Goal: Task Accomplishment & Management: Use online tool/utility

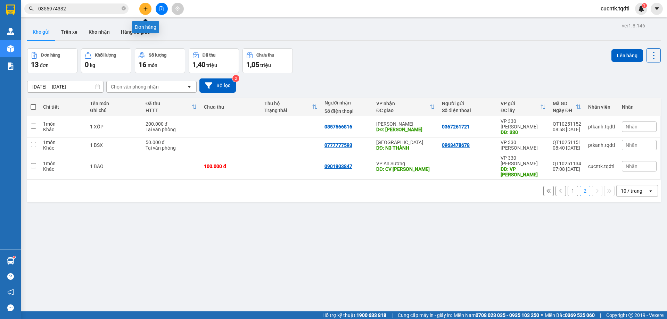
click at [149, 8] on button at bounding box center [145, 9] width 12 height 12
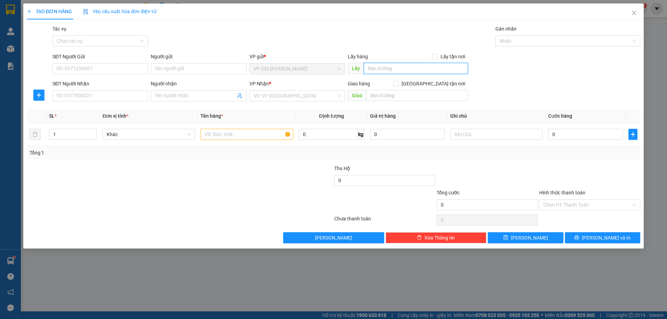
click at [399, 67] on input "text" at bounding box center [416, 68] width 104 height 11
type input "v"
type input "VP [PERSON_NAME]"
click at [65, 95] on input "SĐT Người Nhận" at bounding box center [100, 95] width 96 height 11
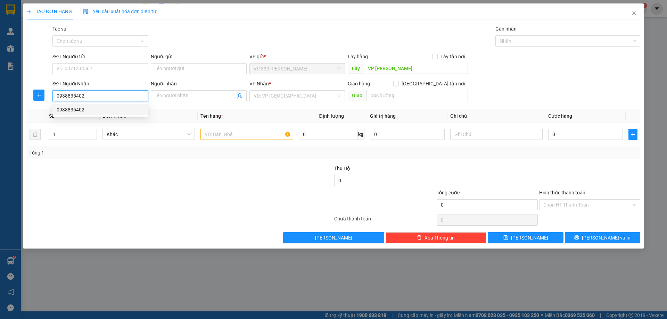
type input "0938835402"
click at [123, 116] on div "0938835402 0938835402" at bounding box center [100, 110] width 96 height 14
click at [107, 96] on input "0938835402" at bounding box center [100, 95] width 96 height 11
click at [87, 108] on div "0938835402" at bounding box center [100, 110] width 87 height 8
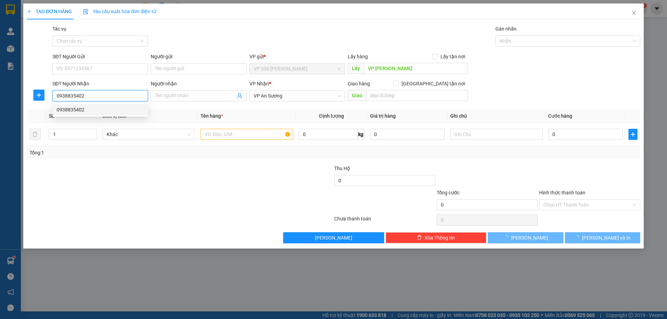
type input "500.000"
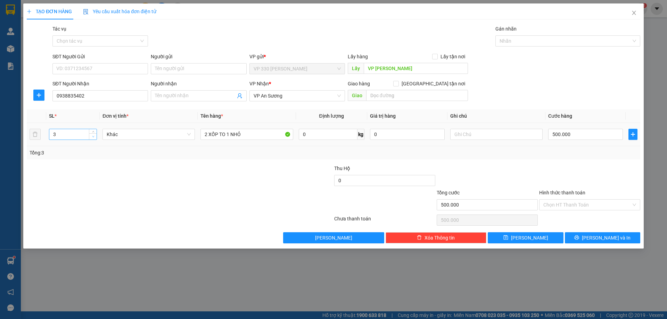
type input "2"
click at [92, 137] on icon "down" at bounding box center [93, 137] width 2 height 2
click at [244, 134] on input "2 XỐP TO 1 NHỎ" at bounding box center [246, 134] width 92 height 11
type input "2 XỐP"
click at [579, 134] on input "500.000" at bounding box center [585, 134] width 75 height 11
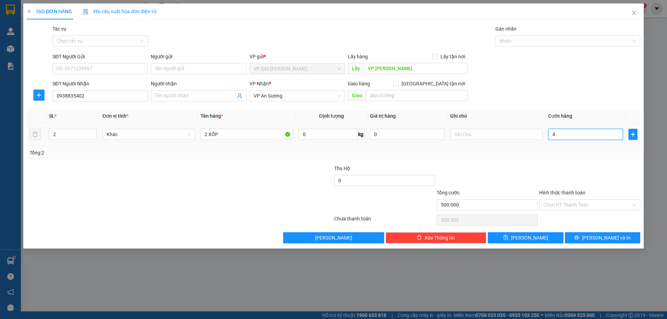
type input "4"
type input "40"
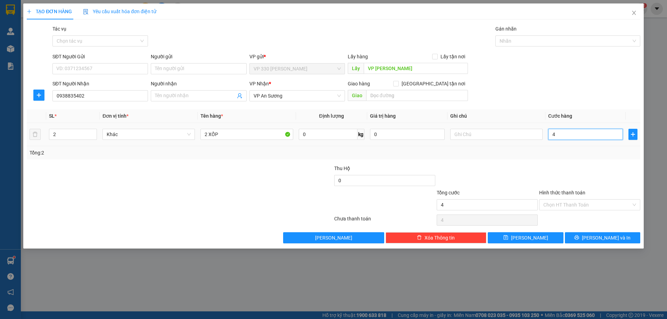
type input "40"
type input "400"
type input "4.000"
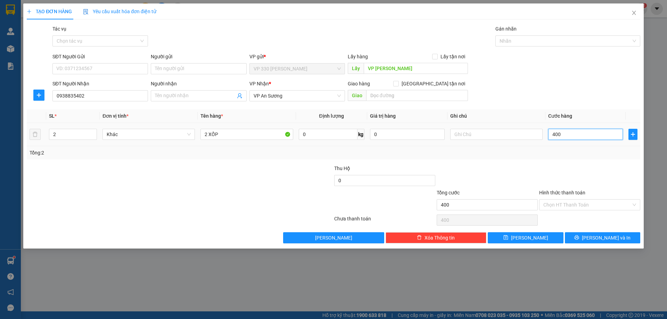
type input "4.000"
type input "40.000"
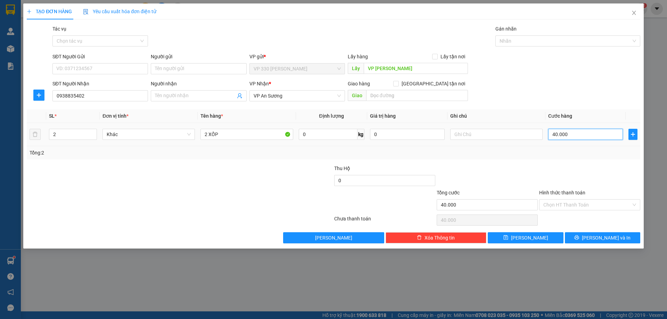
type input "400.000"
click at [586, 204] on input "Hình thức thanh toán" at bounding box center [587, 205] width 88 height 10
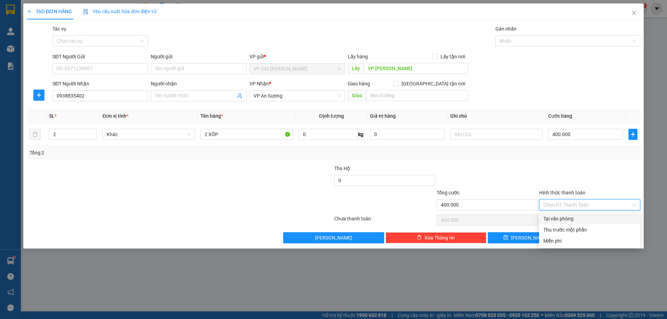
click at [572, 221] on div "Tại văn phòng" at bounding box center [589, 219] width 93 height 8
type input "0"
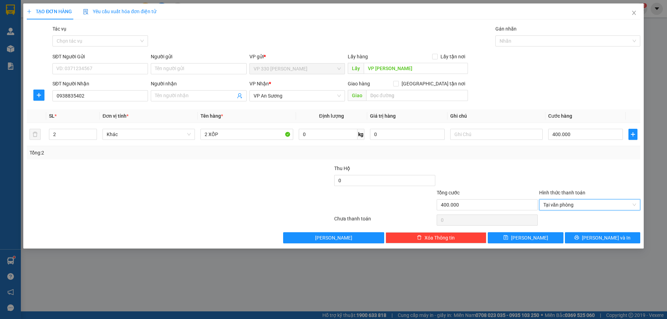
click at [597, 246] on div "TẠO ĐƠN HÀNG Yêu cầu xuất hóa đơn điện tử Transit Pickup Surcharge Ids Transit …" at bounding box center [333, 125] width 621 height 245
click at [597, 238] on span "[PERSON_NAME] và In" at bounding box center [606, 238] width 49 height 8
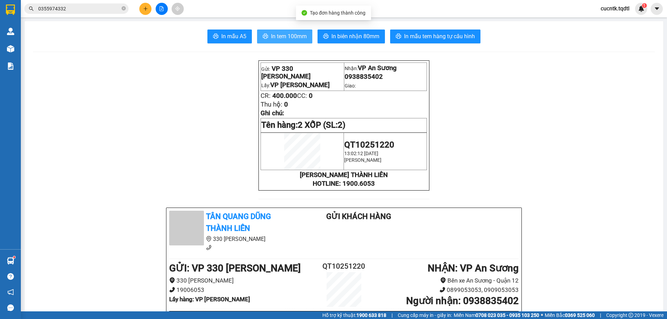
click at [293, 32] on span "In tem 100mm" at bounding box center [289, 36] width 36 height 9
click at [72, 8] on input "0355974332" at bounding box center [79, 9] width 82 height 8
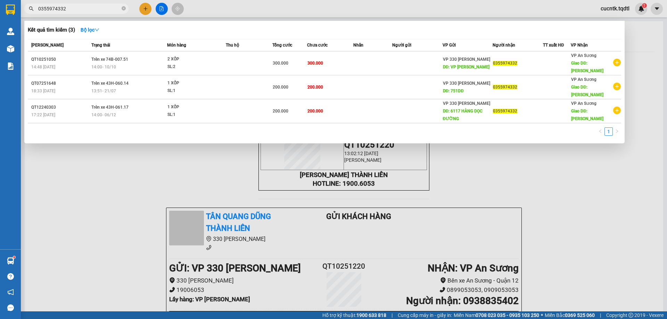
drag, startPoint x: 72, startPoint y: 8, endPoint x: 25, endPoint y: 15, distance: 48.2
click at [25, 15] on div "Kết quả tìm kiếm ( 3 ) Bộ lọc Mã ĐH Trạng thái Món hàng Thu hộ Tổng cước Chưa c…" at bounding box center [68, 9] width 136 height 12
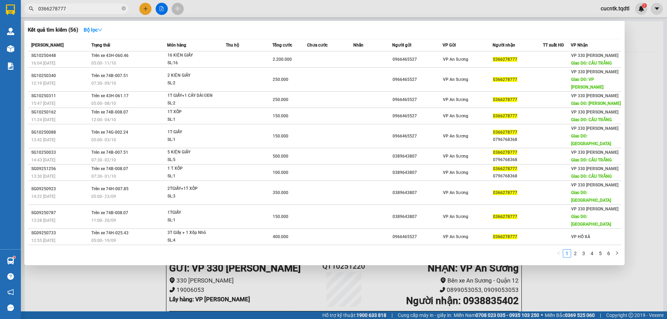
type input "0366278777"
click at [144, 9] on div at bounding box center [333, 159] width 667 height 319
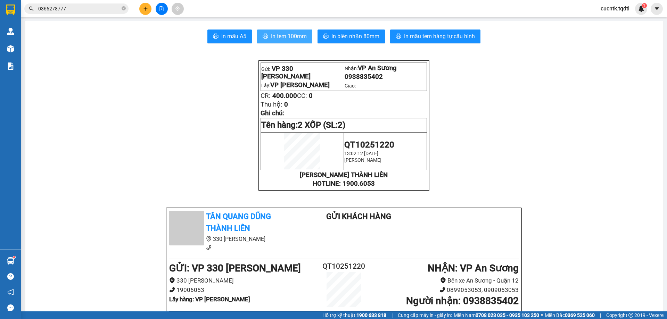
click at [284, 36] on span "In tem 100mm" at bounding box center [289, 36] width 36 height 9
click at [144, 7] on icon "plus" at bounding box center [145, 8] width 5 height 5
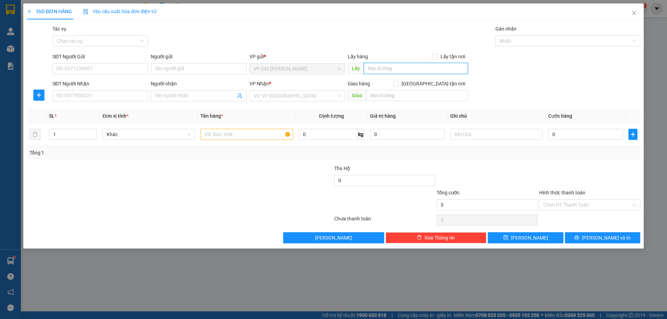
click at [385, 67] on input "text" at bounding box center [416, 68] width 104 height 11
type input "VP [PERSON_NAME]"
click at [126, 99] on input "SĐT Người Nhận" at bounding box center [100, 95] width 96 height 11
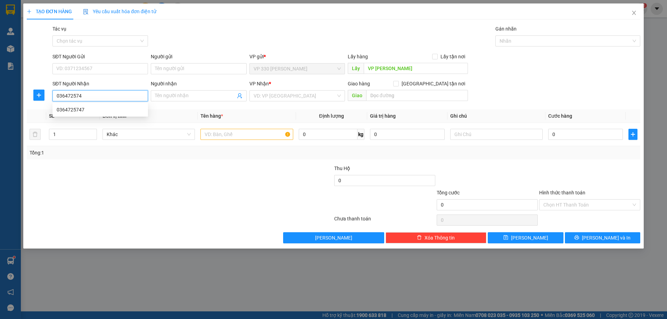
type input "0364725747"
click at [134, 106] on div "0364725747" at bounding box center [100, 110] width 87 height 8
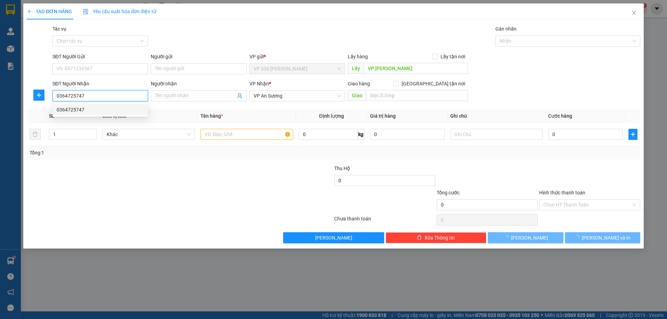
type input "200.000"
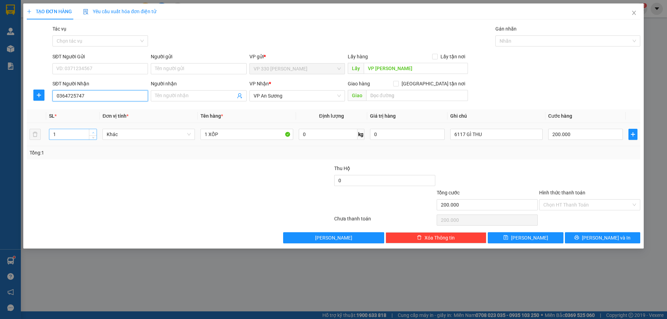
type input "0364725747"
type input "2"
click at [92, 133] on icon "up" at bounding box center [93, 133] width 2 height 2
drag, startPoint x: 208, startPoint y: 135, endPoint x: 201, endPoint y: 136, distance: 7.7
click at [201, 136] on input "1 XỐP" at bounding box center [246, 134] width 92 height 11
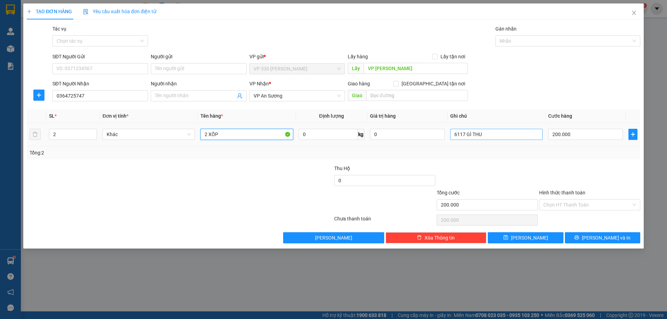
type input "2 XỐP"
drag, startPoint x: 485, startPoint y: 134, endPoint x: 441, endPoint y: 137, distance: 45.0
click at [441, 137] on tr "2 Khác 2 XỐP 0 kg 0 6117 GÌ THU 200.000" at bounding box center [334, 134] width 614 height 23
click at [570, 130] on input "200.000" at bounding box center [585, 134] width 75 height 11
type input "3"
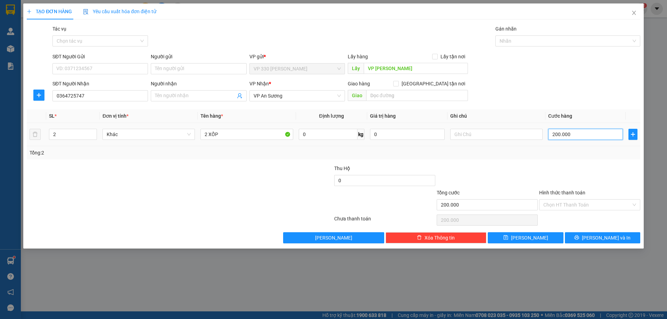
type input "3"
type input "30"
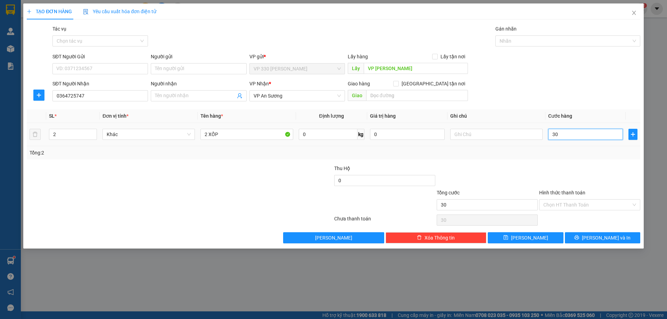
type input "300"
type input "3.000"
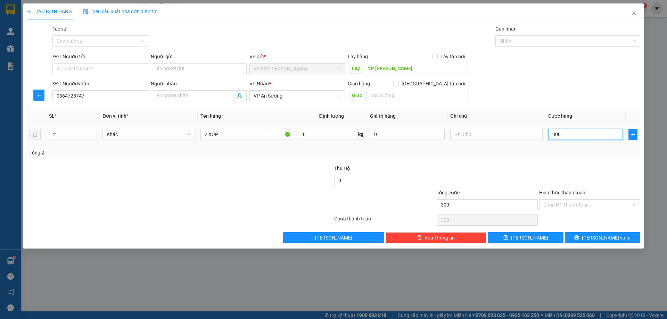
type input "3.000"
type input "30.000"
type input "300.000"
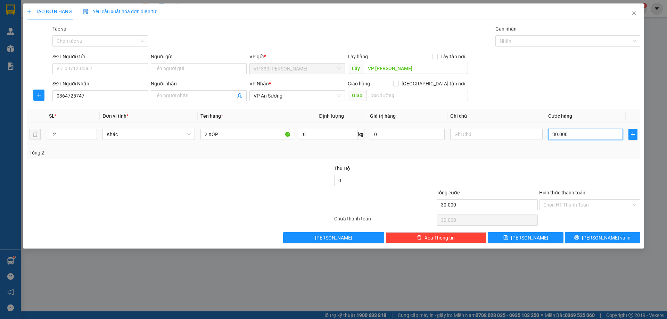
type input "300.000"
click at [571, 203] on input "Hình thức thanh toán" at bounding box center [587, 205] width 88 height 10
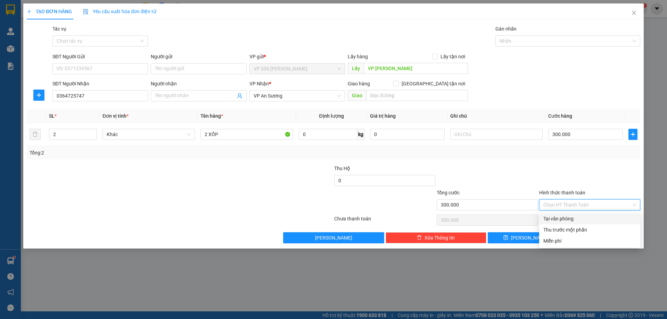
click at [567, 219] on div "Tại văn phòng" at bounding box center [589, 219] width 93 height 8
type input "0"
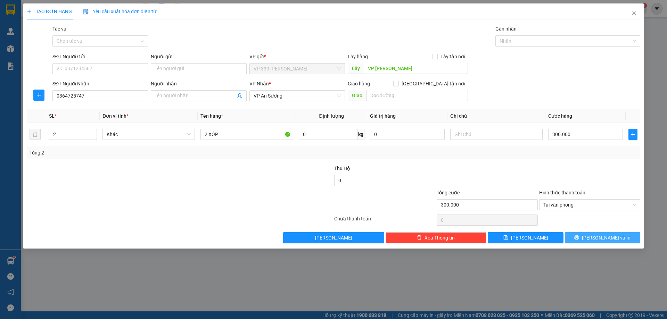
click at [588, 238] on button "[PERSON_NAME] và In" at bounding box center [602, 237] width 75 height 11
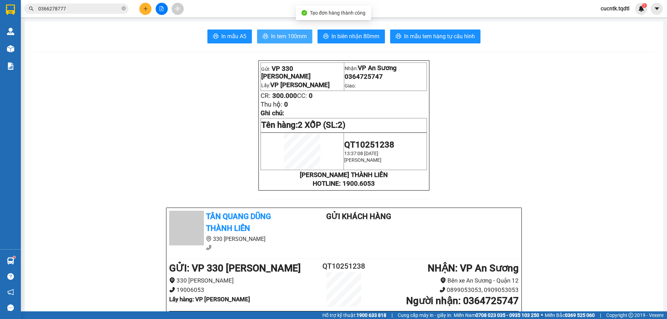
click at [282, 31] on button "In tem 100mm" at bounding box center [284, 37] width 55 height 14
click at [298, 33] on span "In tem 100mm" at bounding box center [289, 36] width 36 height 9
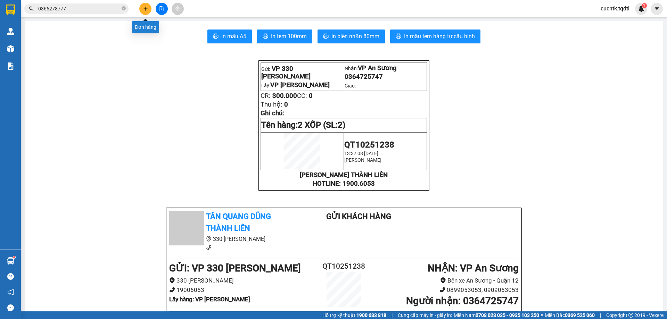
click at [142, 8] on button at bounding box center [145, 9] width 12 height 12
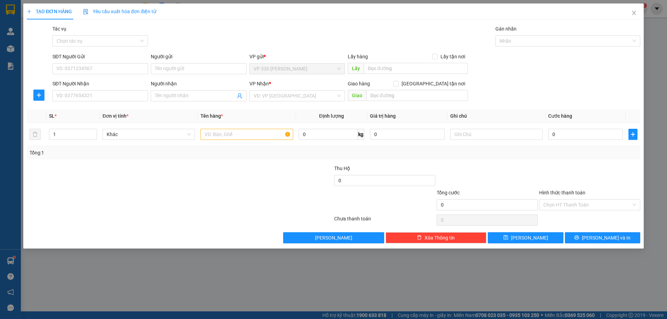
click at [381, 62] on div "Lấy hàng Lấy tận nơi" at bounding box center [408, 58] width 120 height 10
click at [380, 64] on input "text" at bounding box center [416, 68] width 104 height 11
click at [386, 67] on input "VP [PERSON_NAME]" at bounding box center [416, 68] width 104 height 11
type input "VP [PERSON_NAME]"
click at [88, 98] on input "SĐT Người Nhận" at bounding box center [100, 95] width 96 height 11
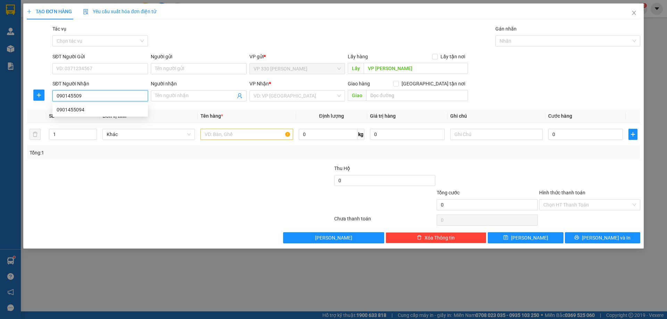
type input "0901455094"
click at [104, 110] on div "0901455094" at bounding box center [100, 110] width 87 height 8
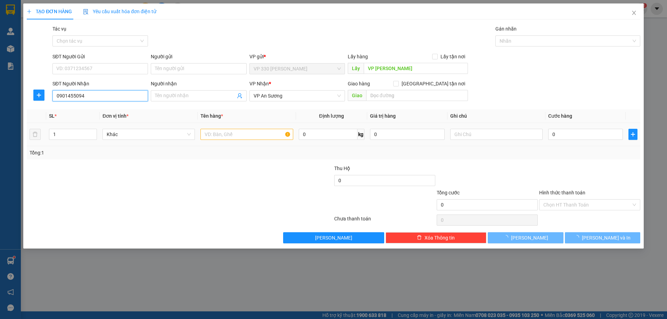
type input "150.000"
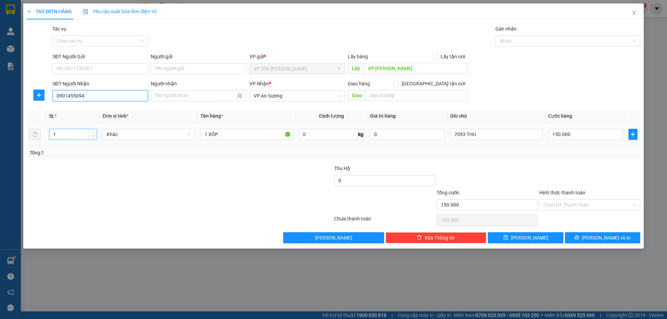
type input "0901455094"
click at [92, 131] on span "up" at bounding box center [93, 133] width 4 height 4
type input "4"
click at [92, 131] on span "up" at bounding box center [93, 133] width 4 height 4
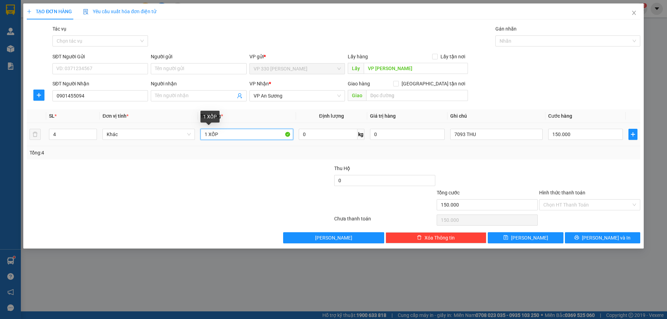
click at [227, 138] on input "1 XỐP" at bounding box center [246, 134] width 92 height 11
type input "1 XỐP 2 BAO TÉP 1 BAO NHỎ"
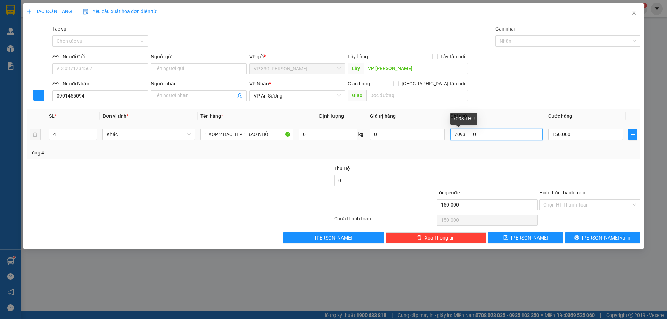
drag, startPoint x: 484, startPoint y: 135, endPoint x: 445, endPoint y: 141, distance: 39.3
click at [445, 141] on tr "4 Khác 1 XỐP 2 BAO TÉP 1 BAO NHỎ 0 kg 0 7093 THU 150.000" at bounding box center [334, 134] width 614 height 23
click at [590, 134] on input "150.000" at bounding box center [585, 134] width 75 height 11
type input "3"
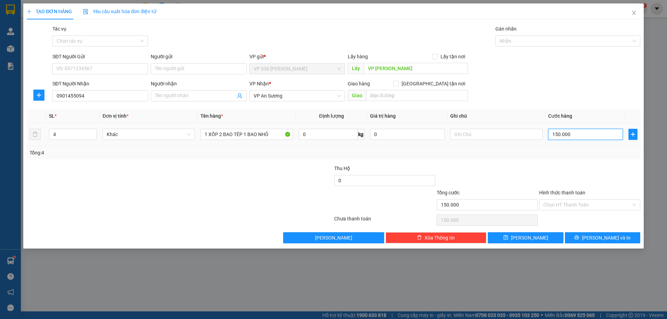
type input "3"
type input "30"
type input "300"
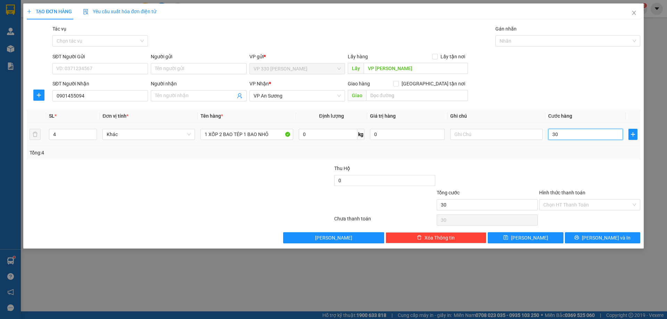
type input "300"
type input "3.000"
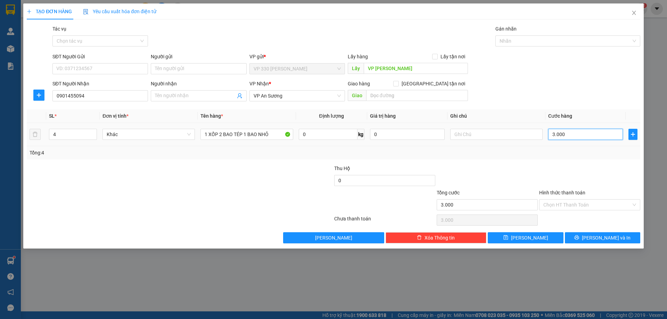
type input "30.000"
type input "300.000"
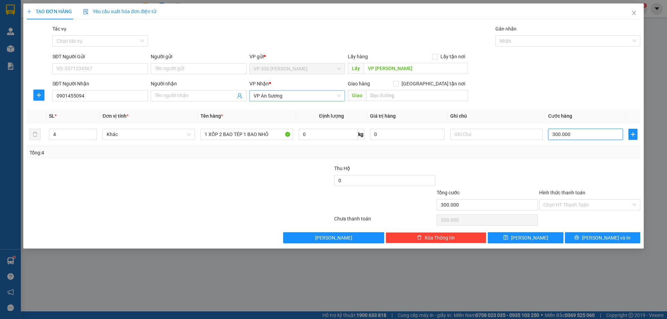
click at [289, 92] on span "VP An Sương" at bounding box center [297, 96] width 87 height 10
type input "300.000"
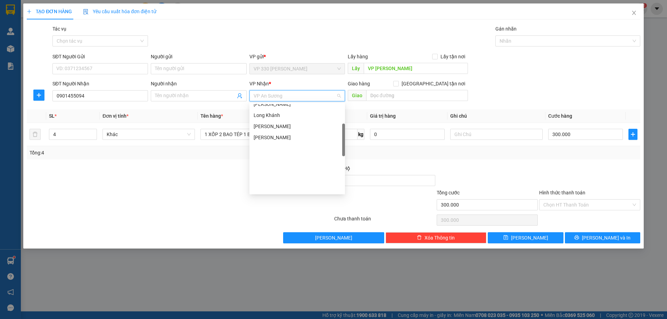
scroll to position [69, 0]
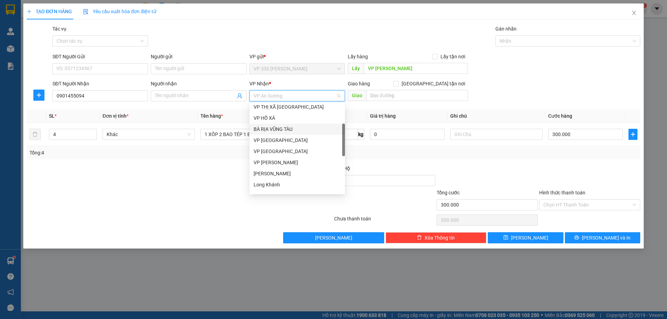
click at [287, 125] on div "BÀ RỊA VŨNG TÀU" at bounding box center [297, 129] width 96 height 11
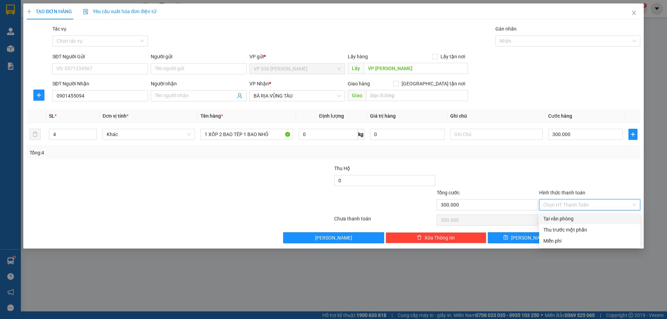
click at [576, 204] on input "Hình thức thanh toán" at bounding box center [587, 205] width 88 height 10
click at [572, 219] on div "Tại văn phòng" at bounding box center [589, 219] width 93 height 8
type input "0"
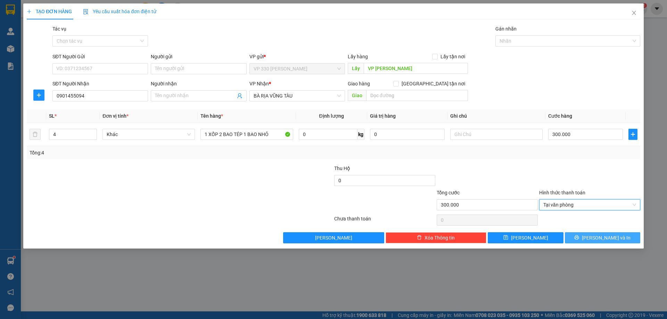
click at [579, 240] on icon "printer" at bounding box center [576, 237] width 5 height 5
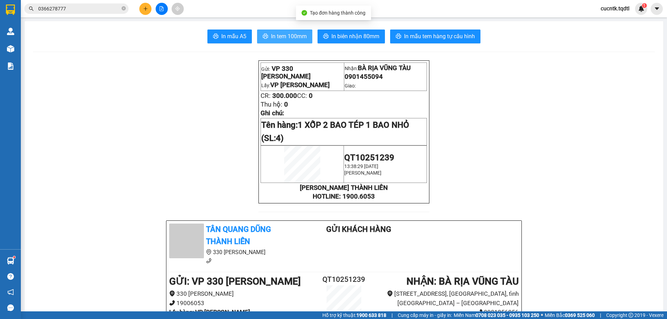
click at [287, 39] on span "In tem 100mm" at bounding box center [289, 36] width 36 height 9
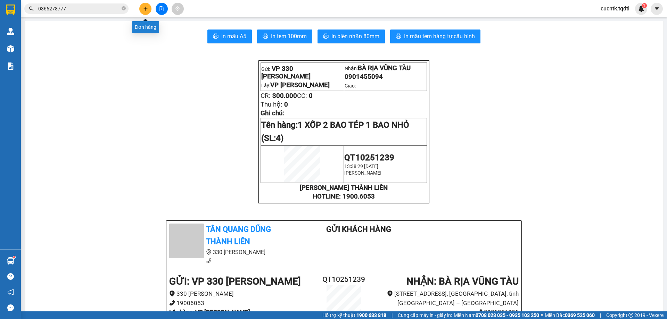
click at [147, 9] on icon "plus" at bounding box center [146, 8] width 4 height 0
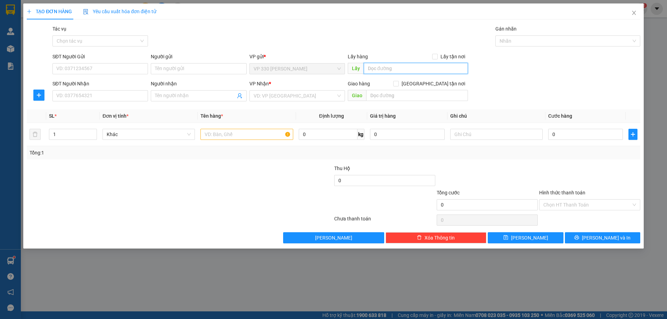
click at [380, 72] on input "text" at bounding box center [416, 68] width 104 height 11
type input "VP [PERSON_NAME]"
click at [126, 97] on input "SĐT Người Nhận" at bounding box center [100, 95] width 96 height 11
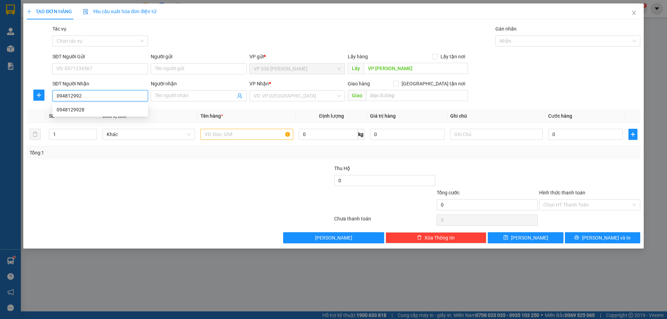
type input "0948129928"
click at [110, 107] on div "0948129928" at bounding box center [100, 110] width 87 height 8
type input "CHỢ ĐẦU MỐI"
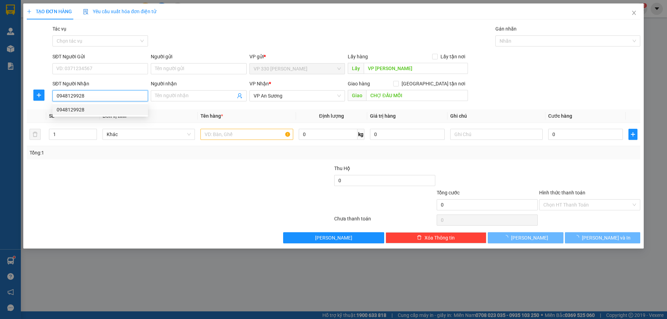
type input "150.000"
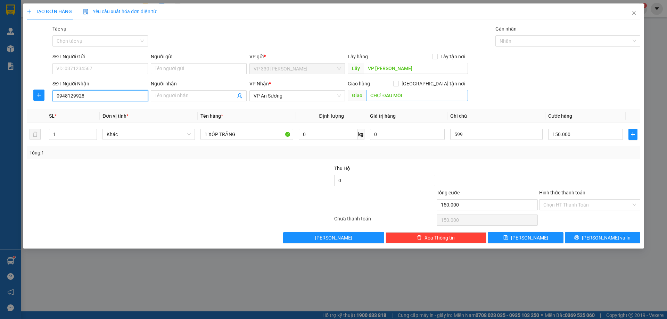
type input "0948129928"
type input "N4 BÌNH PHƯỚC"
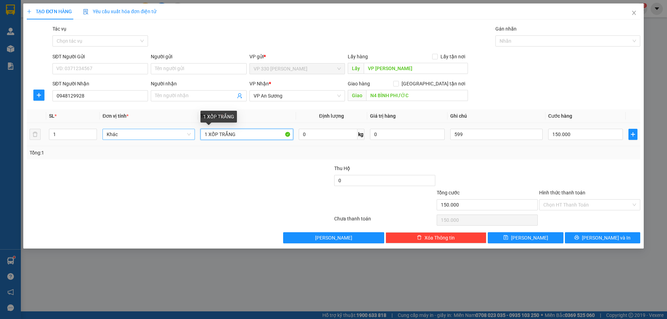
drag, startPoint x: 246, startPoint y: 133, endPoint x: 189, endPoint y: 134, distance: 56.7
click at [189, 134] on tr "1 Khác 1 XỐP TRẮNG 0 kg 0 599 150.000" at bounding box center [334, 134] width 614 height 23
type input "1 BAO"
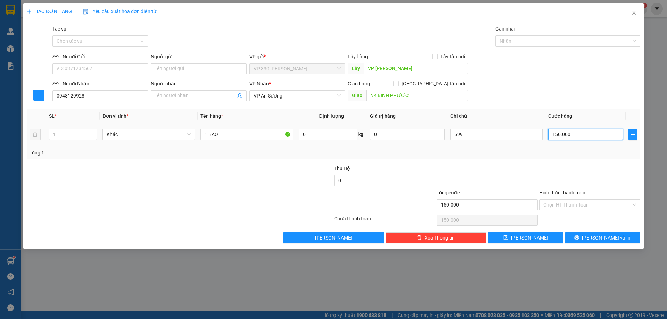
click at [572, 132] on input "150.000" at bounding box center [585, 134] width 75 height 11
type input "1"
type input "10"
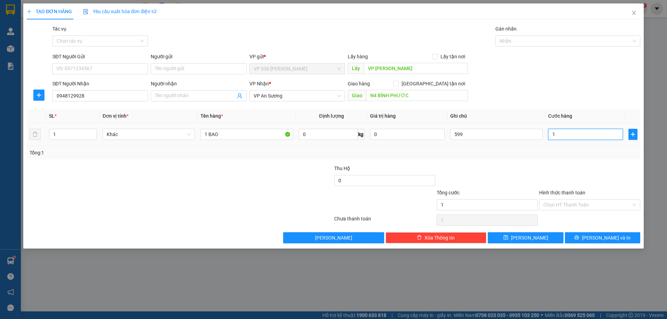
type input "10"
type input "100"
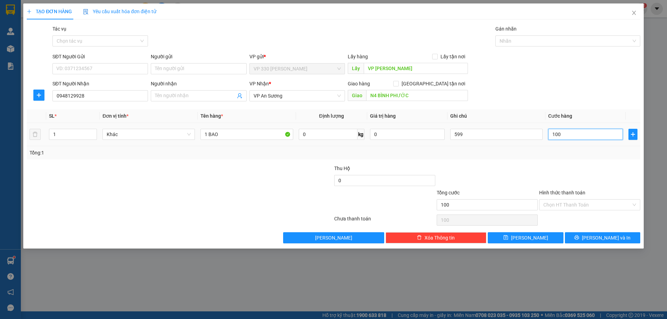
type input "1.000"
type input "10.000"
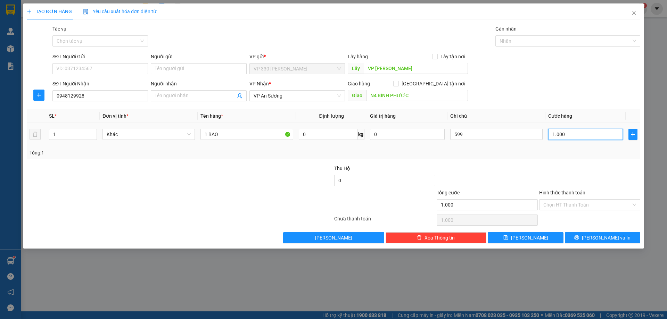
type input "10.000"
type input "100.000"
click at [613, 238] on span "[PERSON_NAME] và In" at bounding box center [606, 238] width 49 height 8
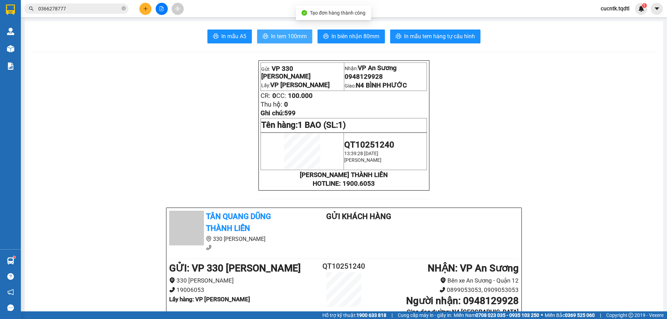
click at [293, 32] on button "In tem 100mm" at bounding box center [284, 37] width 55 height 14
click at [145, 9] on icon "plus" at bounding box center [145, 8] width 5 height 5
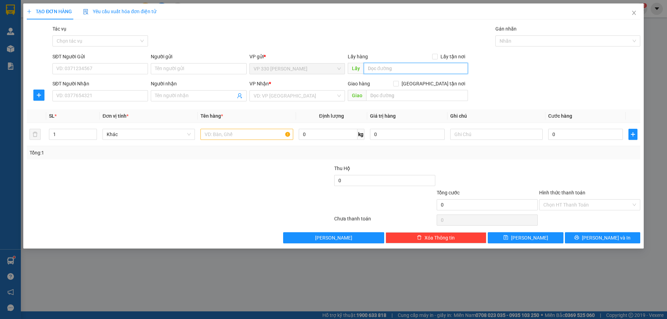
click at [370, 67] on input "text" at bounding box center [416, 68] width 104 height 11
type input "VP [PERSON_NAME]"
click at [141, 92] on input "SĐT Người Nhận" at bounding box center [100, 95] width 96 height 11
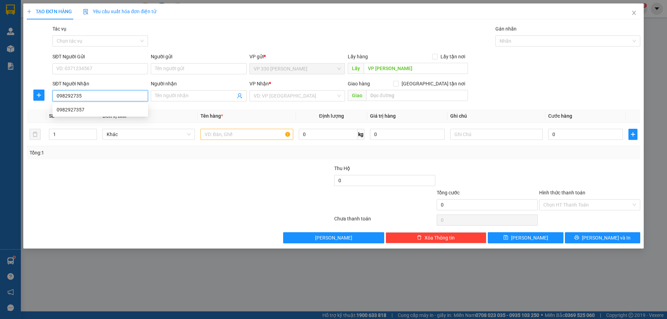
type input "0982927357"
click at [139, 109] on div "0982927357" at bounding box center [100, 110] width 87 height 8
type input "NGA 4 HOÀ LÂN"
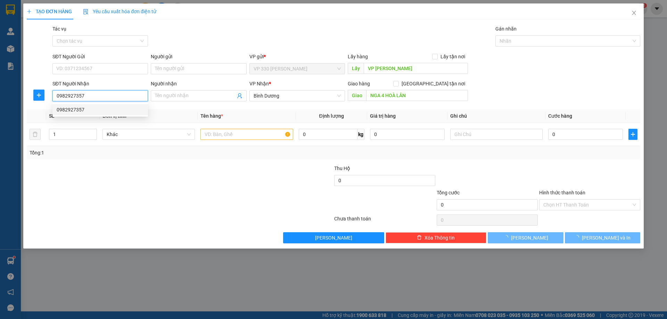
type input "500.000"
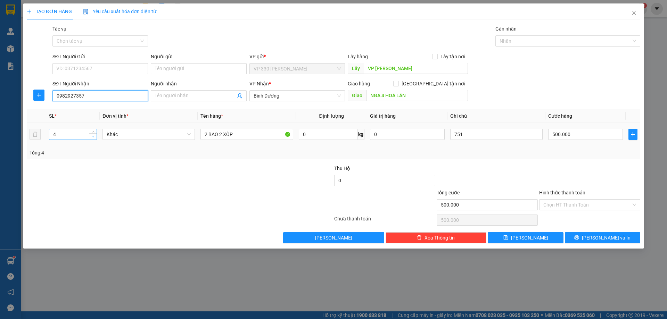
type input "0982927357"
click at [93, 137] on icon "down" at bounding box center [93, 136] width 2 height 1
type input "2"
click at [95, 136] on span "down" at bounding box center [93, 137] width 4 height 4
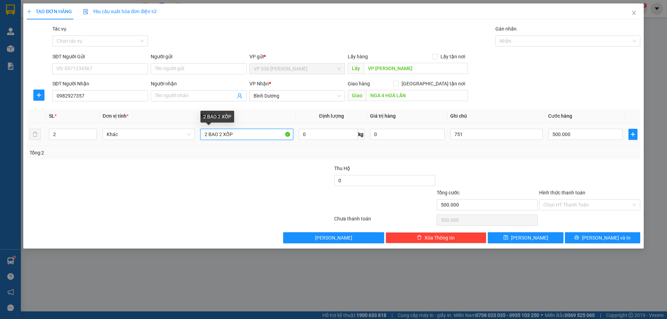
drag, startPoint x: 217, startPoint y: 135, endPoint x: 205, endPoint y: 139, distance: 12.1
click at [205, 139] on input "2 BAO 2 XỐP" at bounding box center [246, 134] width 92 height 11
type input "2 XỐP"
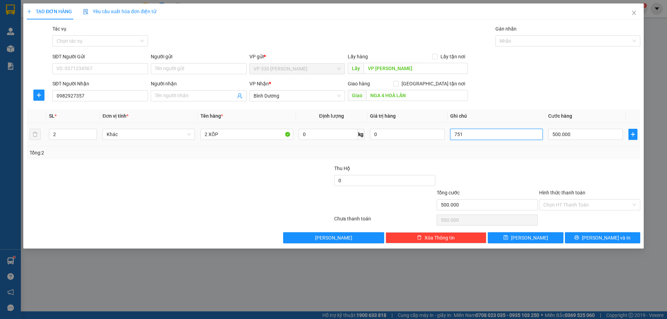
drag, startPoint x: 461, startPoint y: 137, endPoint x: 453, endPoint y: 141, distance: 9.0
click at [453, 141] on div "751" at bounding box center [496, 135] width 92 height 14
click at [599, 138] on input "500.000" at bounding box center [585, 134] width 75 height 11
type input "3"
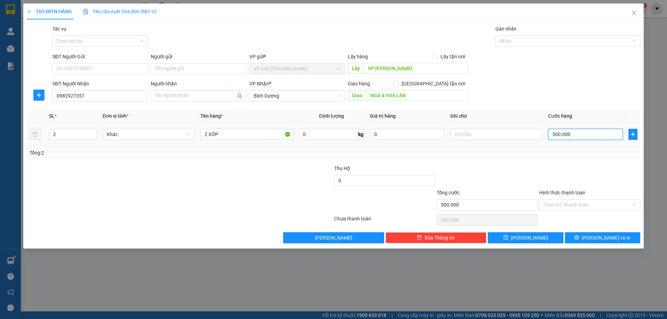
type input "3"
type input "30"
type input "300"
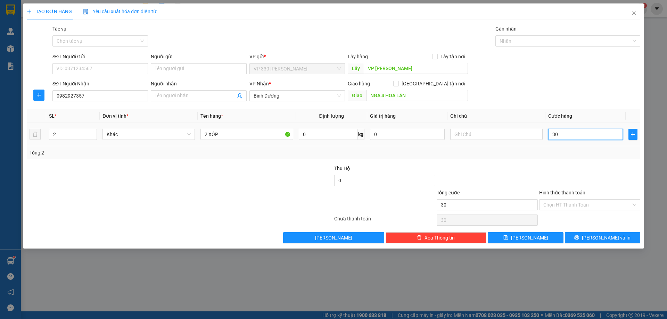
type input "300"
type input "3.000"
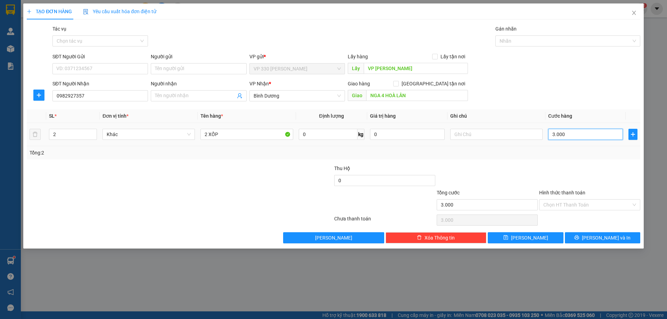
type input "30.000"
type input "300.000"
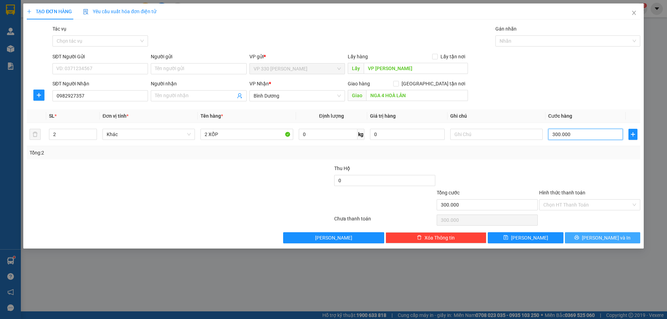
type input "300.000"
click at [579, 238] on icon "printer" at bounding box center [576, 237] width 5 height 5
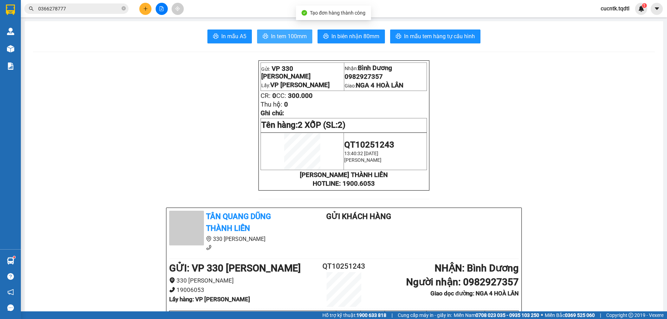
click at [295, 38] on span "In tem 100mm" at bounding box center [289, 36] width 36 height 9
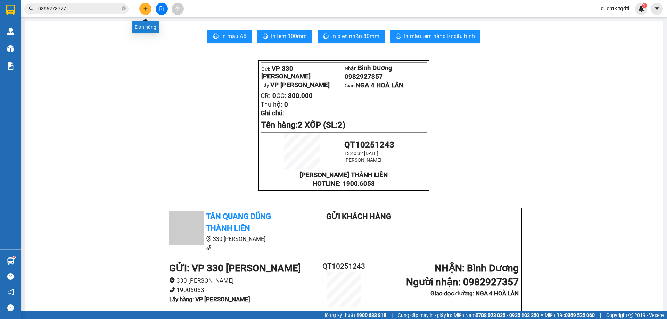
click at [149, 11] on button at bounding box center [145, 9] width 12 height 12
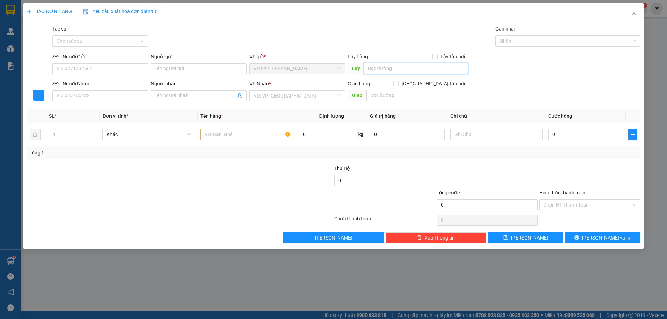
click at [380, 68] on input "text" at bounding box center [416, 68] width 104 height 11
type input "VP [PERSON_NAME]"
click at [109, 96] on input "SĐT Người Nhận" at bounding box center [100, 95] width 96 height 11
type input "0982203203"
click at [275, 93] on input "search" at bounding box center [295, 96] width 82 height 10
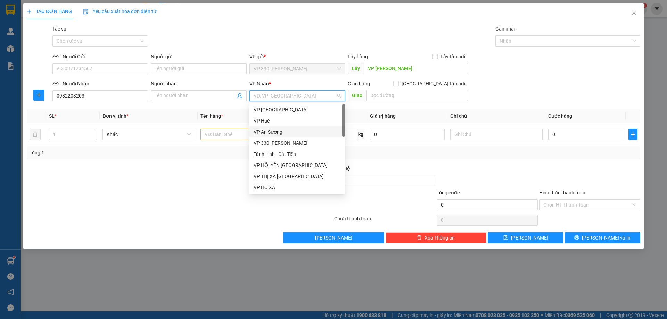
click at [278, 133] on div "VP An Sương" at bounding box center [297, 132] width 87 height 8
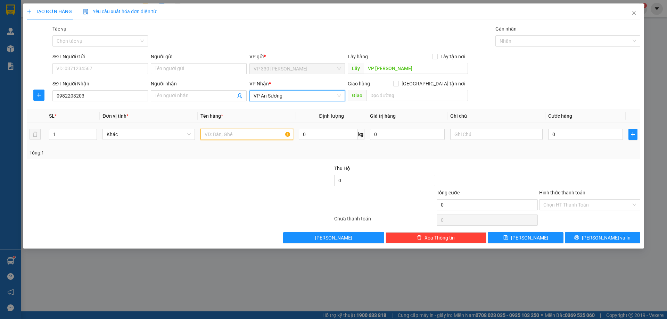
click at [237, 135] on input "text" at bounding box center [246, 134] width 92 height 11
type input "1 XỐP"
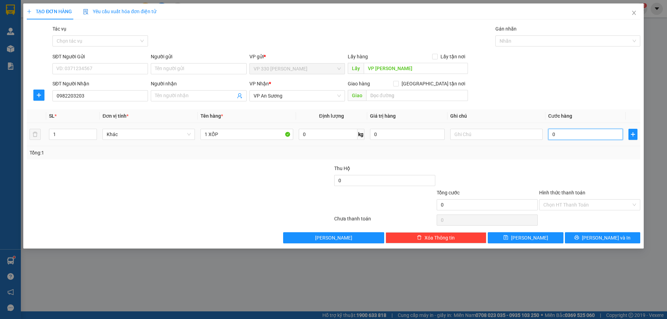
click at [582, 137] on input "0" at bounding box center [585, 134] width 75 height 11
type input "1"
type input "10"
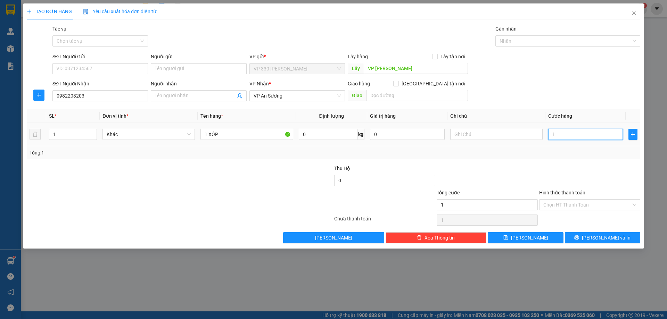
type input "10"
type input "100"
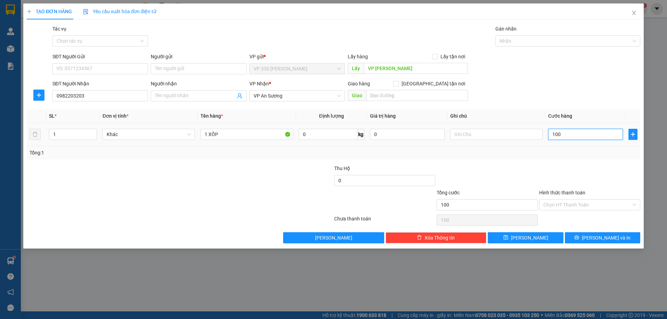
type input "1.000"
type input "10.000"
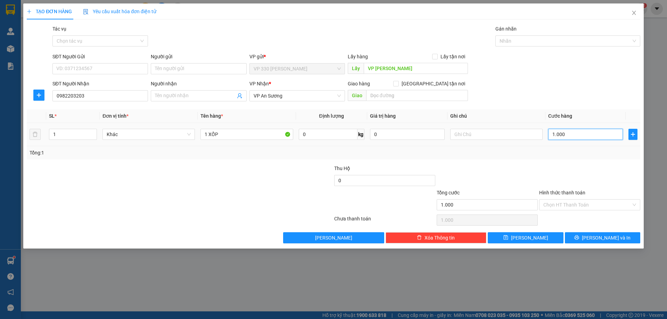
type input "10.000"
type input "100.000"
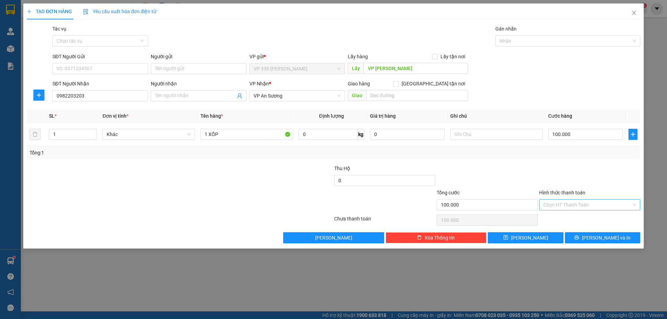
click at [591, 201] on input "Hình thức thanh toán" at bounding box center [587, 205] width 88 height 10
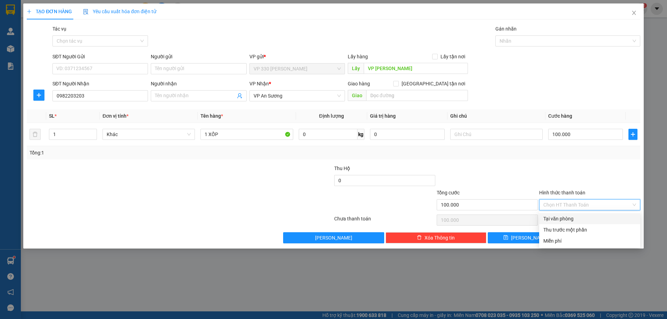
click at [570, 218] on div "Tại văn phòng" at bounding box center [589, 219] width 93 height 8
type input "0"
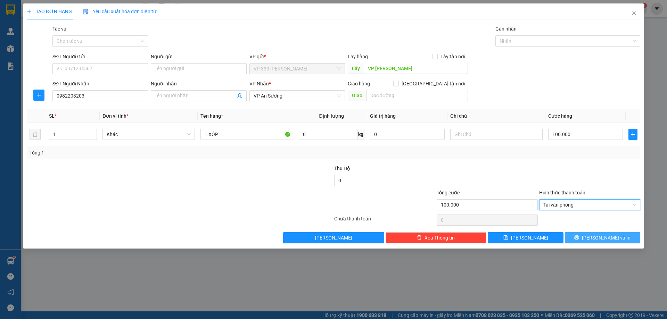
click at [589, 241] on button "[PERSON_NAME] và In" at bounding box center [602, 237] width 75 height 11
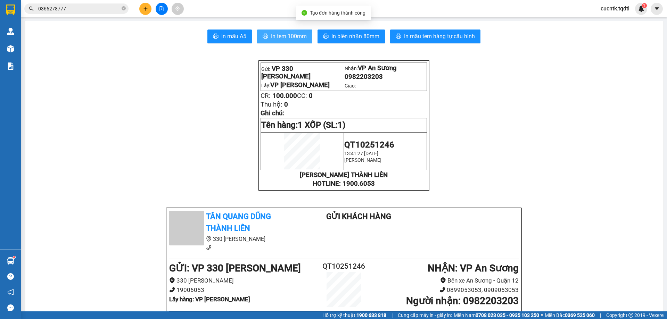
click at [296, 37] on span "In tem 100mm" at bounding box center [289, 36] width 36 height 9
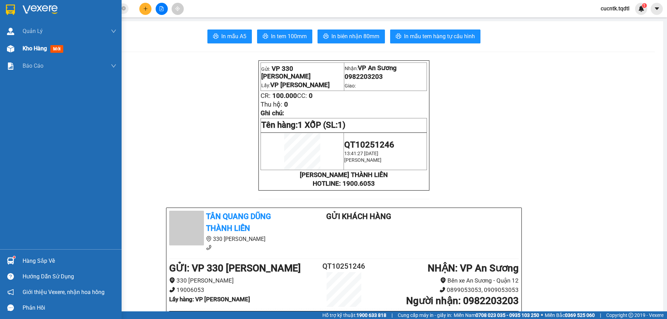
drag, startPoint x: 13, startPoint y: 49, endPoint x: 47, endPoint y: 57, distance: 34.3
click at [14, 49] on img at bounding box center [10, 48] width 7 height 7
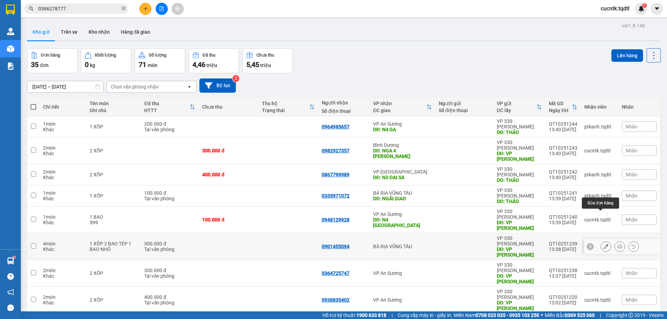
click at [604, 244] on icon at bounding box center [606, 246] width 5 height 5
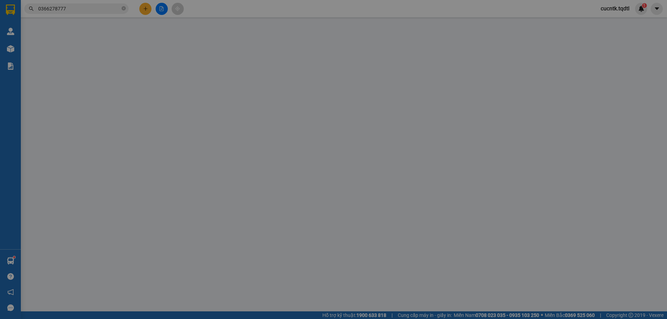
type input "VP [PERSON_NAME]"
type input "0901455094"
type input "300.000"
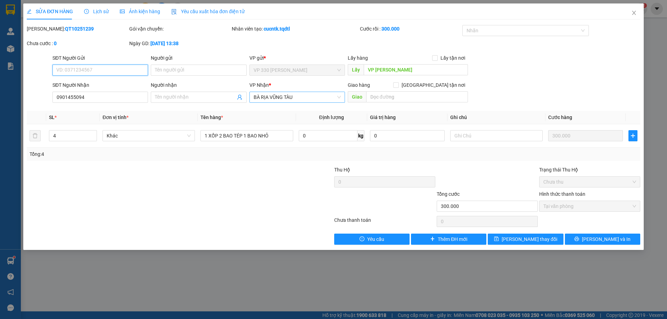
click at [336, 96] on span "BÀ RỊA VŨNG TÀU" at bounding box center [297, 97] width 87 height 10
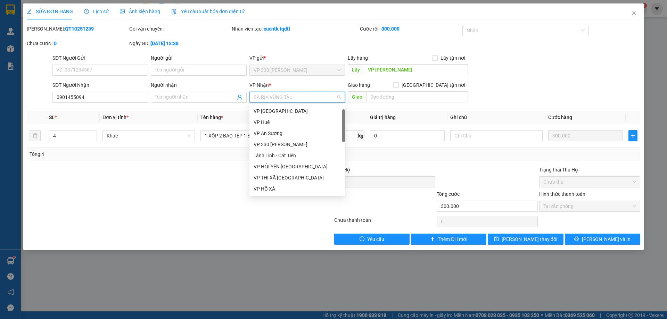
scroll to position [11, 0]
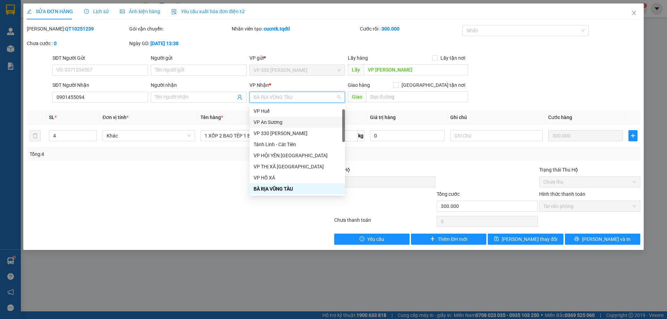
click at [273, 124] on div "VP An Sương" at bounding box center [297, 122] width 87 height 8
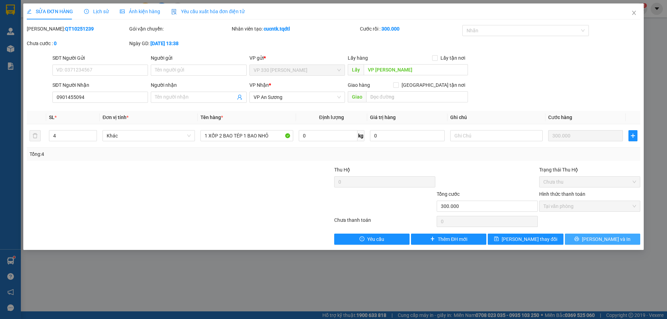
click at [600, 239] on span "[PERSON_NAME] và In" at bounding box center [606, 240] width 49 height 8
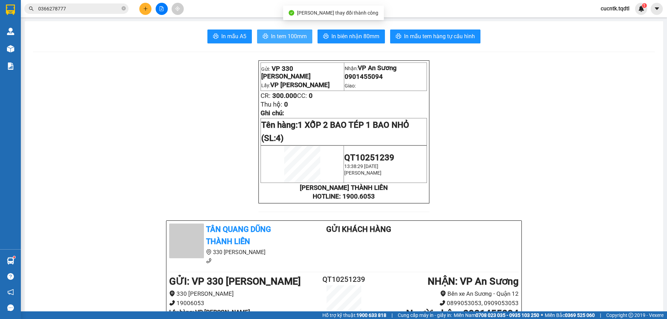
click at [284, 36] on span "In tem 100mm" at bounding box center [289, 36] width 36 height 9
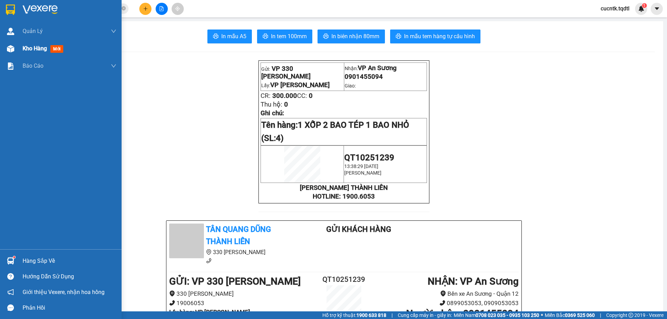
click at [13, 50] on img at bounding box center [10, 48] width 7 height 7
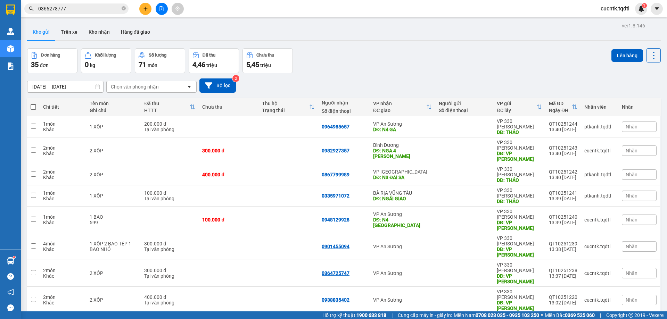
click at [78, 10] on input "0366278777" at bounding box center [79, 9] width 82 height 8
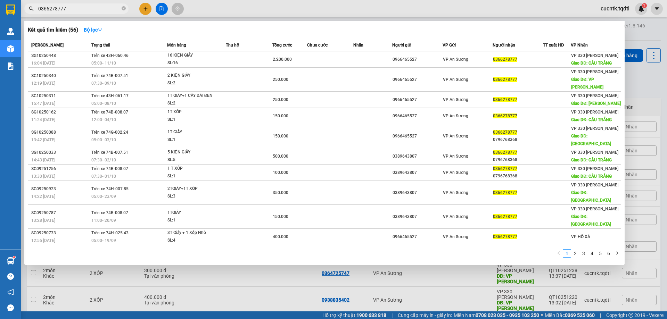
drag, startPoint x: 78, startPoint y: 10, endPoint x: 31, endPoint y: 10, distance: 46.6
click at [32, 10] on div "0366278777" at bounding box center [68, 8] width 136 height 10
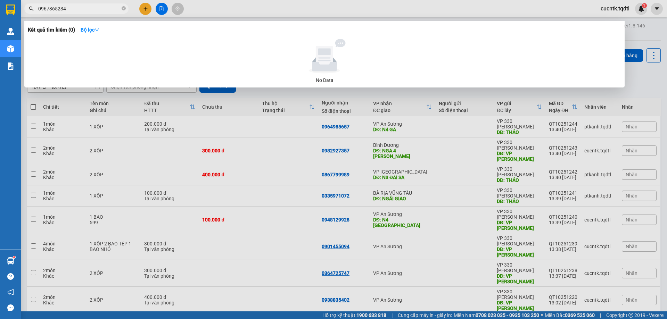
type input "0967365234"
click at [148, 7] on div at bounding box center [333, 159] width 667 height 319
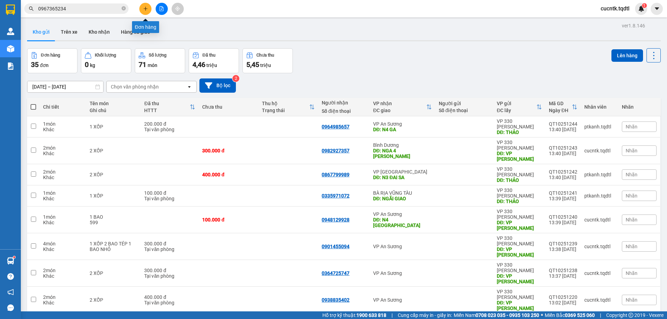
click at [147, 7] on icon "plus" at bounding box center [145, 8] width 5 height 5
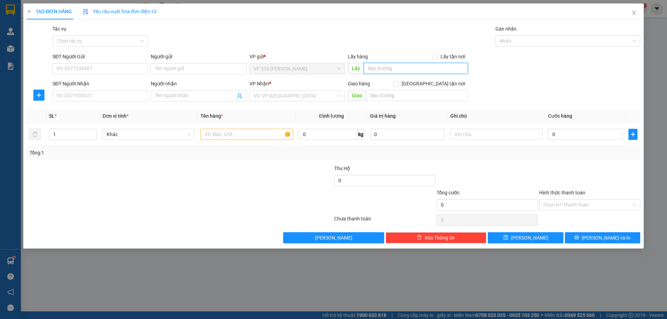
click at [404, 70] on input "text" at bounding box center [416, 68] width 104 height 11
type input "VP [PERSON_NAME]"
click at [98, 97] on input "SĐT Người Nhận" at bounding box center [100, 95] width 96 height 11
type input "0967365234"
click at [275, 94] on input "search" at bounding box center [295, 96] width 82 height 10
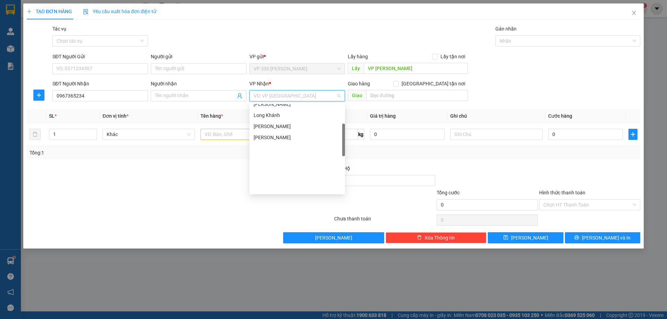
scroll to position [69, 0]
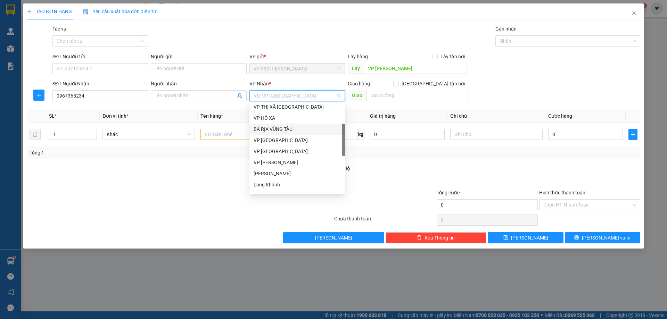
click at [285, 130] on div "BÀ RỊA VŨNG TÀU" at bounding box center [297, 129] width 87 height 8
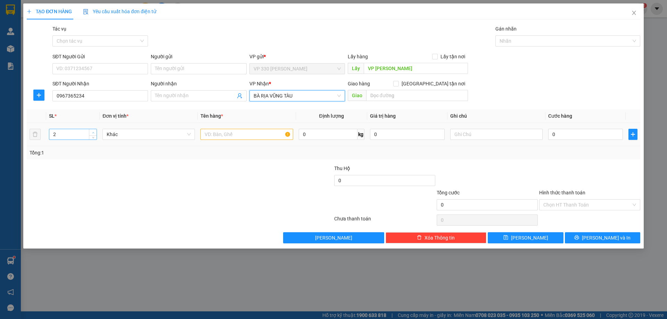
click at [94, 132] on icon "up" at bounding box center [93, 133] width 2 height 2
type input "4"
click at [94, 132] on icon "up" at bounding box center [93, 133] width 2 height 2
click at [237, 134] on input "text" at bounding box center [246, 134] width 92 height 11
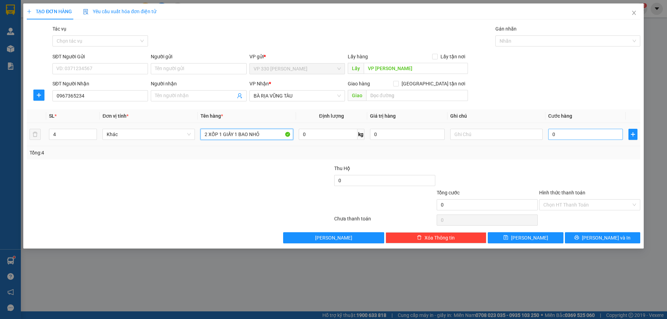
type input "2 XỐP 1 GIẤY 1 BAO NHỎ"
click at [560, 134] on input "0" at bounding box center [585, 134] width 75 height 11
type input "3"
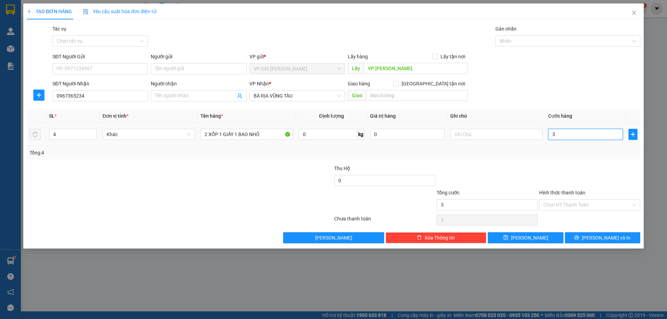
type input "30"
type input "300"
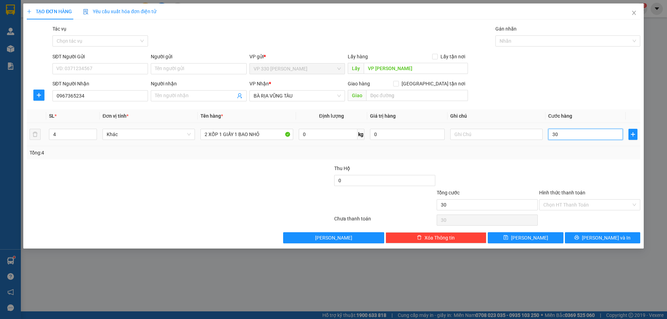
type input "300"
type input "3.000"
type input "30.000"
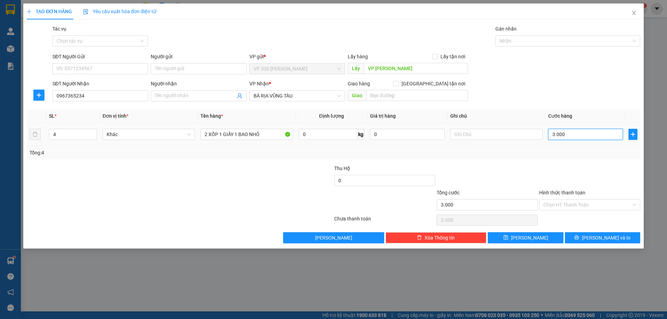
type input "30.000"
type input "300.000"
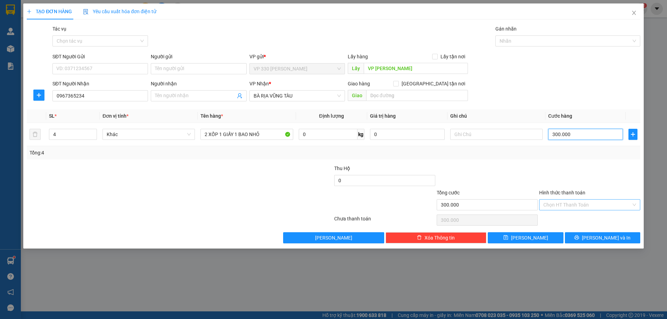
type input "300.000"
click at [600, 208] on input "Hình thức thanh toán" at bounding box center [587, 205] width 88 height 10
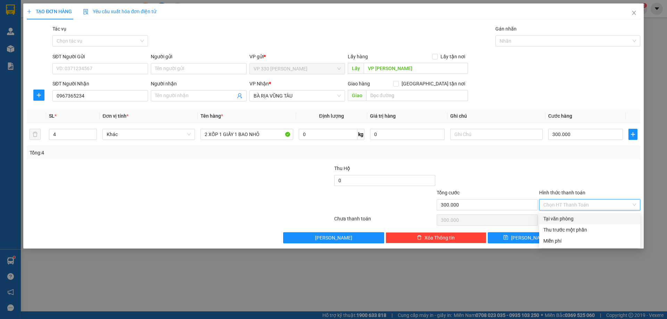
click at [593, 222] on div "Tại văn phòng" at bounding box center [589, 219] width 93 height 8
type input "0"
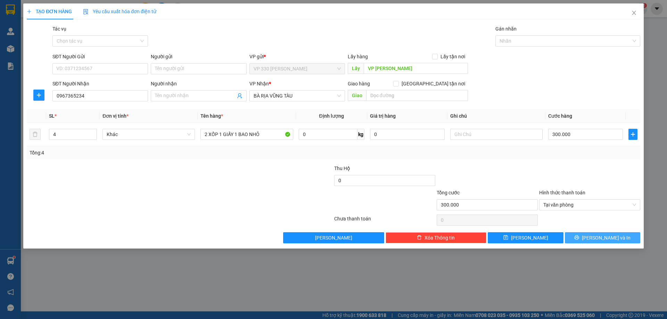
click at [603, 240] on span "[PERSON_NAME] và In" at bounding box center [606, 238] width 49 height 8
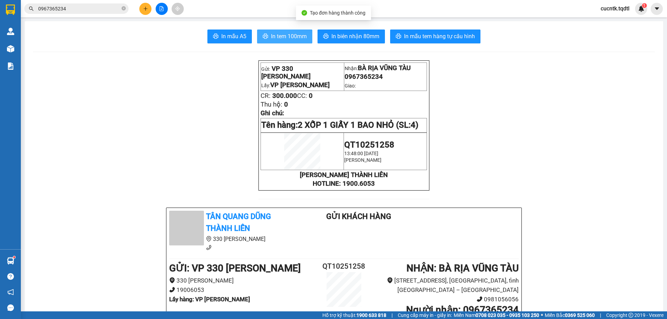
click at [277, 39] on span "In tem 100mm" at bounding box center [289, 36] width 36 height 9
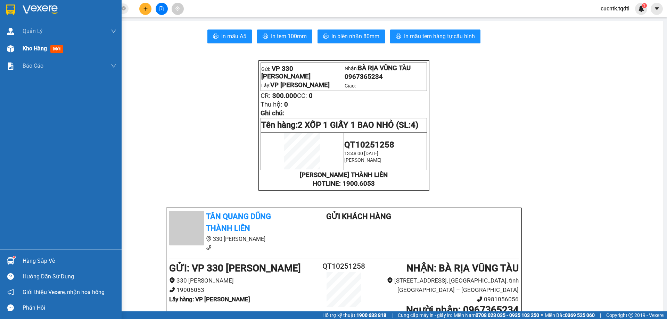
click at [30, 47] on span "Kho hàng" at bounding box center [35, 48] width 24 height 7
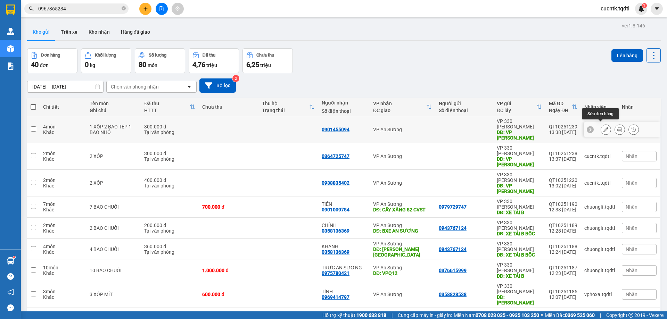
click at [604, 127] on button at bounding box center [606, 130] width 10 height 12
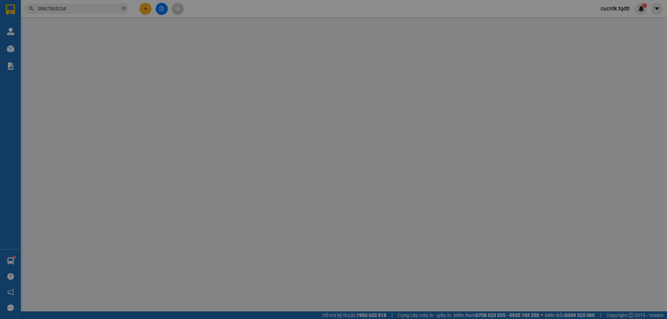
type input "VP [PERSON_NAME]"
type input "0901455094"
type input "300.000"
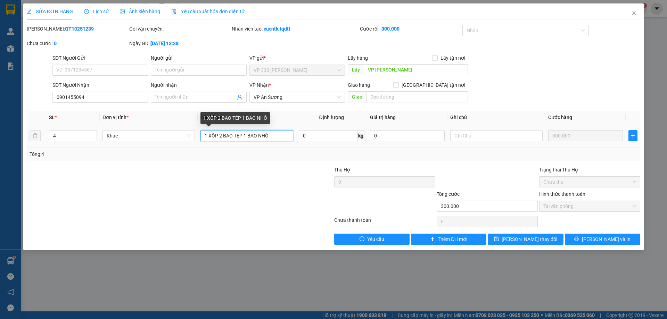
drag, startPoint x: 277, startPoint y: 135, endPoint x: 207, endPoint y: 137, distance: 70.2
click at [208, 137] on input "1 XỐP 2 BAO TÉP 1 BAO NHỎ" at bounding box center [246, 135] width 92 height 11
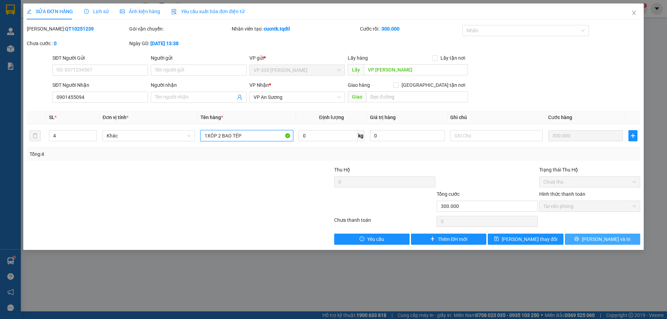
type input "1XÔP 2 BAO TÉP"
click at [614, 239] on span "[PERSON_NAME] và In" at bounding box center [606, 240] width 49 height 8
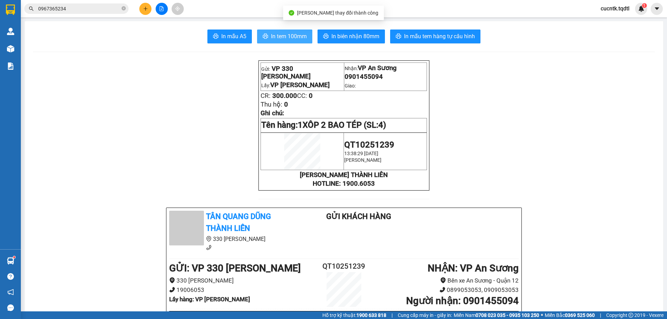
click at [284, 36] on span "In tem 100mm" at bounding box center [289, 36] width 36 height 9
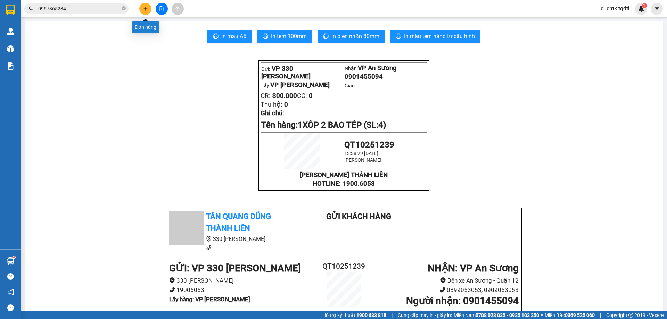
click at [144, 8] on icon "plus" at bounding box center [145, 8] width 5 height 5
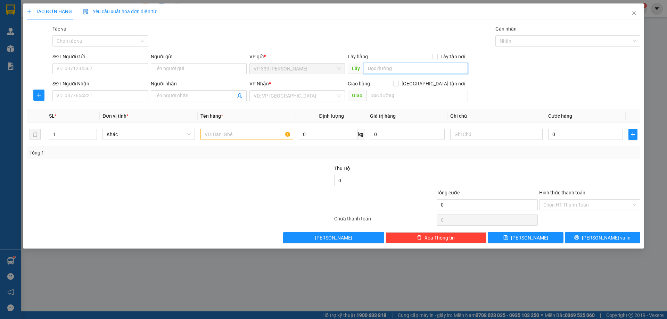
click at [399, 67] on input "text" at bounding box center [416, 68] width 104 height 11
type input "VP [PERSON_NAME]"
click at [104, 96] on input "SĐT Người Nhận" at bounding box center [100, 95] width 96 height 11
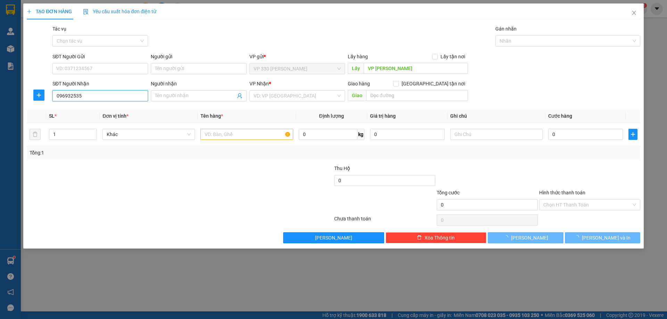
type input "0969325353"
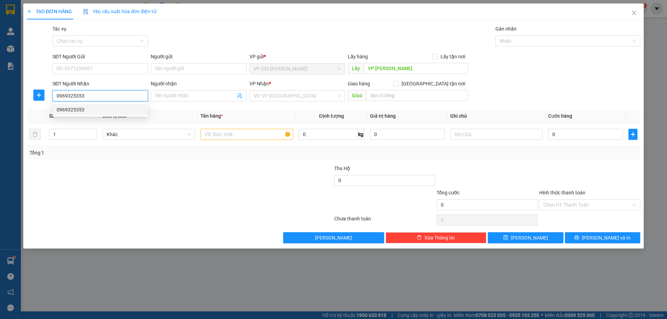
click at [123, 108] on div "0969325353" at bounding box center [100, 110] width 87 height 8
type input "ĐỒNG XOÀI"
type input "200.000"
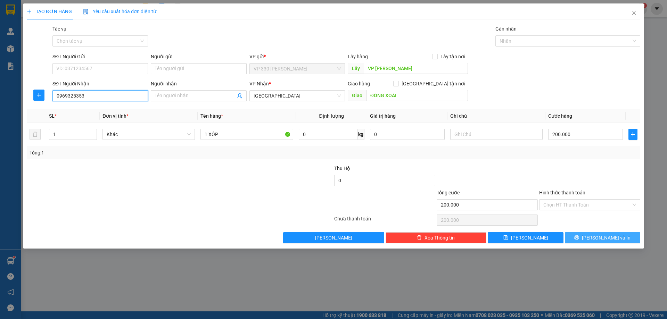
type input "0969325353"
click at [595, 240] on button "[PERSON_NAME] và In" at bounding box center [602, 237] width 75 height 11
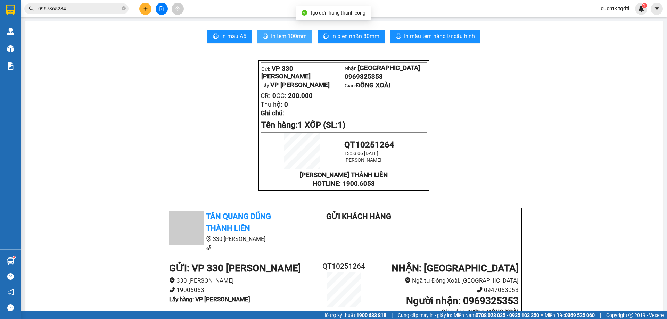
click at [287, 34] on span "In tem 100mm" at bounding box center [289, 36] width 36 height 9
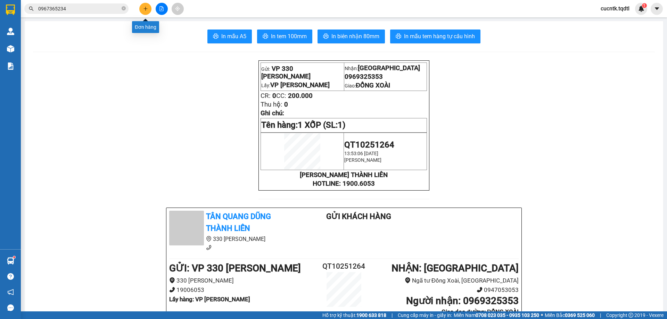
click at [143, 9] on icon "plus" at bounding box center [145, 8] width 5 height 5
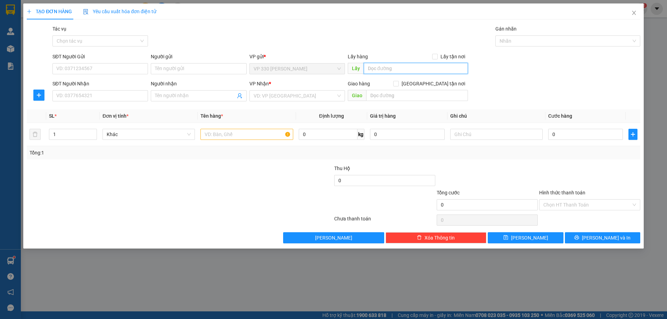
click at [413, 72] on input "text" at bounding box center [416, 68] width 104 height 11
type input "VP [PERSON_NAME]"
click at [93, 99] on input "SĐT Người Nhận" at bounding box center [100, 95] width 96 height 11
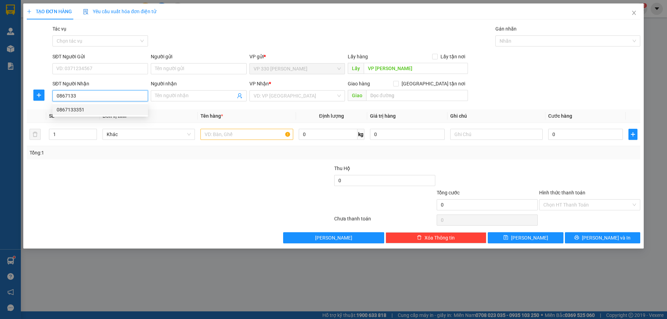
click at [100, 111] on div "0867133351" at bounding box center [100, 110] width 87 height 8
type input "0867133351"
type input "BÌNH ĐỊNH"
type input "100.000"
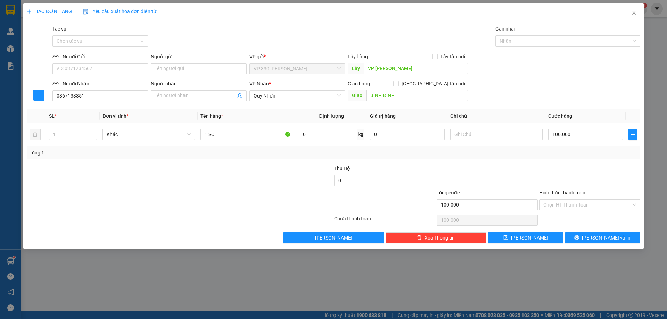
click at [604, 244] on div "TẠO ĐƠN HÀNG Yêu cầu xuất hóa đơn điện tử Transit Pickup Surcharge Ids Transit …" at bounding box center [333, 125] width 621 height 245
click at [605, 238] on span "[PERSON_NAME] và In" at bounding box center [606, 238] width 49 height 8
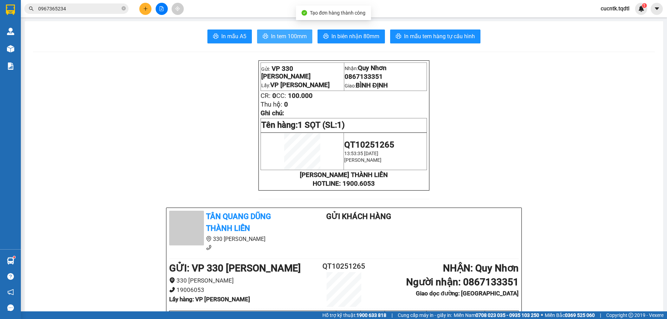
click at [287, 41] on button "In tem 100mm" at bounding box center [284, 37] width 55 height 14
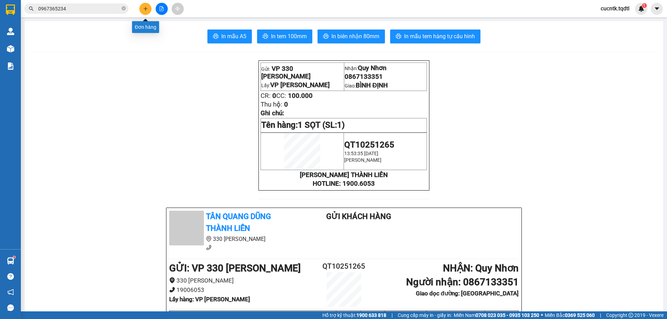
click at [143, 9] on icon "plus" at bounding box center [145, 8] width 5 height 5
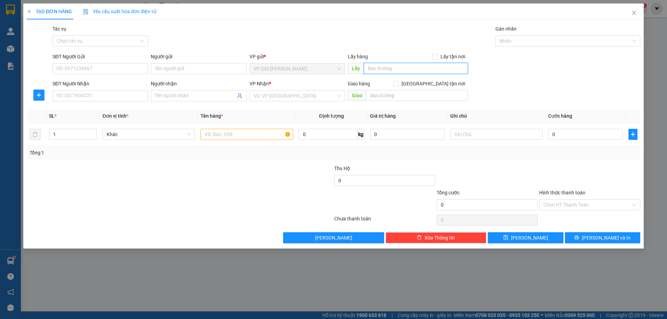
drag, startPoint x: 383, startPoint y: 68, endPoint x: 379, endPoint y: 69, distance: 3.7
click at [383, 68] on input "text" at bounding box center [416, 68] width 104 height 11
click at [84, 96] on input "SĐT Người Nhận" at bounding box center [100, 95] width 96 height 11
click at [104, 97] on input "SĐT Người Nhận" at bounding box center [100, 95] width 96 height 11
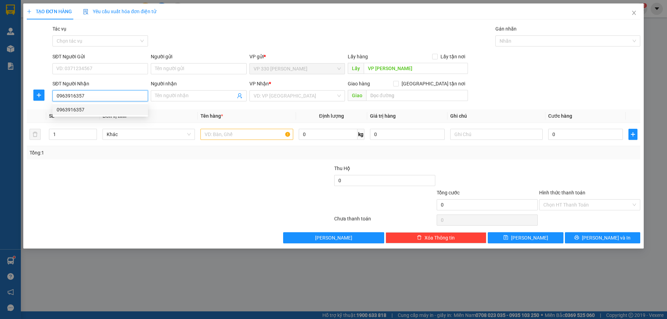
click at [105, 113] on div "0963916357" at bounding box center [100, 110] width 87 height 8
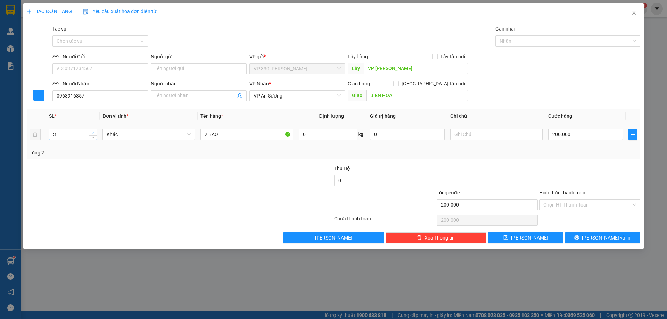
click at [93, 132] on icon "up" at bounding box center [93, 133] width 2 height 2
drag, startPoint x: 226, startPoint y: 136, endPoint x: 200, endPoint y: 136, distance: 25.7
click at [200, 136] on td "2 BAO" at bounding box center [247, 134] width 98 height 23
click at [578, 131] on input "200.000" at bounding box center [585, 134] width 75 height 11
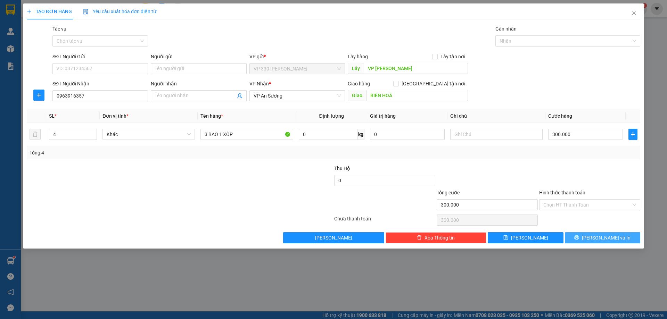
click at [579, 239] on icon "printer" at bounding box center [577, 238] width 5 height 5
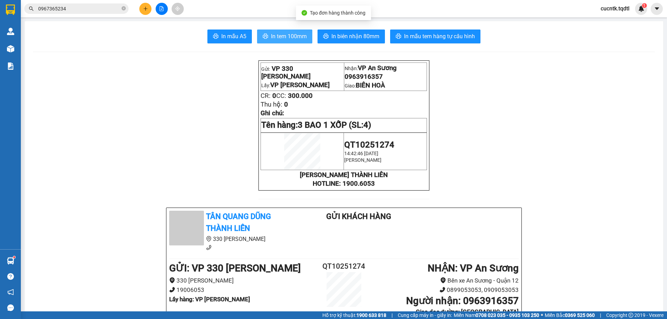
click at [280, 36] on span "In tem 100mm" at bounding box center [289, 36] width 36 height 9
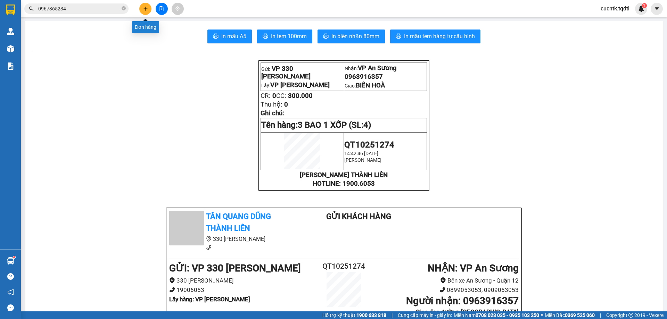
click at [142, 6] on button at bounding box center [145, 9] width 12 height 12
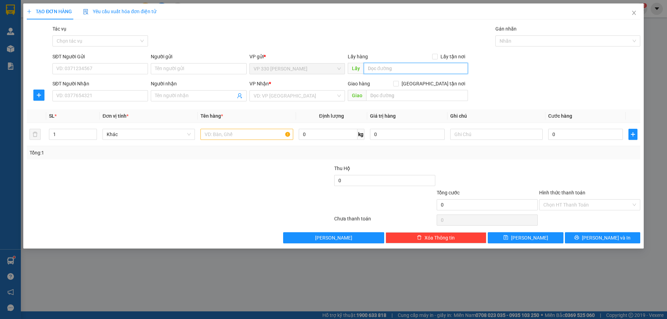
click at [376, 67] on input "text" at bounding box center [416, 68] width 104 height 11
click at [87, 98] on input "SĐT Người Nhận" at bounding box center [100, 95] width 96 height 11
click at [289, 99] on input "search" at bounding box center [295, 96] width 82 height 10
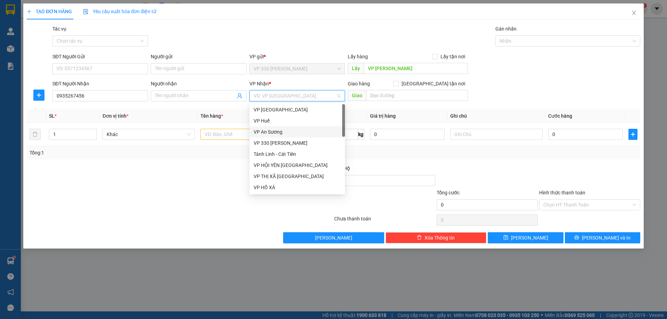
click at [276, 133] on div "VP An Sương" at bounding box center [297, 132] width 87 height 8
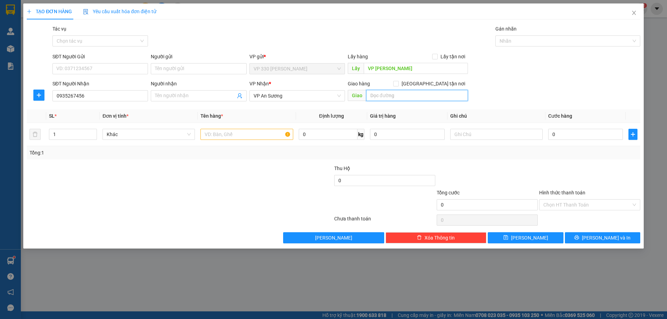
click at [400, 96] on input "text" at bounding box center [417, 95] width 102 height 11
click at [230, 133] on input "text" at bounding box center [246, 134] width 92 height 11
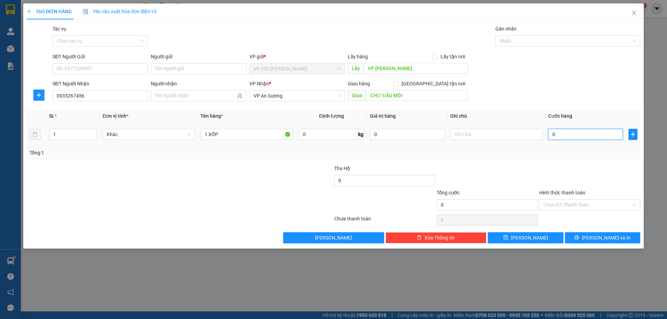
click at [590, 137] on input "0" at bounding box center [585, 134] width 75 height 11
click at [589, 232] on button "[PERSON_NAME] và In" at bounding box center [602, 237] width 75 height 11
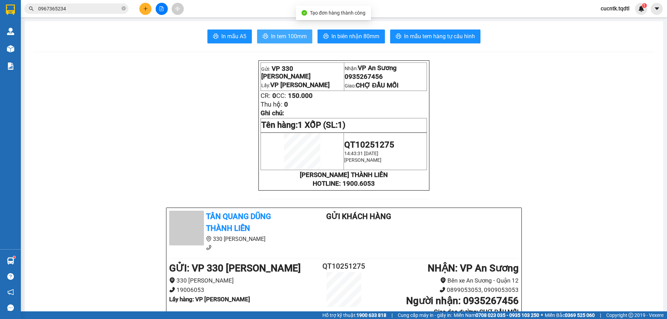
click at [297, 39] on span "In tem 100mm" at bounding box center [289, 36] width 36 height 9
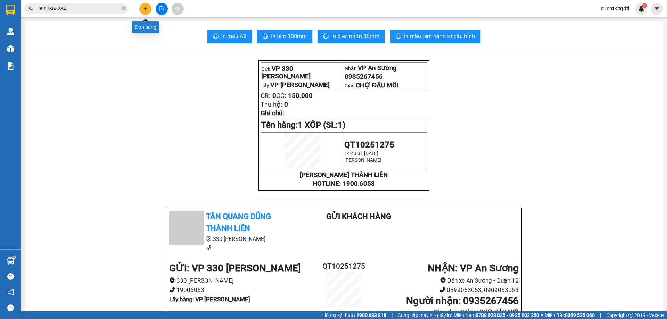
click at [144, 7] on icon "plus" at bounding box center [145, 8] width 5 height 5
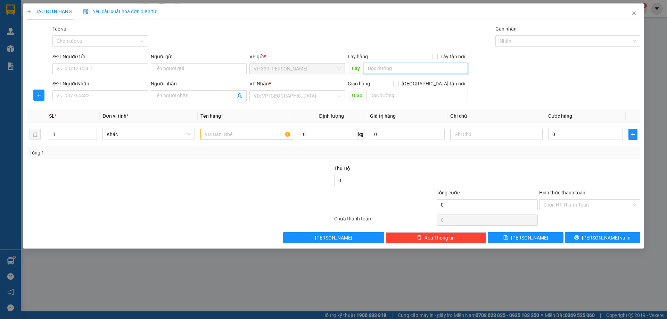
click at [397, 69] on input "text" at bounding box center [416, 68] width 104 height 11
click at [124, 97] on input "SĐT Người Nhận" at bounding box center [100, 95] width 96 height 11
click at [288, 97] on input "search" at bounding box center [295, 96] width 82 height 10
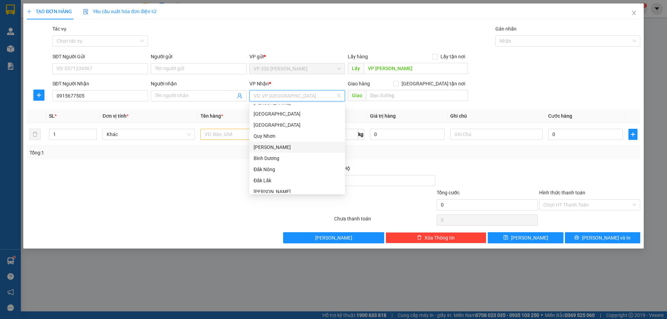
scroll to position [211, 0]
click at [270, 119] on div "Bình Dương" at bounding box center [297, 121] width 87 height 8
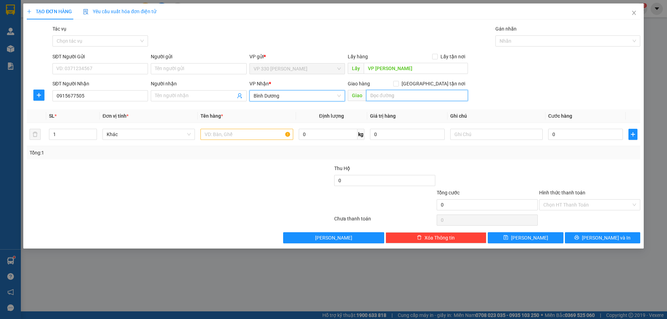
click at [411, 95] on input "text" at bounding box center [417, 95] width 102 height 11
click at [239, 135] on input "text" at bounding box center [246, 134] width 92 height 11
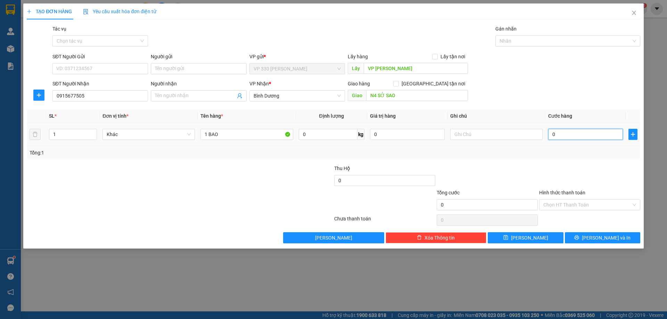
click at [572, 137] on input "0" at bounding box center [585, 134] width 75 height 11
click at [603, 238] on span "[PERSON_NAME] và In" at bounding box center [606, 238] width 49 height 8
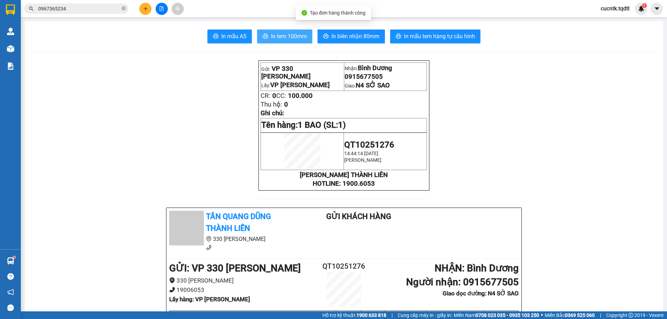
click at [293, 39] on span "In tem 100mm" at bounding box center [289, 36] width 36 height 9
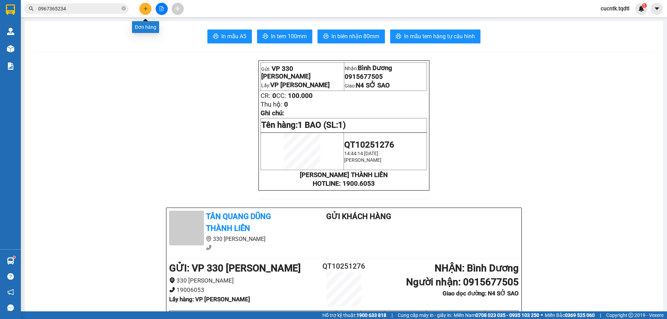
click at [149, 10] on button at bounding box center [145, 9] width 12 height 12
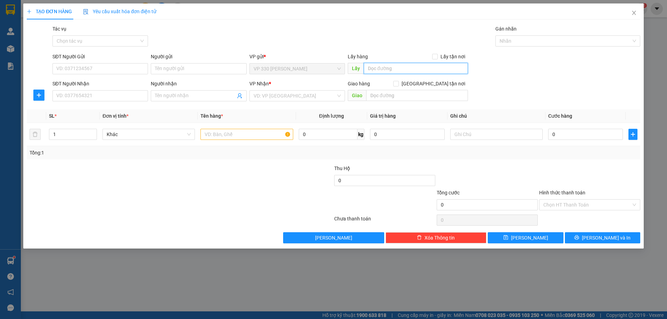
click at [394, 69] on input "text" at bounding box center [416, 68] width 104 height 11
click at [85, 95] on input "SĐT Người Nhận" at bounding box center [100, 95] width 96 height 11
click at [277, 97] on input "search" at bounding box center [295, 96] width 82 height 10
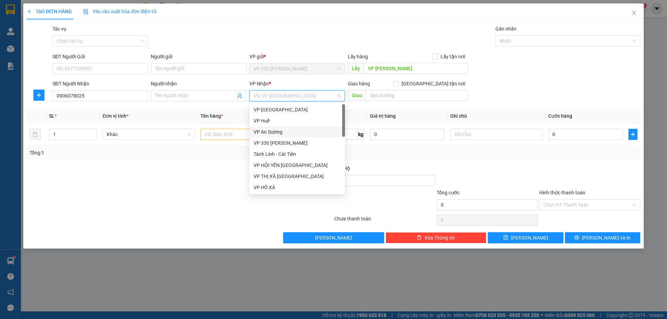
click at [276, 132] on div "VP An Sương" at bounding box center [297, 132] width 87 height 8
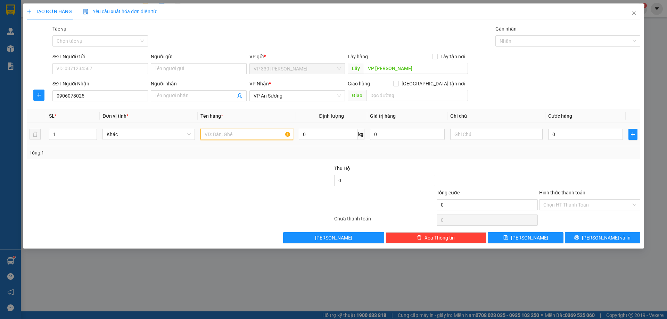
click at [217, 134] on input "text" at bounding box center [246, 134] width 92 height 11
click at [573, 138] on input "0" at bounding box center [585, 134] width 75 height 11
click at [617, 205] on input "Hình thức thanh toán" at bounding box center [587, 205] width 88 height 10
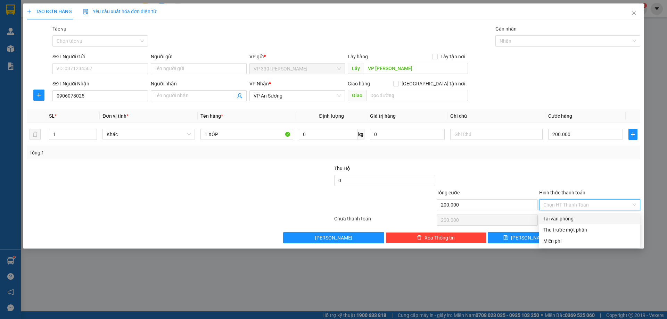
click at [585, 222] on div "Tại văn phòng" at bounding box center [589, 219] width 93 height 8
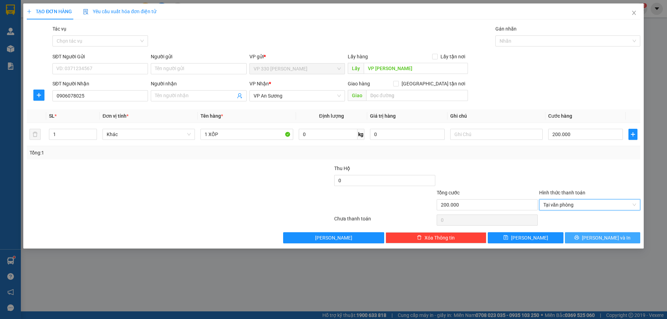
click at [597, 237] on span "[PERSON_NAME] và In" at bounding box center [606, 238] width 49 height 8
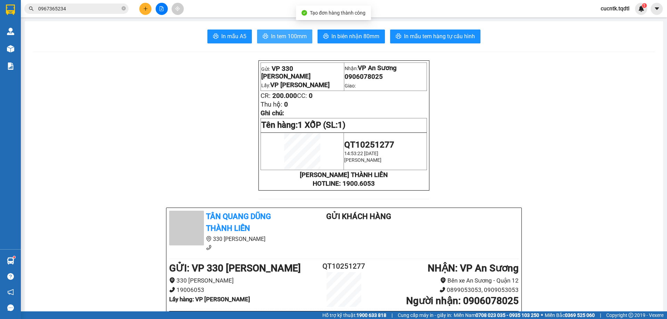
click at [293, 39] on span "In tem 100mm" at bounding box center [289, 36] width 36 height 9
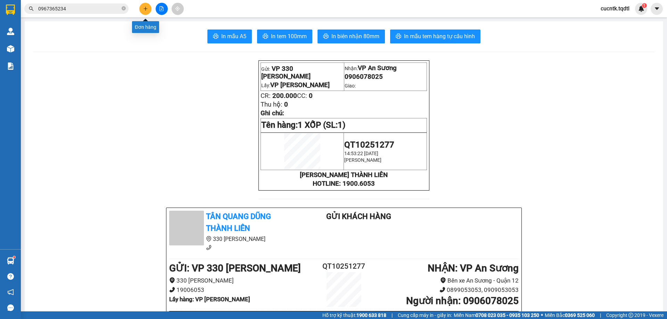
click at [146, 9] on icon "plus" at bounding box center [146, 8] width 4 height 0
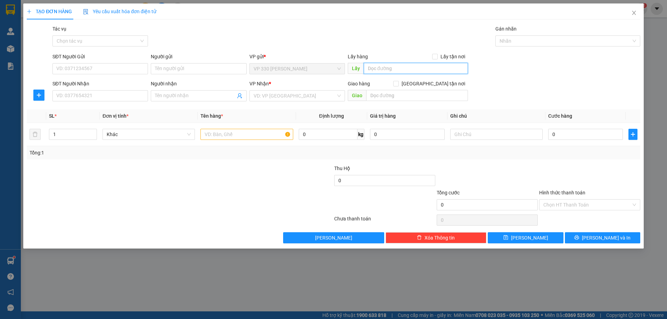
click at [388, 66] on input "text" at bounding box center [416, 68] width 104 height 11
click at [84, 93] on input "SĐT Người Nhận" at bounding box center [100, 95] width 96 height 11
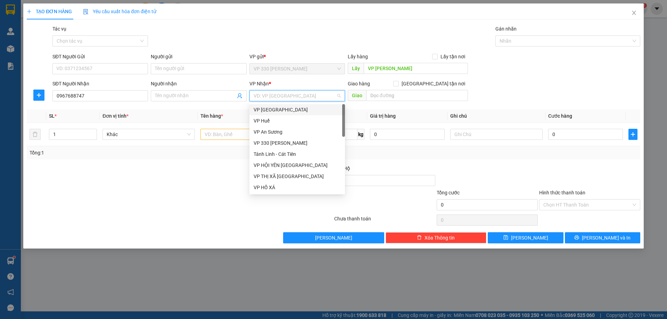
click at [298, 98] on input "search" at bounding box center [295, 96] width 82 height 10
click at [272, 134] on div "VP An Sương" at bounding box center [297, 132] width 87 height 8
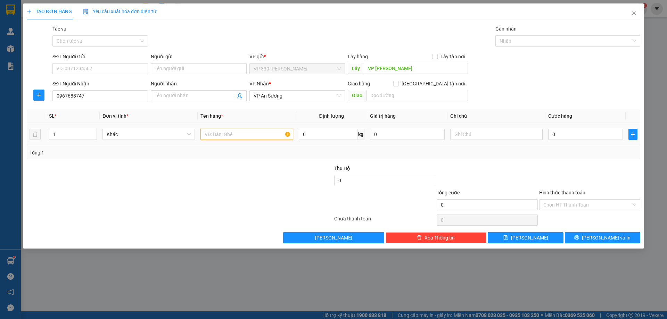
click at [275, 135] on input "text" at bounding box center [246, 134] width 92 height 11
click at [574, 133] on input "0" at bounding box center [585, 134] width 75 height 11
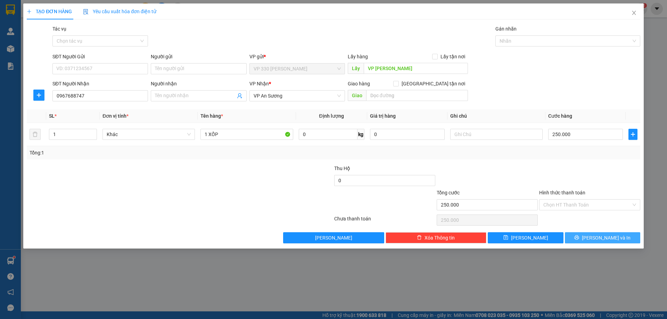
click at [605, 239] on span "[PERSON_NAME] và In" at bounding box center [606, 238] width 49 height 8
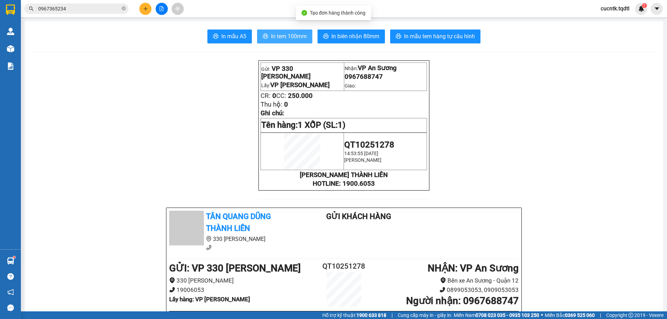
click at [276, 34] on span "In tem 100mm" at bounding box center [289, 36] width 36 height 9
click at [148, 10] on button at bounding box center [145, 9] width 12 height 12
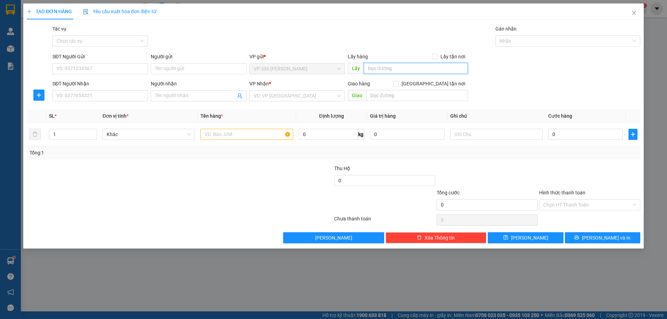
click at [395, 70] on input "text" at bounding box center [416, 68] width 104 height 11
click at [90, 95] on input "SĐT Người Nhận" at bounding box center [100, 95] width 96 height 11
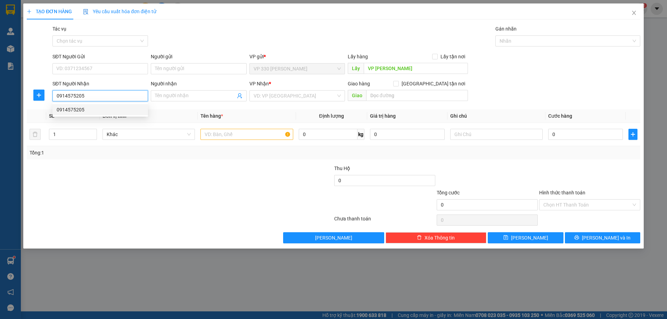
click at [106, 108] on div "0914575205" at bounding box center [100, 110] width 87 height 8
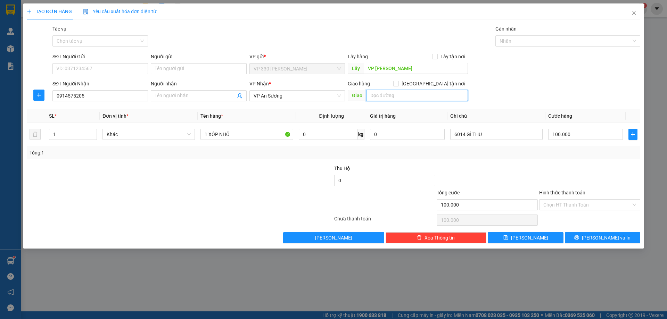
click at [398, 96] on input "text" at bounding box center [417, 95] width 102 height 11
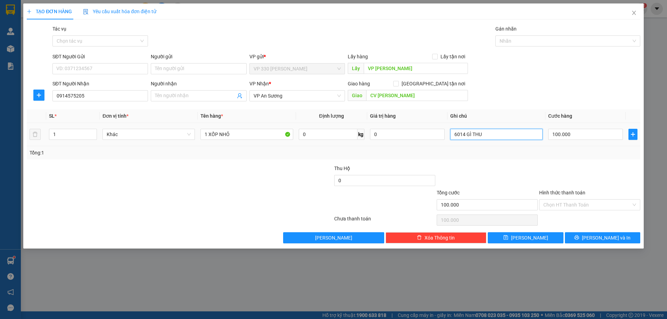
drag, startPoint x: 484, startPoint y: 137, endPoint x: 448, endPoint y: 142, distance: 36.6
click at [448, 142] on td "6014 GÌ THU" at bounding box center [497, 134] width 98 height 23
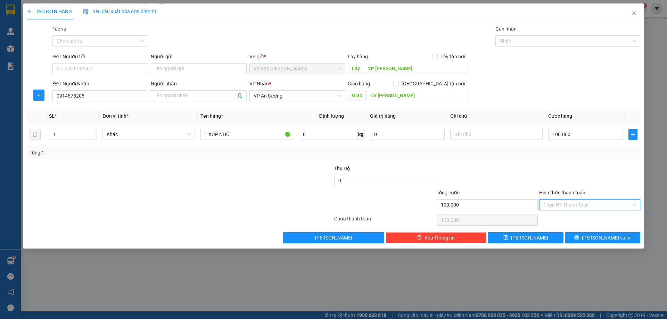
click at [585, 201] on input "Hình thức thanh toán" at bounding box center [587, 205] width 88 height 10
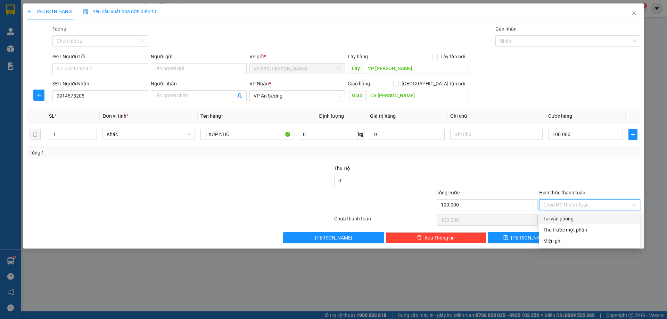
click at [564, 219] on div "Tại văn phòng" at bounding box center [589, 219] width 93 height 8
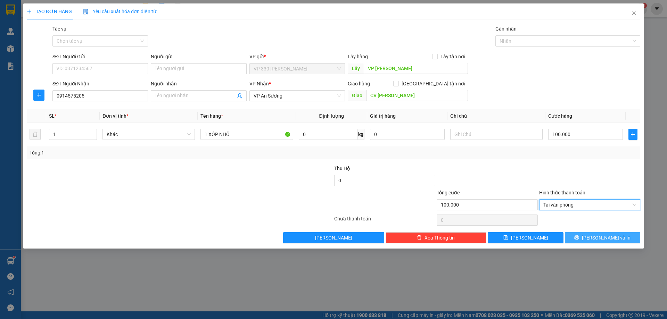
click at [579, 240] on icon "printer" at bounding box center [576, 237] width 5 height 5
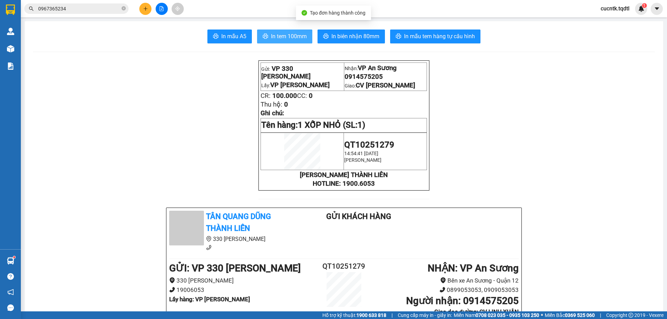
click at [293, 39] on span "In tem 100mm" at bounding box center [289, 36] width 36 height 9
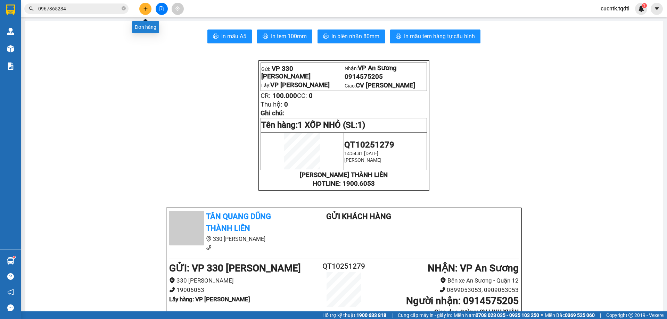
click at [148, 7] on icon "plus" at bounding box center [145, 8] width 5 height 5
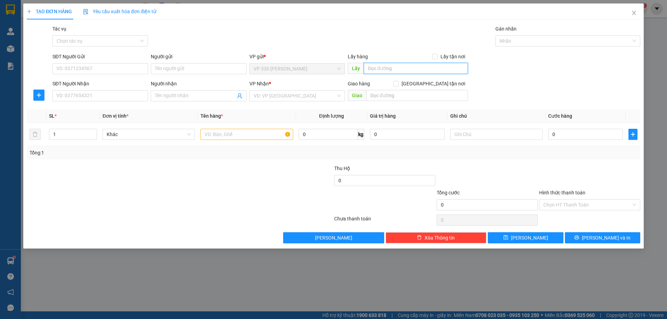
click at [413, 68] on input "text" at bounding box center [416, 68] width 104 height 11
click at [117, 96] on input "SĐT Người Nhận" at bounding box center [100, 95] width 96 height 11
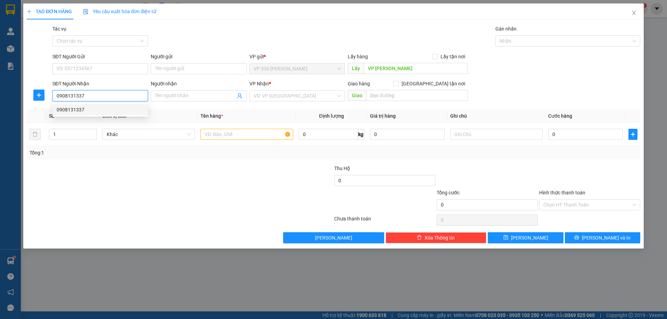
click at [114, 109] on div "0908131337" at bounding box center [100, 110] width 87 height 8
click at [93, 131] on span "up" at bounding box center [93, 133] width 4 height 4
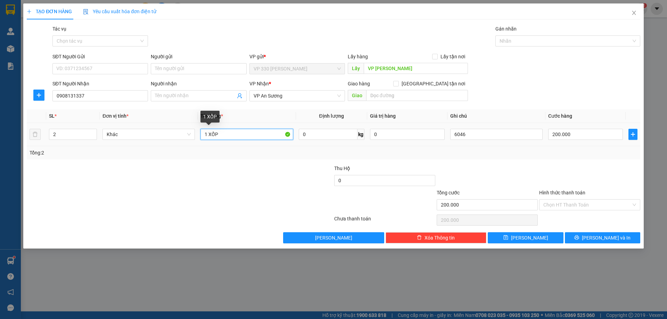
click at [259, 134] on input "1 XỐP" at bounding box center [246, 134] width 92 height 11
click at [583, 134] on input "200.000" at bounding box center [585, 134] width 75 height 11
click at [587, 204] on input "Hình thức thanh toán" at bounding box center [587, 205] width 88 height 10
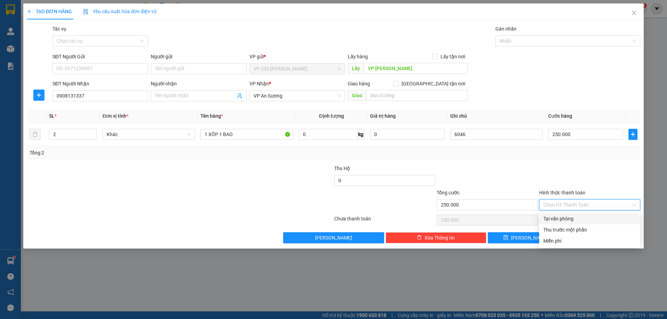
click at [581, 221] on div "Tại văn phòng" at bounding box center [589, 219] width 93 height 8
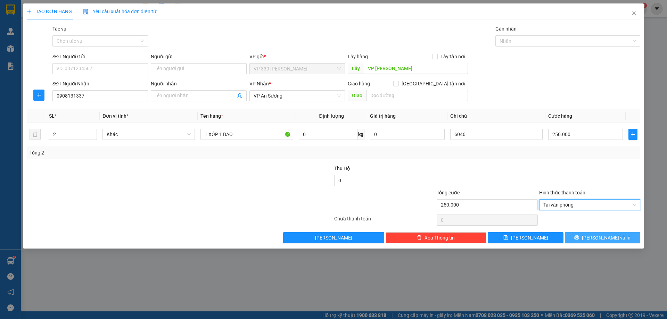
click at [584, 238] on button "[PERSON_NAME] và In" at bounding box center [602, 237] width 75 height 11
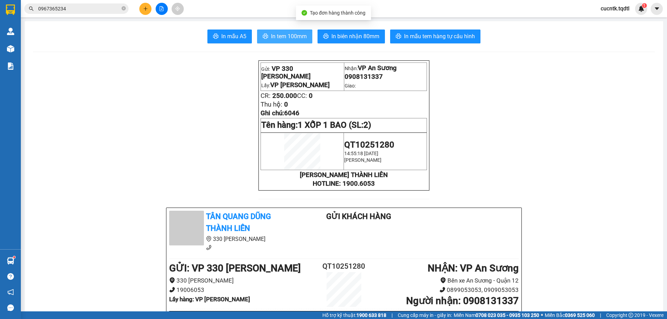
click at [278, 38] on span "In tem 100mm" at bounding box center [289, 36] width 36 height 9
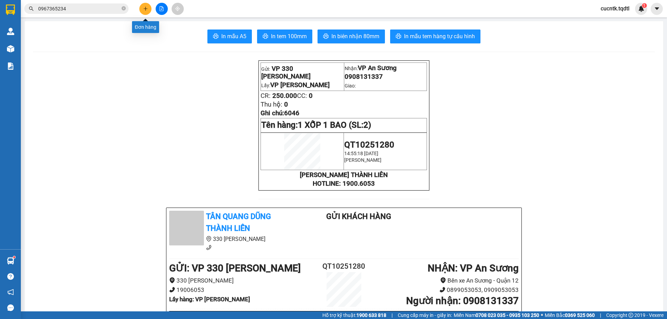
click at [146, 5] on button at bounding box center [145, 9] width 12 height 12
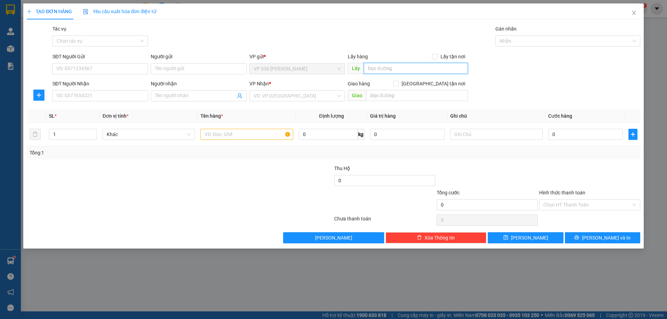
click at [376, 68] on input "text" at bounding box center [416, 68] width 104 height 11
click at [87, 99] on input "SĐT Người Nhận" at bounding box center [100, 95] width 96 height 11
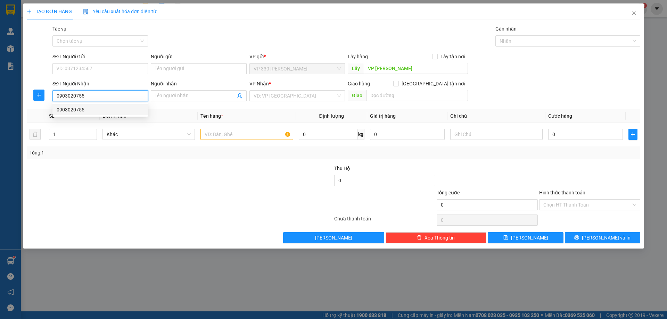
click at [83, 107] on div "0903020755" at bounding box center [100, 110] width 87 height 8
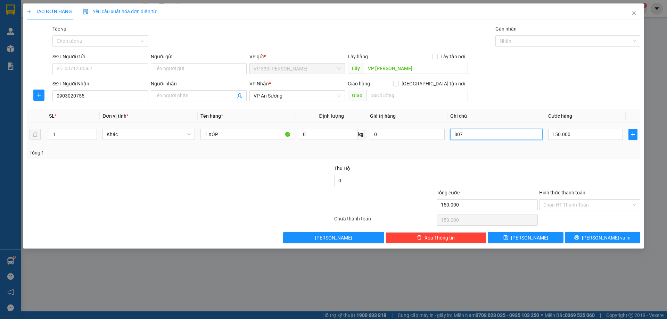
drag, startPoint x: 486, startPoint y: 139, endPoint x: 452, endPoint y: 142, distance: 33.8
click at [452, 142] on td "807" at bounding box center [497, 134] width 98 height 23
click at [580, 135] on input "150.000" at bounding box center [585, 134] width 75 height 11
click at [594, 239] on button "[PERSON_NAME] và In" at bounding box center [602, 237] width 75 height 11
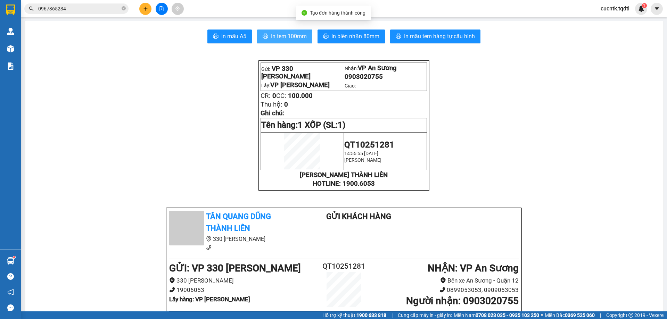
click at [292, 38] on span "In tem 100mm" at bounding box center [289, 36] width 36 height 9
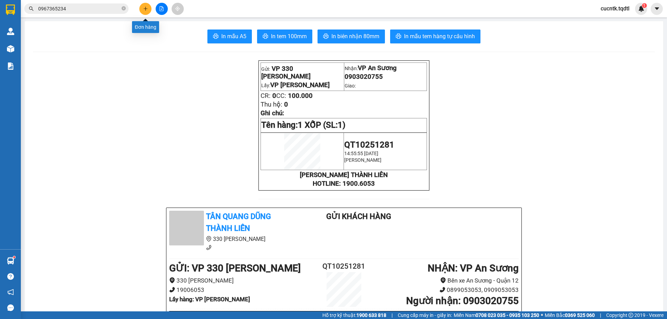
click at [148, 10] on button at bounding box center [145, 9] width 12 height 12
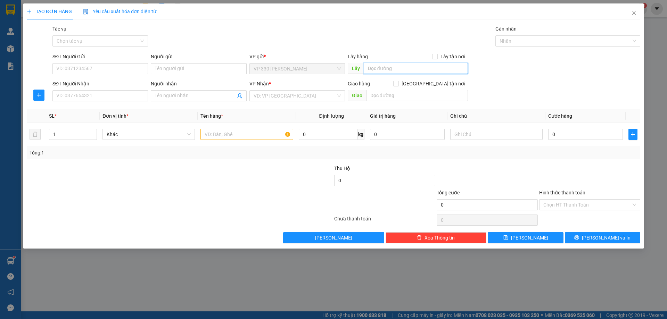
drag, startPoint x: 401, startPoint y: 71, endPoint x: 401, endPoint y: 43, distance: 28.1
click at [401, 71] on input "text" at bounding box center [416, 68] width 104 height 11
click at [114, 93] on input "SĐT Người Nhận" at bounding box center [100, 95] width 96 height 11
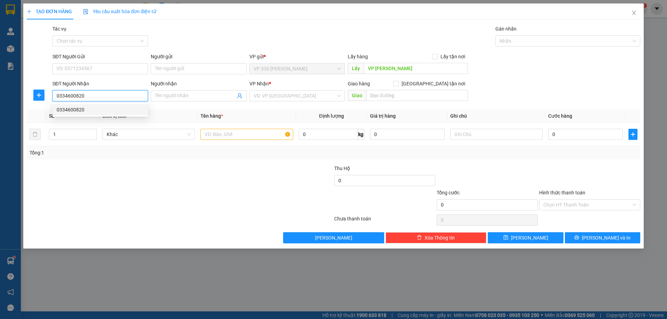
click at [89, 111] on div "0334600820" at bounding box center [100, 110] width 87 height 8
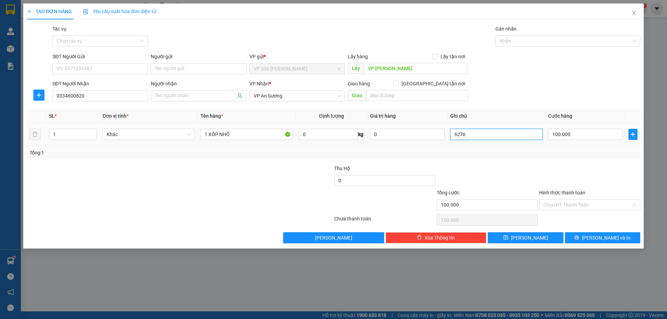
drag, startPoint x: 484, startPoint y: 135, endPoint x: 446, endPoint y: 146, distance: 39.7
click at [446, 146] on tr "1 Khác 1 XỐP NHỎ 0 kg 0 6276 100.000" at bounding box center [334, 134] width 614 height 23
click at [592, 241] on button "[PERSON_NAME] và In" at bounding box center [602, 237] width 75 height 11
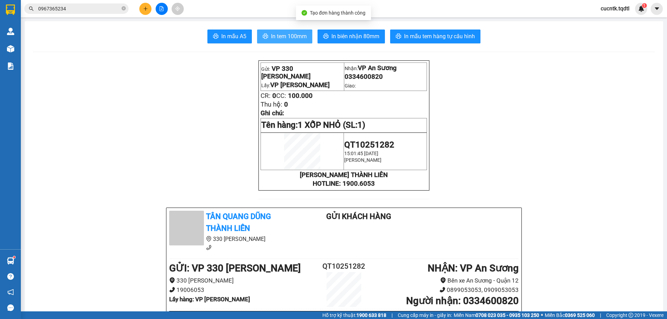
click at [298, 38] on span "In tem 100mm" at bounding box center [289, 36] width 36 height 9
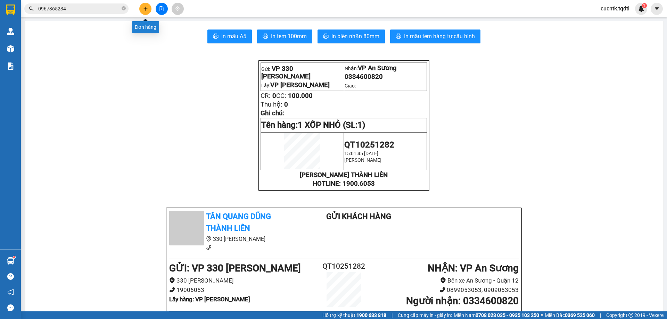
click at [145, 7] on icon "plus" at bounding box center [145, 8] width 5 height 5
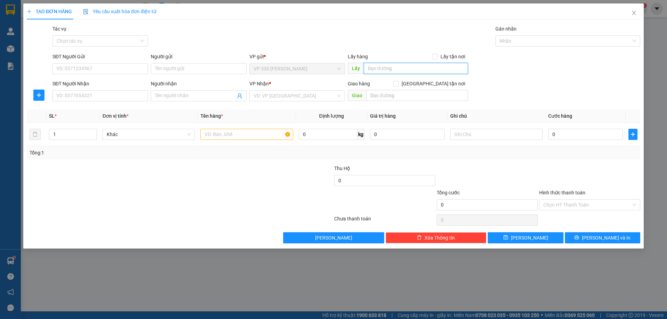
drag, startPoint x: 397, startPoint y: 72, endPoint x: 390, endPoint y: 65, distance: 10.1
click at [397, 71] on input "text" at bounding box center [416, 68] width 104 height 11
click at [71, 97] on input "SĐT Người Nhận" at bounding box center [100, 95] width 96 height 11
click at [300, 95] on input "search" at bounding box center [295, 96] width 82 height 10
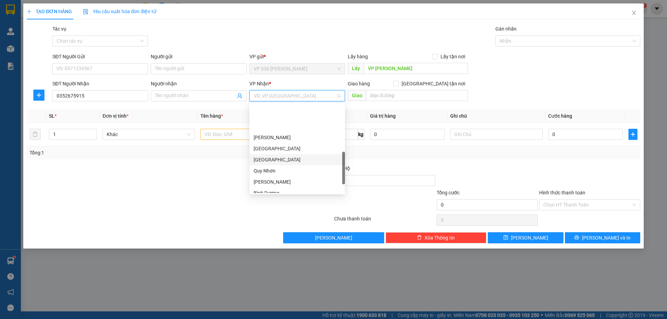
scroll to position [174, 0]
drag, startPoint x: 284, startPoint y: 161, endPoint x: 226, endPoint y: 151, distance: 58.2
click at [284, 161] on div "Bình Dương" at bounding box center [297, 159] width 87 height 8
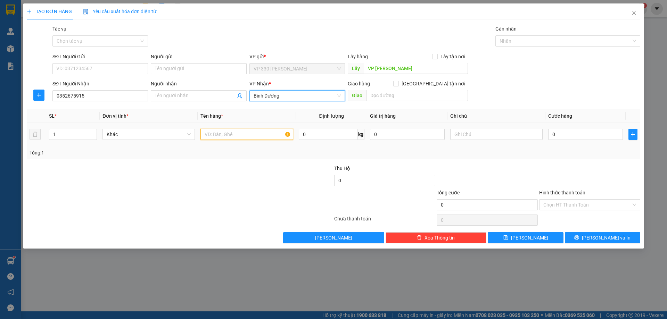
click at [234, 135] on input "text" at bounding box center [246, 134] width 92 height 11
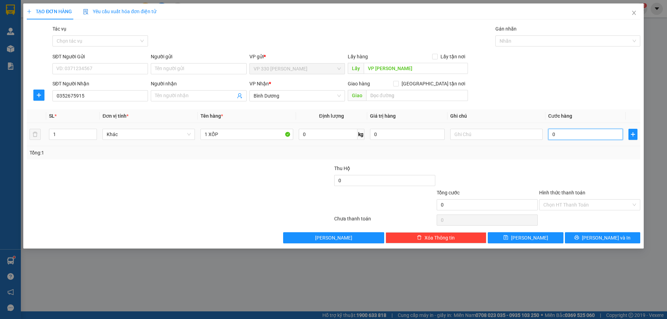
click at [567, 137] on input "0" at bounding box center [585, 134] width 75 height 11
click at [576, 206] on input "Hình thức thanh toán" at bounding box center [587, 205] width 88 height 10
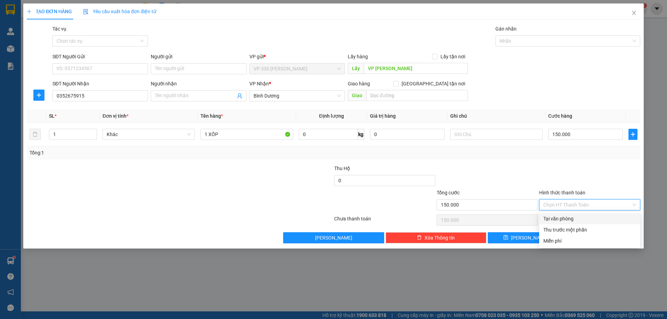
click at [574, 222] on div "Tại văn phòng" at bounding box center [589, 219] width 93 height 8
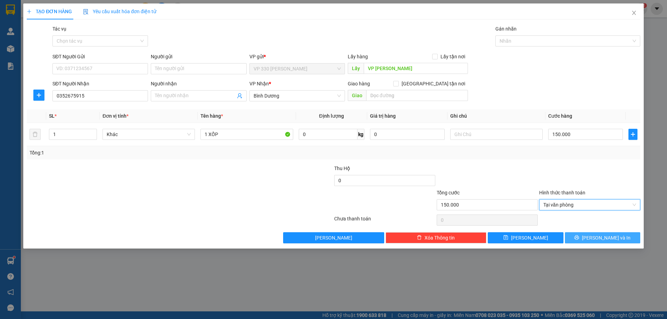
click at [597, 233] on button "[PERSON_NAME] và In" at bounding box center [602, 237] width 75 height 11
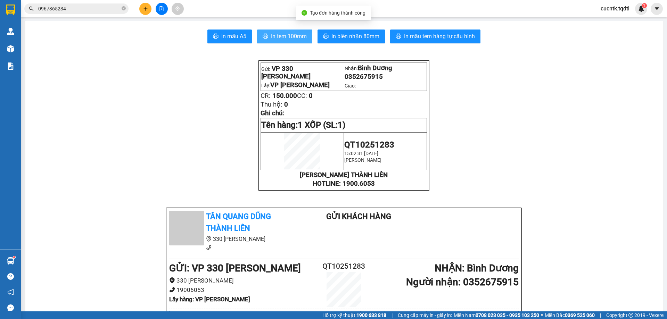
click at [288, 35] on span "In tem 100mm" at bounding box center [289, 36] width 36 height 9
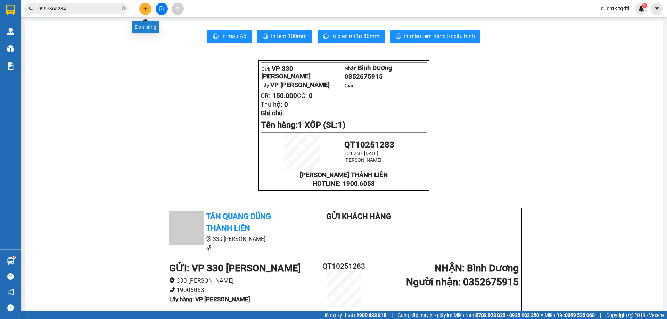
click at [145, 11] on button at bounding box center [145, 9] width 12 height 12
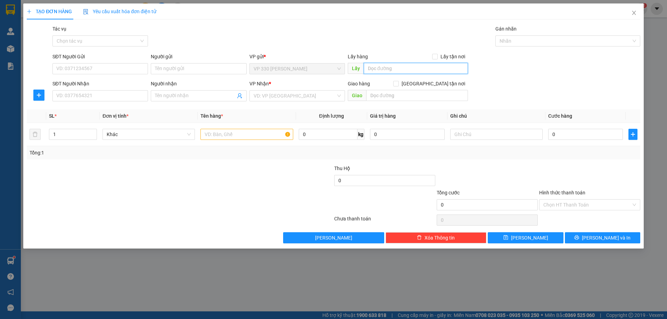
click at [407, 71] on input "text" at bounding box center [416, 68] width 104 height 11
click at [136, 93] on input "SĐT Người Nhận" at bounding box center [100, 95] width 96 height 11
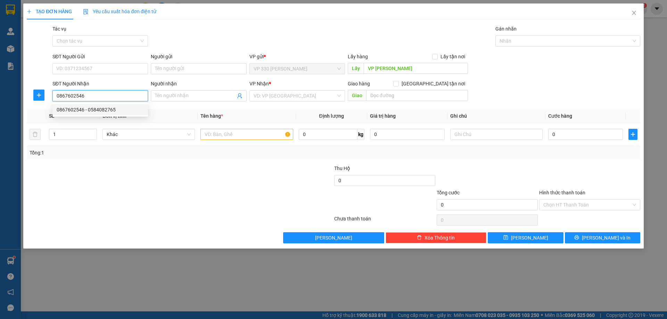
click at [116, 108] on div "0867602546 - 0584082765" at bounding box center [100, 110] width 87 height 8
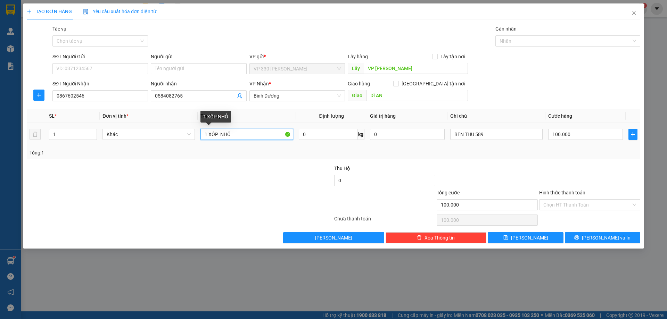
click at [248, 135] on input "1 XỐP NHỎ" at bounding box center [246, 134] width 92 height 11
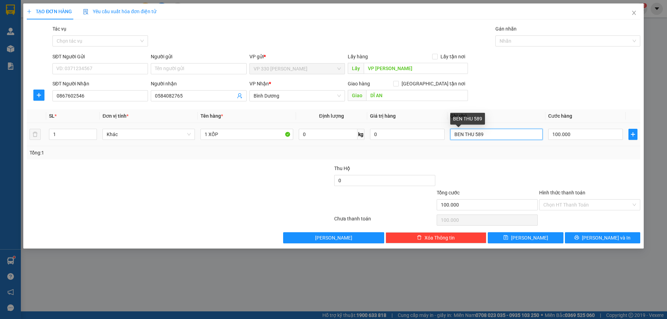
drag, startPoint x: 475, startPoint y: 136, endPoint x: 452, endPoint y: 140, distance: 24.0
click at [452, 140] on input "BEN THU 589" at bounding box center [496, 134] width 92 height 11
drag, startPoint x: 572, startPoint y: 135, endPoint x: 555, endPoint y: 138, distance: 16.9
click at [572, 135] on input "100.000" at bounding box center [585, 134] width 75 height 11
click at [603, 207] on input "Hình thức thanh toán" at bounding box center [587, 205] width 88 height 10
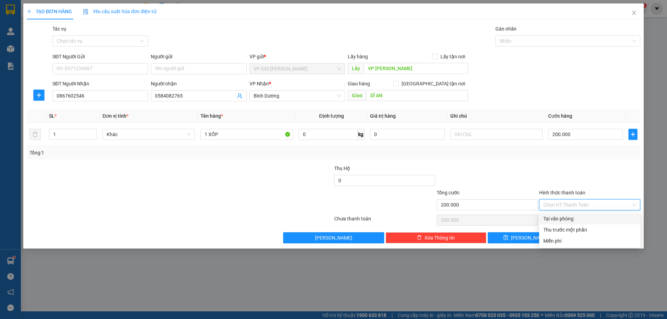
click at [588, 218] on div "Tại văn phòng" at bounding box center [589, 219] width 93 height 8
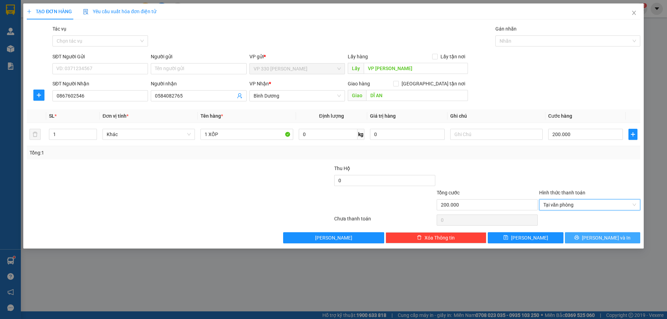
click at [599, 236] on span "[PERSON_NAME] và In" at bounding box center [606, 238] width 49 height 8
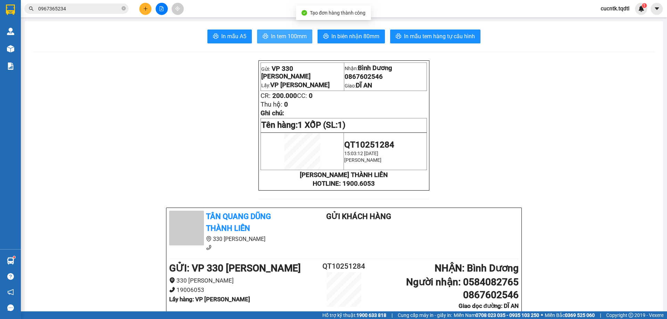
click at [277, 33] on span "In tem 100mm" at bounding box center [289, 36] width 36 height 9
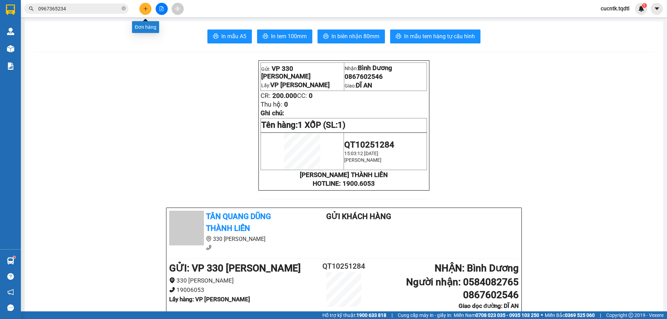
click at [149, 8] on button at bounding box center [145, 9] width 12 height 12
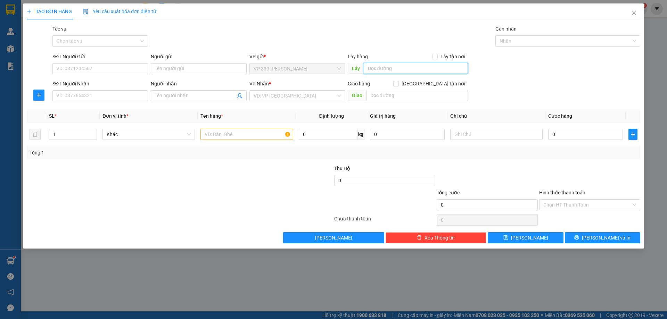
click at [434, 69] on input "text" at bounding box center [416, 68] width 104 height 11
click at [83, 93] on input "SĐT Người Nhận" at bounding box center [100, 95] width 96 height 11
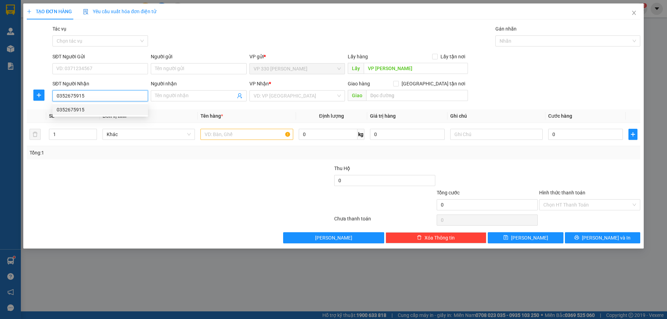
click at [118, 111] on div "0352675915" at bounding box center [100, 110] width 87 height 8
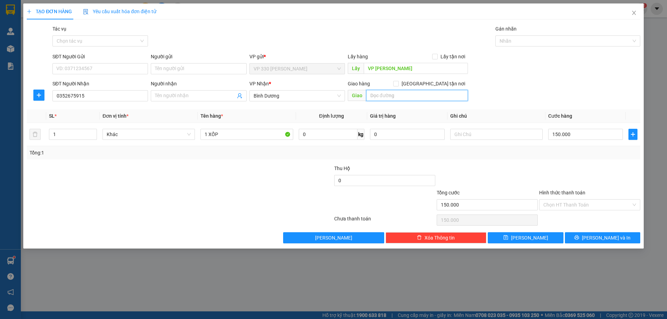
click at [402, 95] on input "text" at bounding box center [417, 95] width 102 height 11
click at [584, 205] on input "Hình thức thanh toán" at bounding box center [587, 205] width 88 height 10
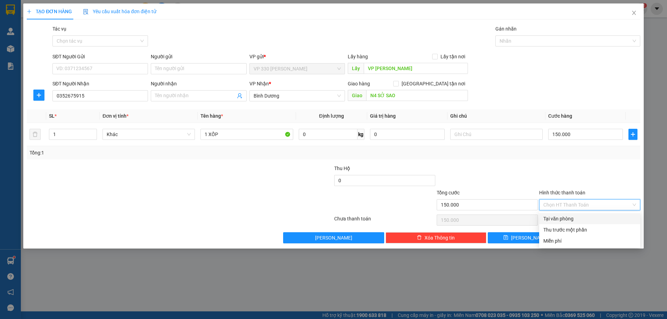
click at [574, 218] on div "Tại văn phòng" at bounding box center [589, 219] width 93 height 8
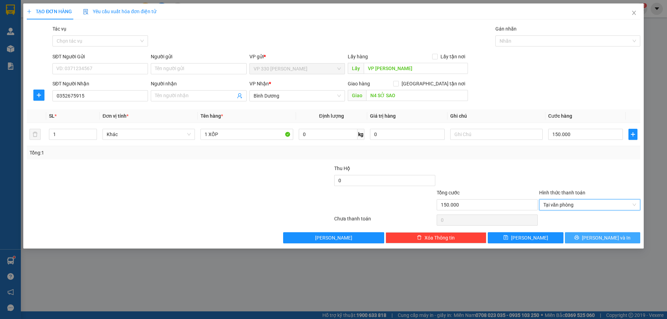
click at [579, 238] on icon "printer" at bounding box center [576, 237] width 5 height 5
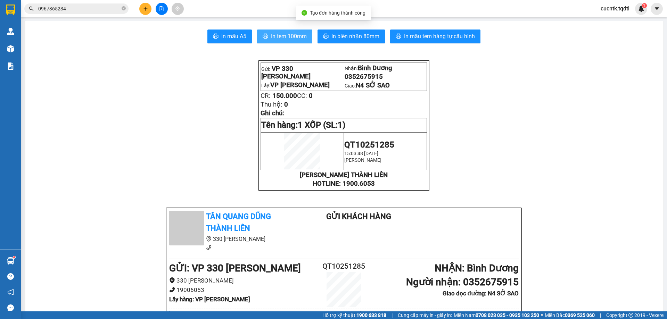
click at [300, 40] on span "In tem 100mm" at bounding box center [289, 36] width 36 height 9
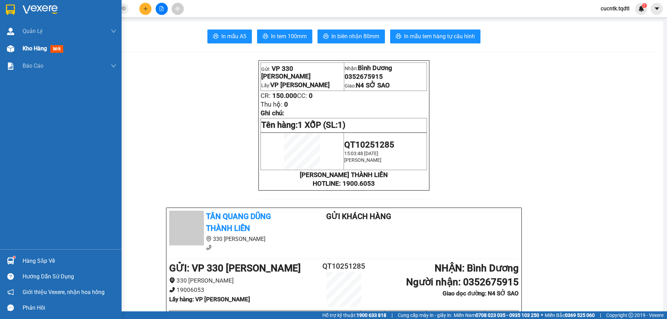
click at [10, 48] on img at bounding box center [10, 48] width 7 height 7
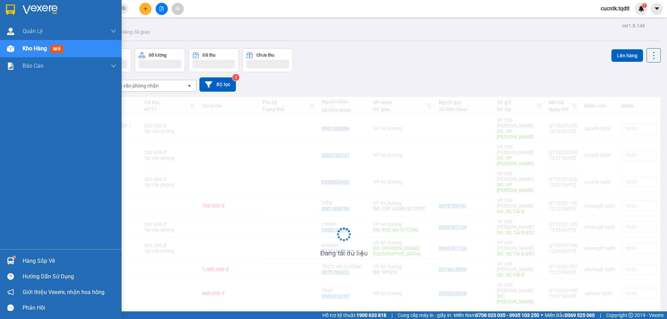
click at [38, 49] on span "Kho hàng" at bounding box center [35, 48] width 24 height 7
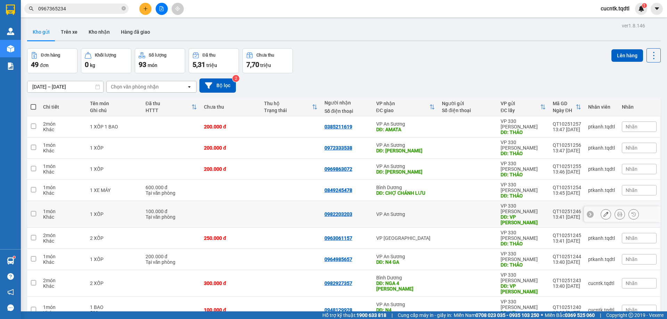
scroll to position [32, 0]
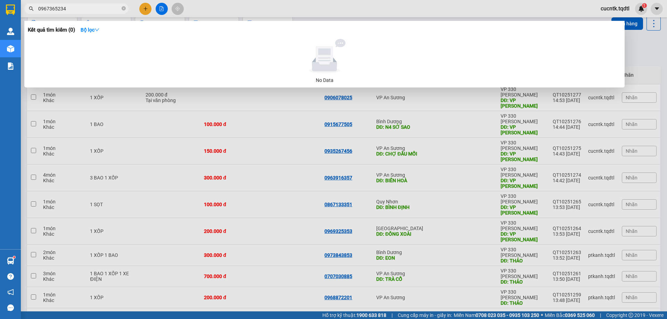
drag, startPoint x: 89, startPoint y: 10, endPoint x: 30, endPoint y: 10, distance: 59.8
click at [30, 10] on div "0967365234" at bounding box center [68, 8] width 136 height 10
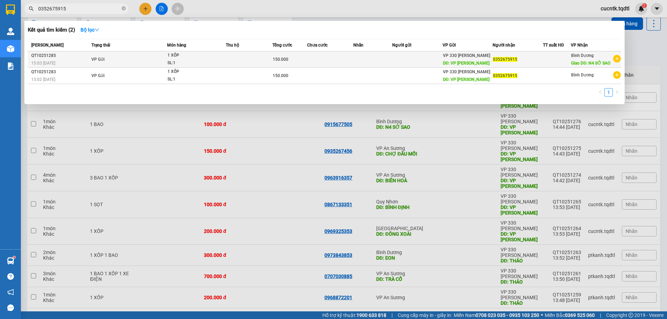
click at [319, 59] on td at bounding box center [330, 59] width 47 height 16
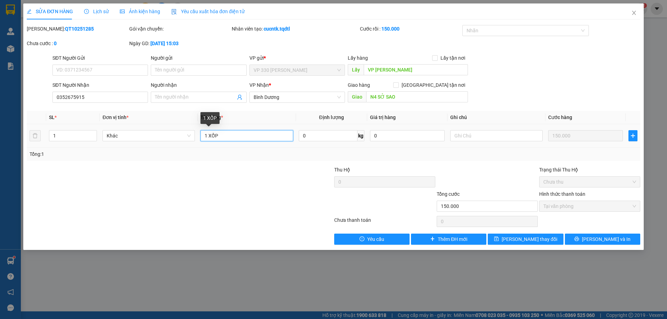
drag, startPoint x: 228, startPoint y: 136, endPoint x: 209, endPoint y: 140, distance: 19.0
click at [209, 140] on input "1 XỐP" at bounding box center [246, 135] width 92 height 11
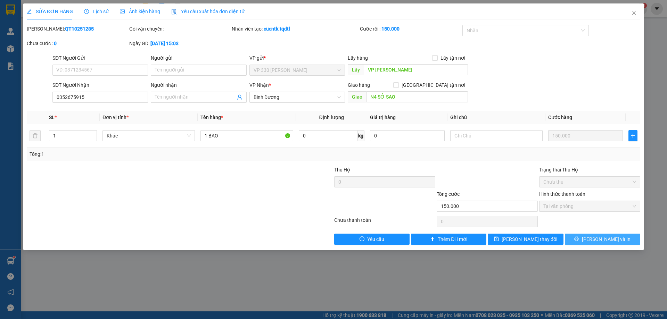
click at [607, 239] on span "[PERSON_NAME] và In" at bounding box center [606, 240] width 49 height 8
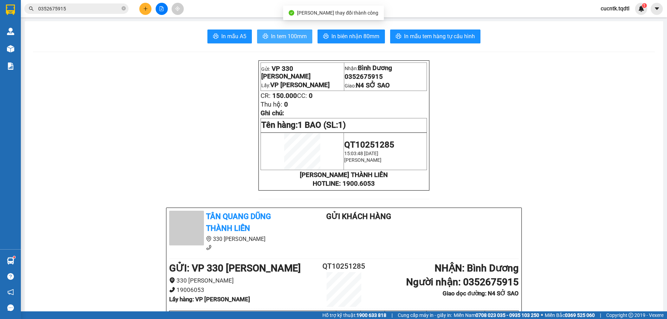
click at [290, 35] on span "In tem 100mm" at bounding box center [289, 36] width 36 height 9
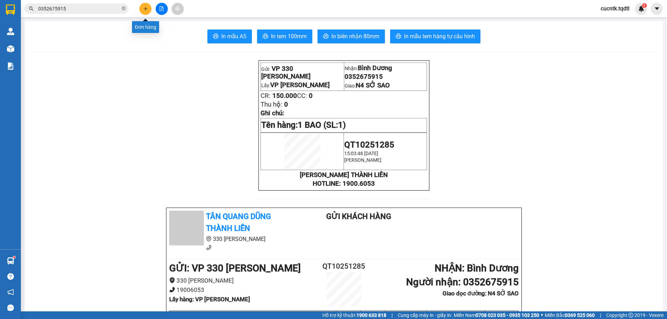
click at [147, 13] on button at bounding box center [145, 9] width 12 height 12
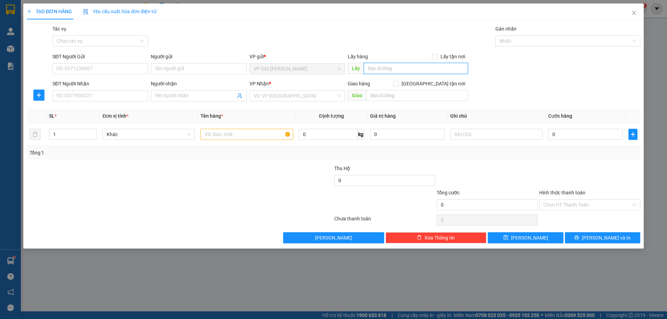
click at [383, 68] on input "text" at bounding box center [416, 68] width 104 height 11
click at [76, 98] on input "SĐT Người Nhận" at bounding box center [100, 95] width 96 height 11
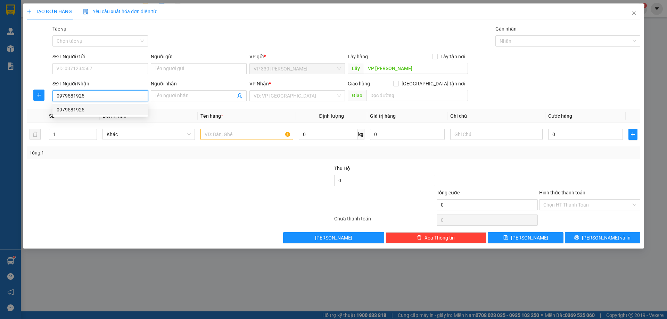
click at [131, 108] on div "0979581925" at bounding box center [100, 110] width 87 height 8
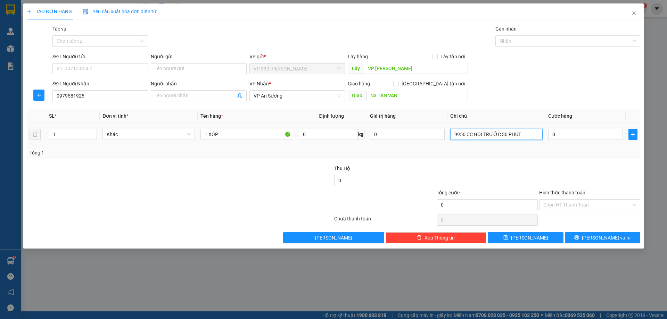
drag, startPoint x: 524, startPoint y: 132, endPoint x: 445, endPoint y: 143, distance: 80.3
click at [445, 143] on tr "1 Khác 1 XỐP 0 kg 0 9956 CC GỌI TRƯỚC 30 PHÚT 0" at bounding box center [334, 134] width 614 height 23
click at [585, 134] on input "0" at bounding box center [585, 134] width 75 height 11
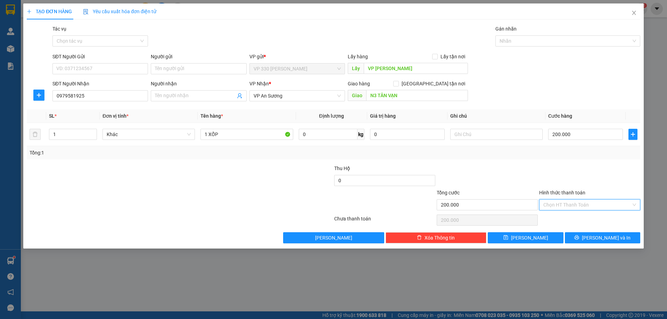
click at [580, 207] on input "Hình thức thanh toán" at bounding box center [587, 205] width 88 height 10
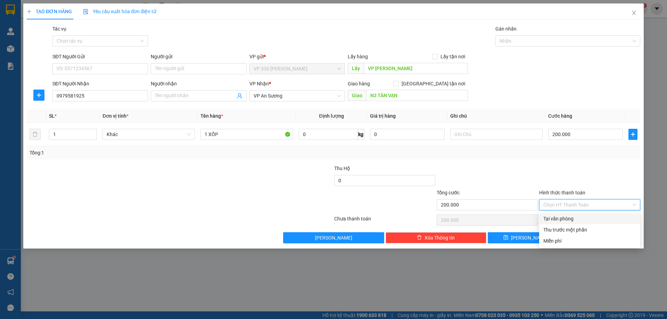
click at [591, 163] on div "Transit Pickup Surcharge Ids Transit Deliver Surcharge Ids Transit Deliver Surc…" at bounding box center [334, 134] width 614 height 219
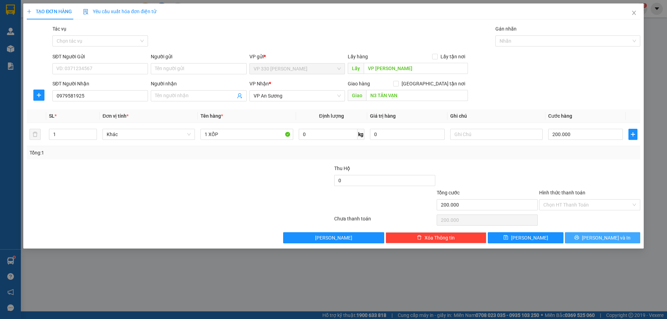
click at [604, 240] on span "[PERSON_NAME] và In" at bounding box center [606, 238] width 49 height 8
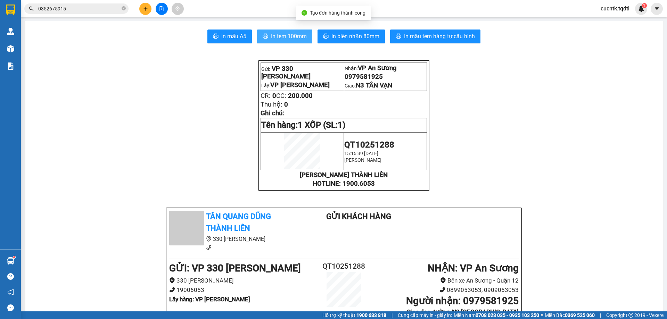
click at [292, 38] on span "In tem 100mm" at bounding box center [289, 36] width 36 height 9
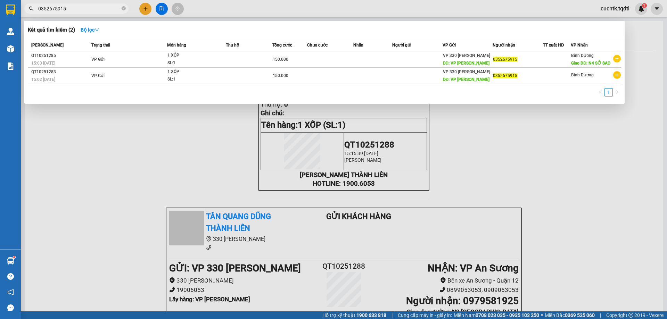
drag, startPoint x: 76, startPoint y: 10, endPoint x: 27, endPoint y: 12, distance: 49.4
click at [27, 12] on span "0352675915" at bounding box center [76, 8] width 104 height 10
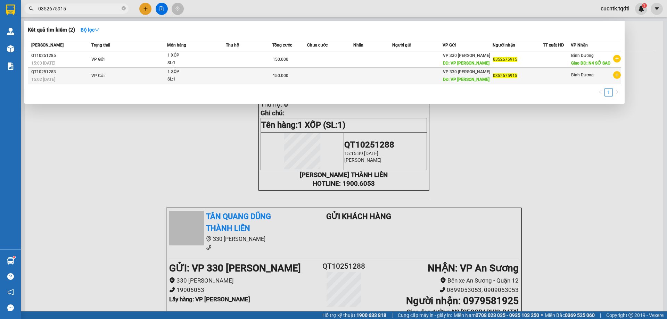
click at [227, 74] on td at bounding box center [249, 76] width 47 height 16
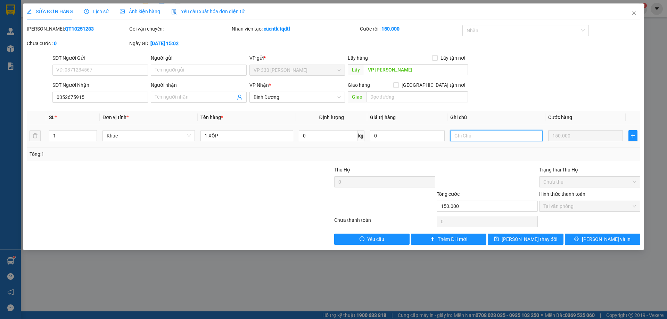
click at [475, 135] on input "text" at bounding box center [496, 135] width 92 height 11
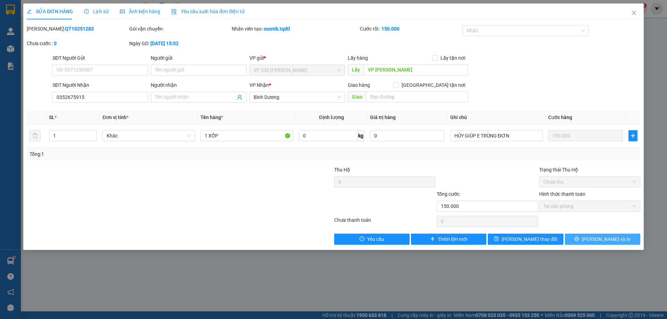
click at [598, 238] on span "[PERSON_NAME] và In" at bounding box center [606, 240] width 49 height 8
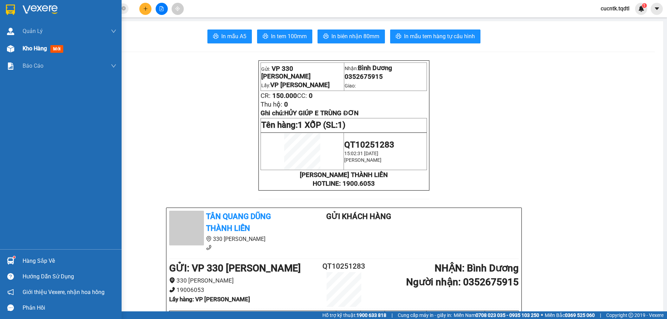
click at [14, 50] on div at bounding box center [11, 49] width 12 height 12
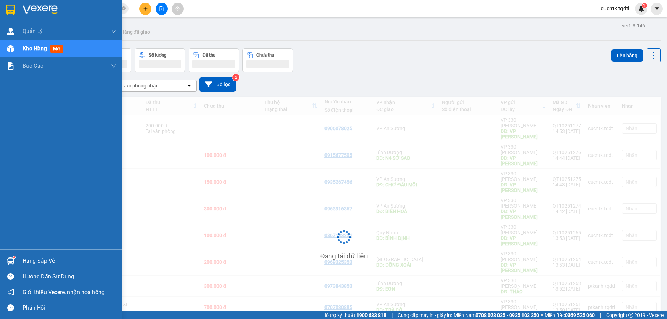
click at [39, 51] on span "Kho hàng" at bounding box center [35, 48] width 24 height 7
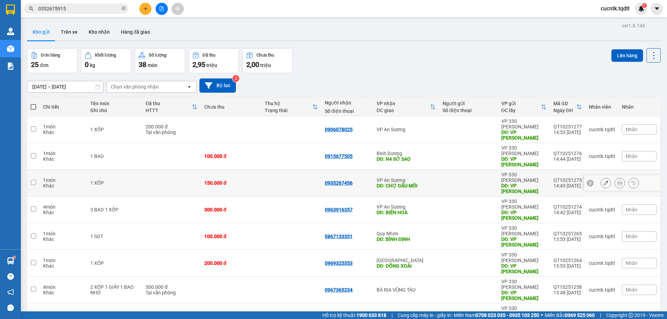
scroll to position [45, 0]
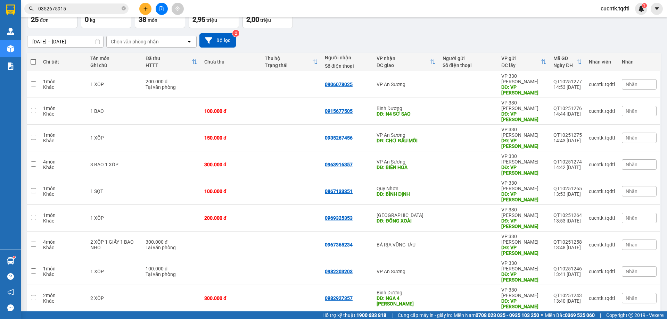
click at [35, 319] on input "checkbox" at bounding box center [33, 324] width 5 height 5
click at [33, 162] on input "checkbox" at bounding box center [33, 164] width 5 height 5
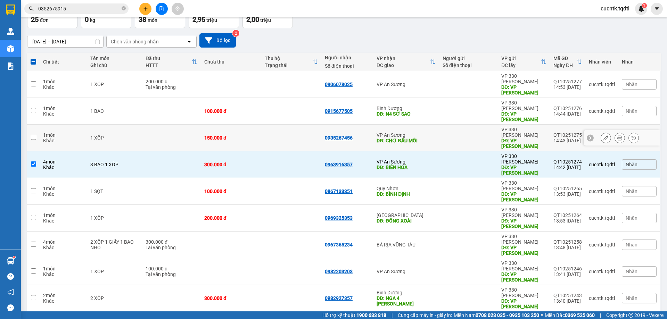
click at [34, 135] on input "checkbox" at bounding box center [33, 137] width 5 height 5
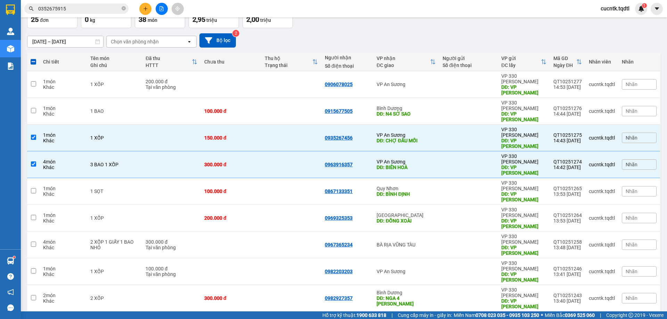
scroll to position [0, 0]
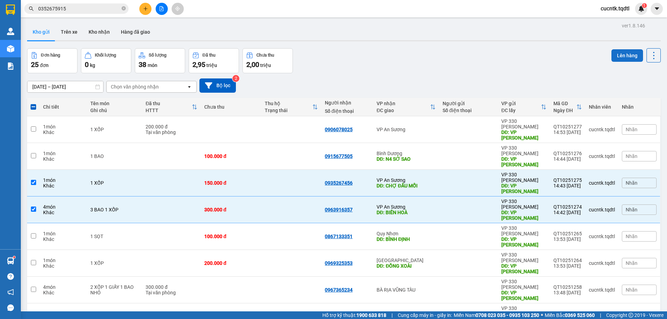
click at [628, 52] on button "Lên hàng" at bounding box center [628, 55] width 32 height 13
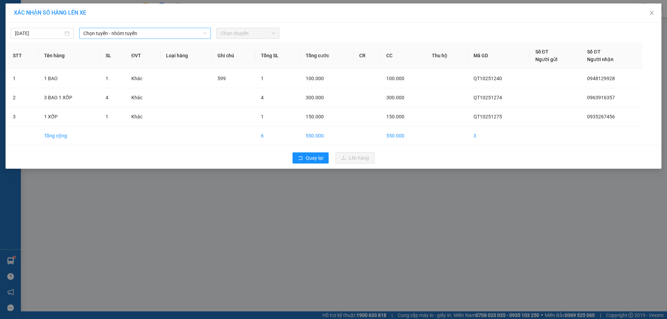
click at [195, 33] on span "Chọn tuyến - nhóm tuyến" at bounding box center [144, 33] width 123 height 10
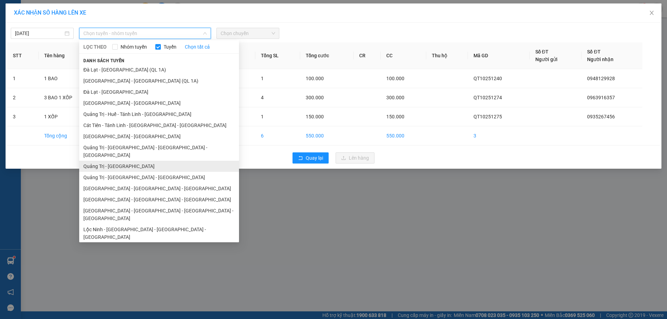
click at [141, 161] on li "Quảng Trị - [GEOGRAPHIC_DATA]" at bounding box center [159, 166] width 160 height 11
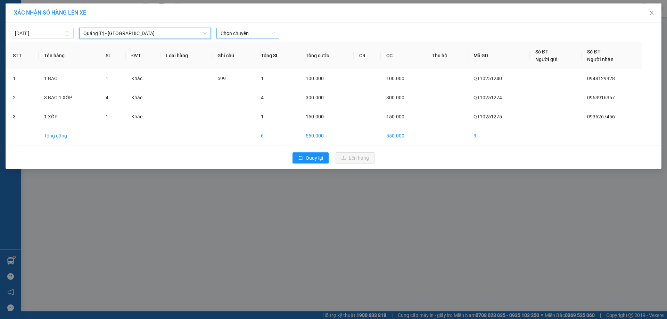
click at [261, 32] on span "Chọn chuyến" at bounding box center [248, 33] width 55 height 10
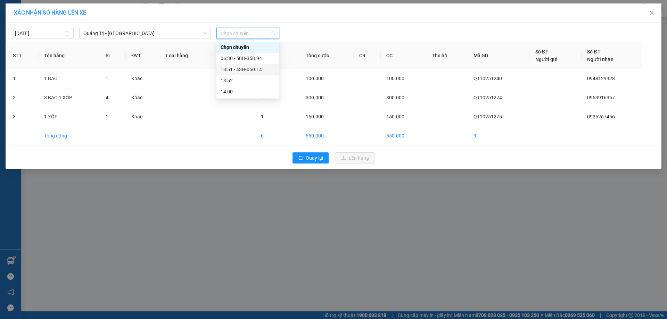
click at [260, 69] on div "13:51 - 43H-060.14" at bounding box center [248, 70] width 54 height 8
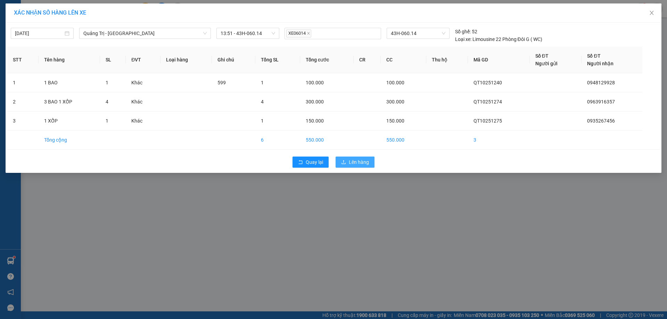
click at [361, 162] on span "Lên hàng" at bounding box center [359, 162] width 20 height 8
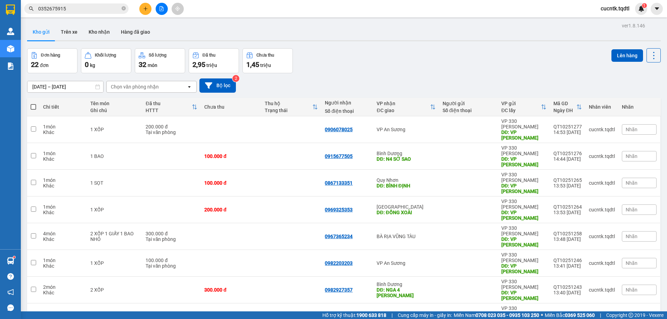
scroll to position [35, 0]
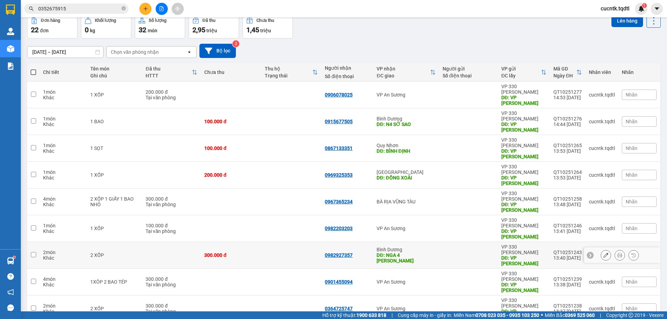
click at [34, 252] on input "checkbox" at bounding box center [33, 254] width 5 height 5
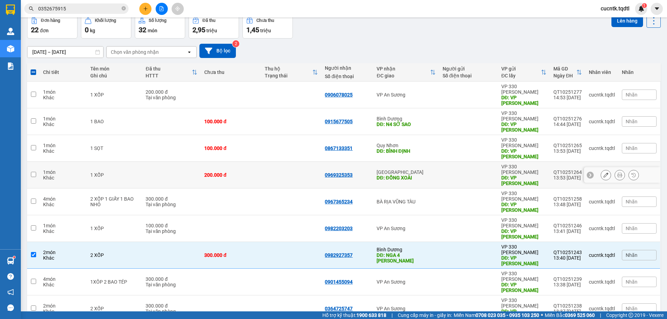
click at [35, 172] on input "checkbox" at bounding box center [33, 174] width 5 height 5
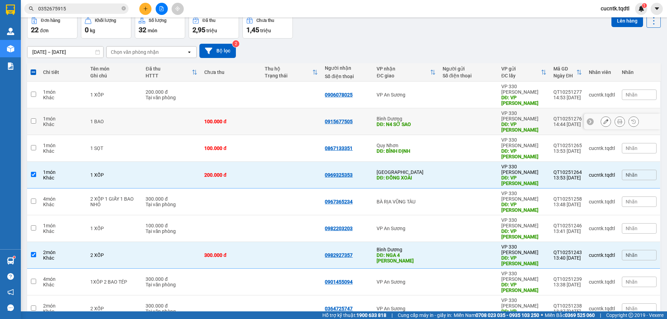
click at [35, 118] on input "checkbox" at bounding box center [33, 120] width 5 height 5
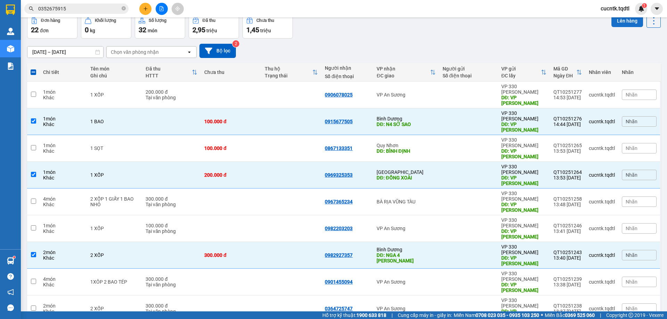
click at [623, 20] on button "Lên hàng" at bounding box center [628, 21] width 32 height 13
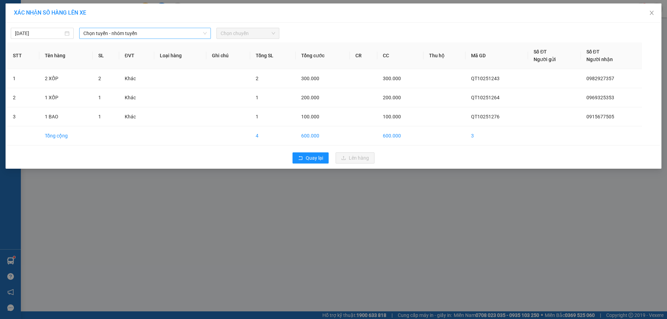
click at [188, 34] on span "Chọn tuyến - nhóm tuyến" at bounding box center [144, 33] width 123 height 10
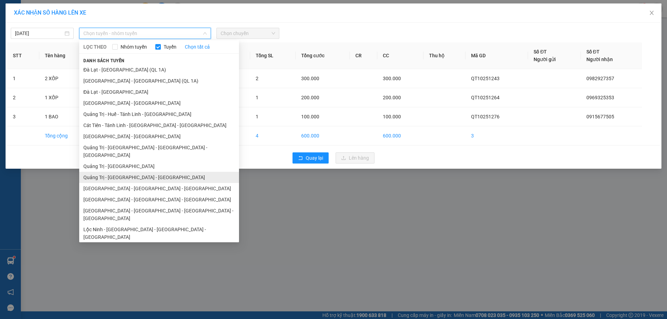
click at [185, 172] on li "Quảng Trị - [GEOGRAPHIC_DATA] - [GEOGRAPHIC_DATA]" at bounding box center [159, 177] width 160 height 11
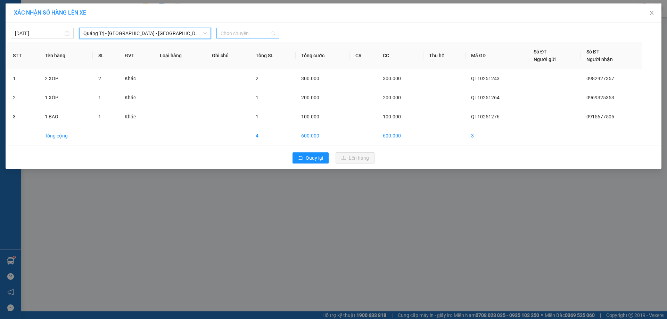
click at [264, 32] on span "Chọn chuyến" at bounding box center [248, 33] width 55 height 10
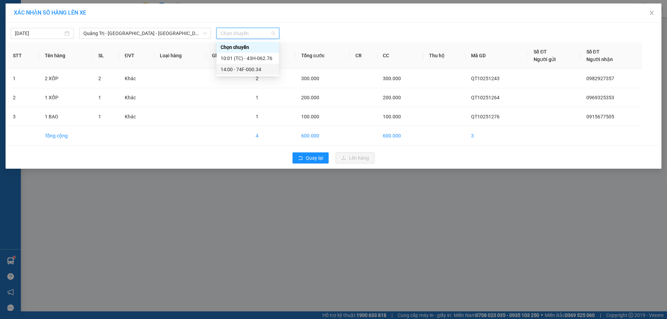
click at [253, 71] on div "14:00 - 74F-000.34" at bounding box center [248, 70] width 54 height 8
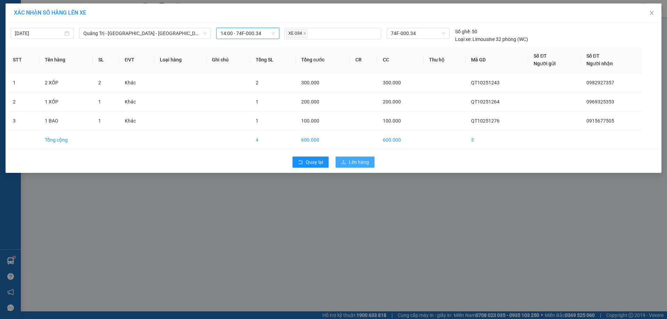
click at [356, 161] on span "Lên hàng" at bounding box center [359, 162] width 20 height 8
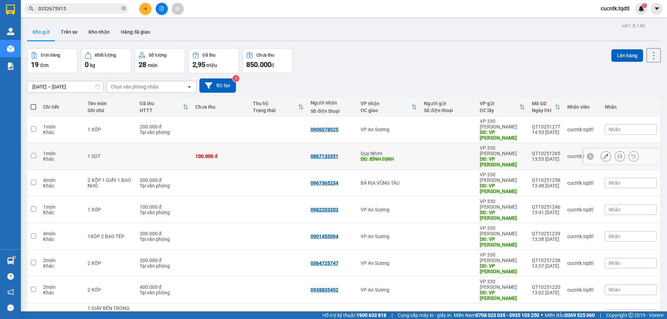
click at [32, 153] on input "checkbox" at bounding box center [33, 155] width 5 height 5
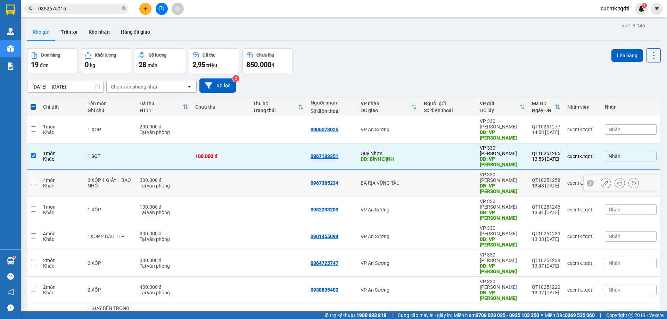
click at [35, 180] on input "checkbox" at bounding box center [33, 182] width 5 height 5
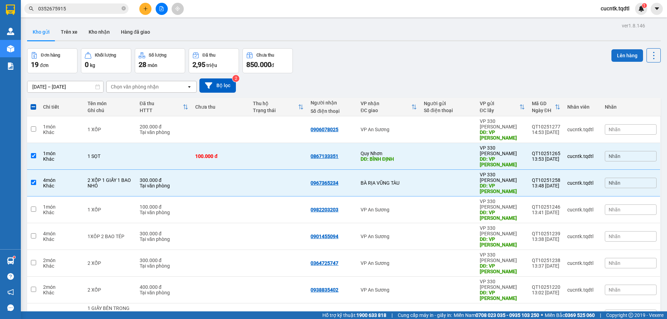
click at [624, 55] on button "Lên hàng" at bounding box center [628, 55] width 32 height 13
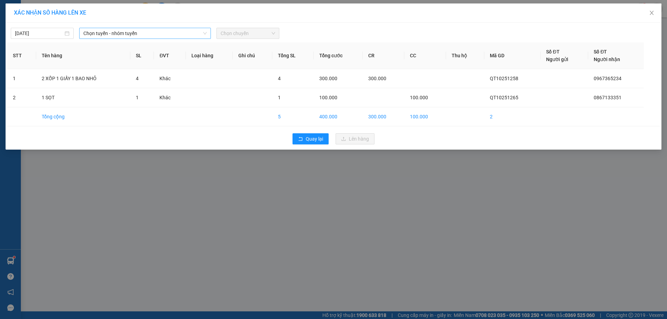
click at [191, 32] on span "Chọn tuyến - nhóm tuyến" at bounding box center [144, 33] width 123 height 10
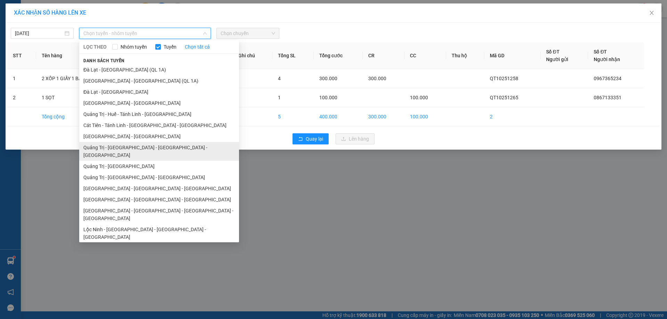
click at [165, 151] on li "Quảng Trị - [GEOGRAPHIC_DATA] - [GEOGRAPHIC_DATA] - [GEOGRAPHIC_DATA]" at bounding box center [159, 151] width 160 height 19
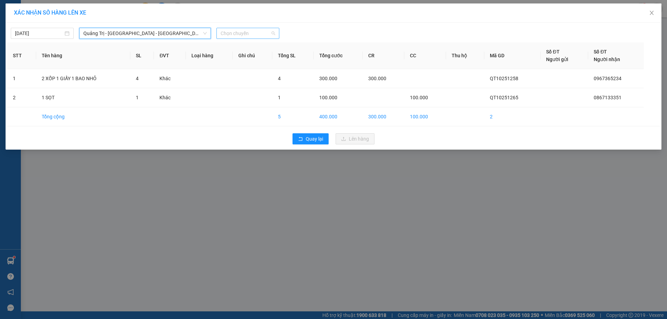
click at [263, 33] on span "Chọn chuyến" at bounding box center [248, 33] width 55 height 10
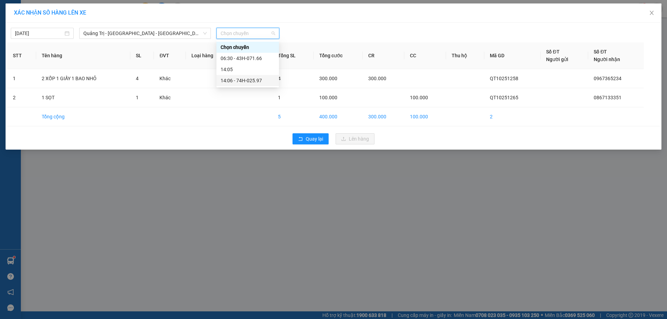
click at [255, 80] on div "14:06 - 74H-025.97" at bounding box center [248, 81] width 54 height 8
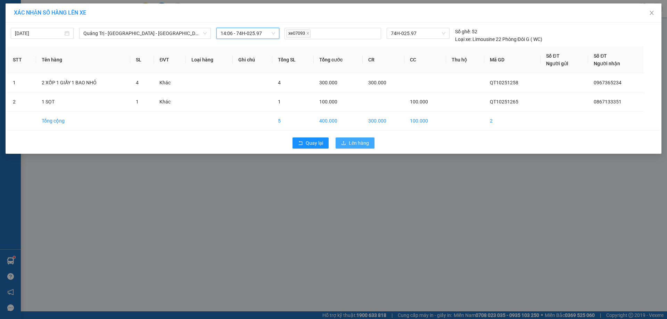
click at [369, 142] on button "Lên hàng" at bounding box center [355, 143] width 39 height 11
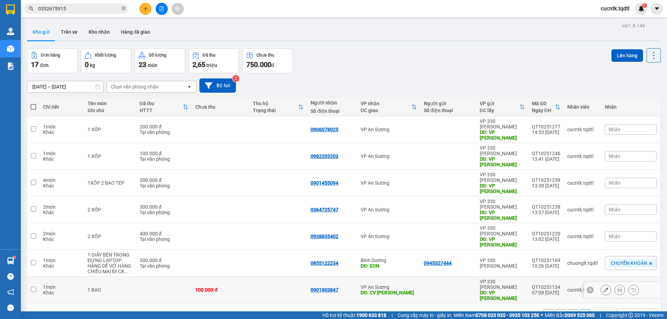
click at [33, 287] on input "checkbox" at bounding box center [33, 289] width 5 height 5
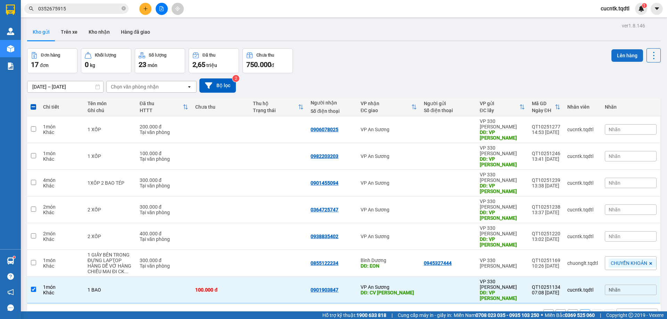
click at [629, 52] on button "Lên hàng" at bounding box center [628, 55] width 32 height 13
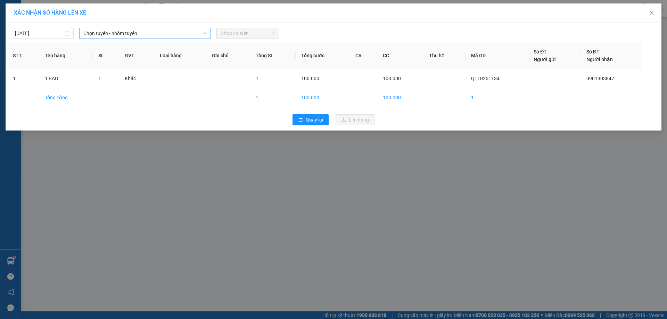
click at [195, 32] on span "Chọn tuyến - nhóm tuyến" at bounding box center [144, 33] width 123 height 10
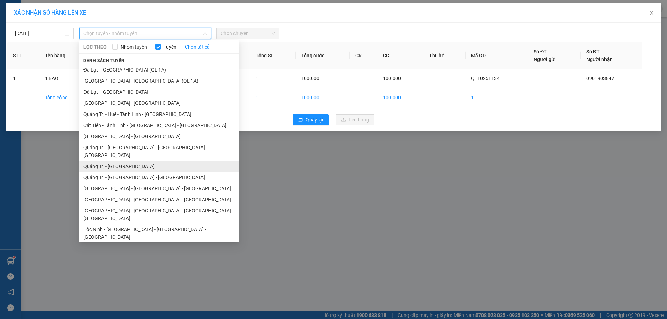
click at [130, 163] on li "Quảng Trị - [GEOGRAPHIC_DATA]" at bounding box center [159, 166] width 160 height 11
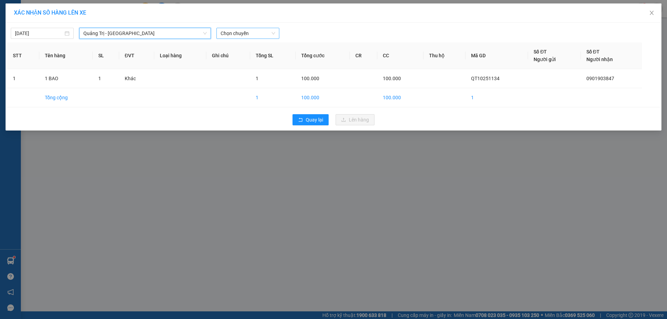
click at [260, 30] on span "Chọn chuyến" at bounding box center [248, 33] width 55 height 10
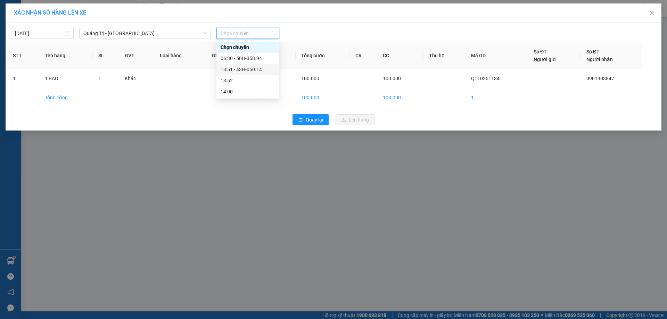
click at [252, 68] on div "13:51 - 43H-060.14" at bounding box center [248, 70] width 54 height 8
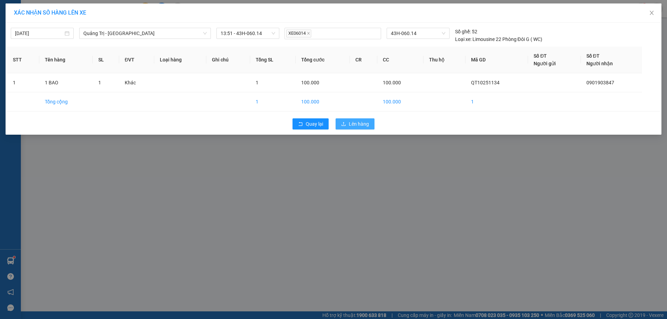
click at [352, 125] on span "Lên hàng" at bounding box center [359, 124] width 20 height 8
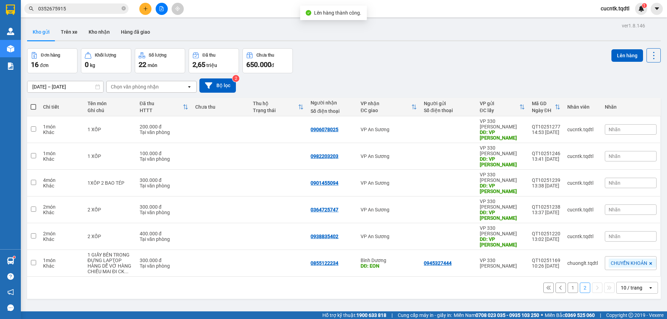
click at [568, 283] on button "1" at bounding box center [573, 288] width 10 height 10
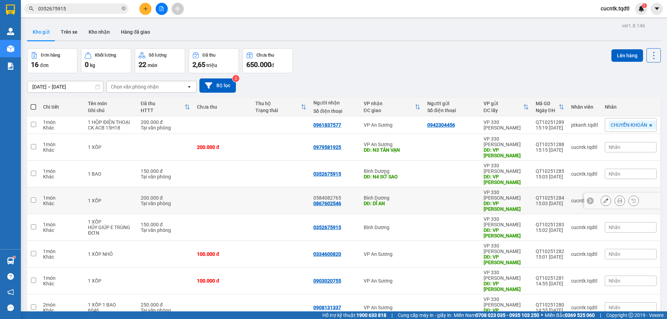
click at [34, 198] on input "checkbox" at bounding box center [33, 200] width 5 height 5
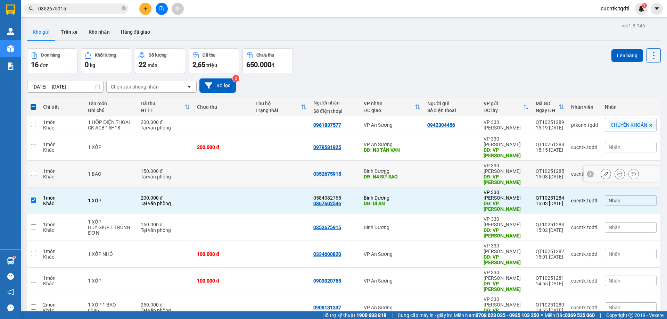
click at [32, 171] on input "checkbox" at bounding box center [33, 173] width 5 height 5
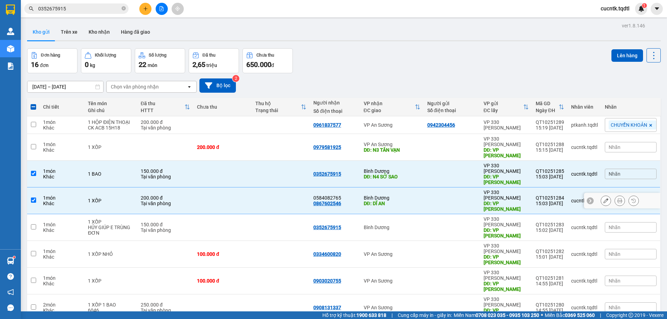
scroll to position [35, 0]
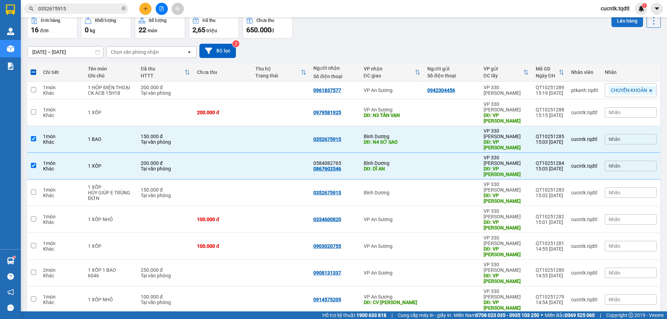
click at [626, 21] on button "Lên hàng" at bounding box center [628, 21] width 32 height 13
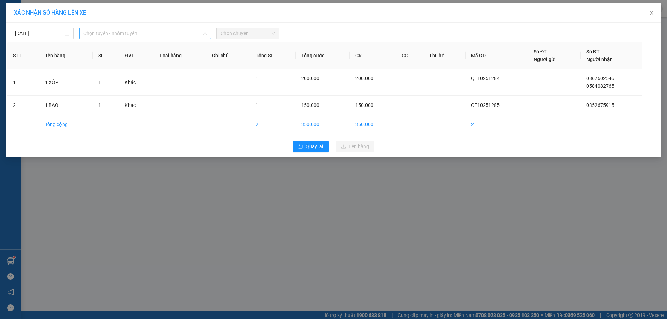
click at [184, 33] on span "Chọn tuyến - nhóm tuyến" at bounding box center [144, 33] width 123 height 10
click at [357, 15] on div "XÁC NHẬN SỐ HÀNG LÊN XE" at bounding box center [333, 13] width 639 height 8
click at [316, 144] on span "Quay lại" at bounding box center [314, 147] width 17 height 8
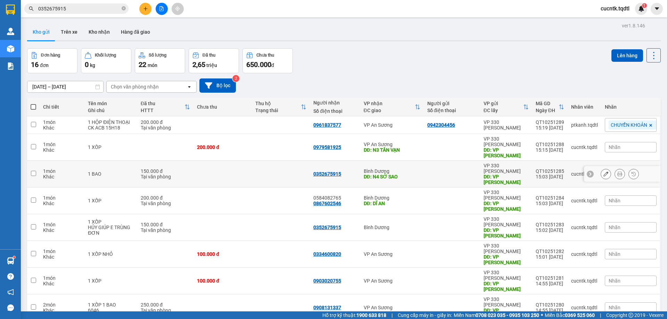
click at [32, 171] on input "checkbox" at bounding box center [33, 173] width 5 height 5
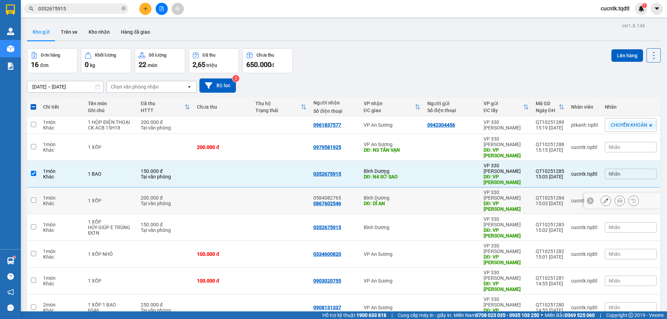
click at [35, 189] on td at bounding box center [33, 201] width 13 height 27
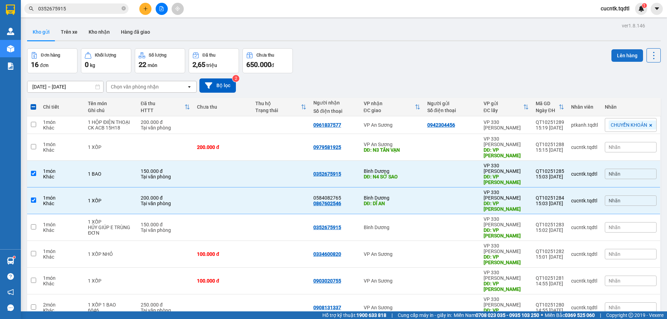
click at [622, 57] on button "Lên hàng" at bounding box center [628, 55] width 32 height 13
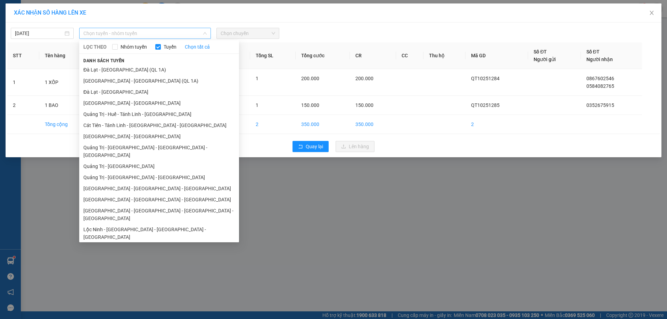
click at [202, 32] on span "Chọn tuyến - nhóm tuyến" at bounding box center [144, 33] width 123 height 10
click at [183, 172] on li "Quảng Trị - [GEOGRAPHIC_DATA] - [GEOGRAPHIC_DATA]" at bounding box center [159, 177] width 160 height 11
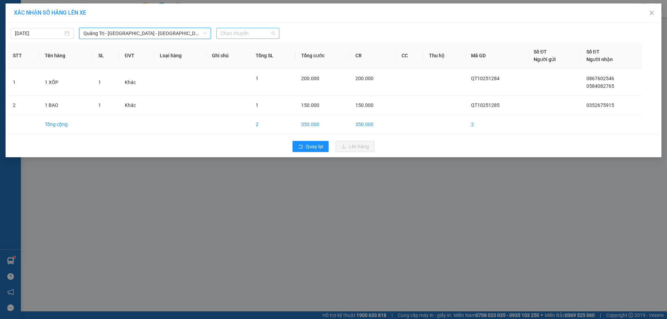
click at [252, 35] on span "Chọn chuyến" at bounding box center [248, 33] width 55 height 10
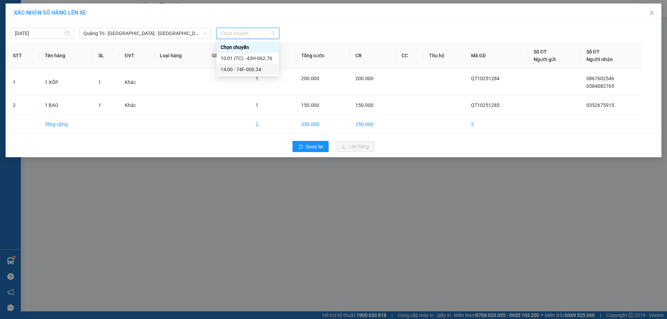
click at [252, 72] on div "14:00 - 74F-000.34" at bounding box center [248, 70] width 54 height 8
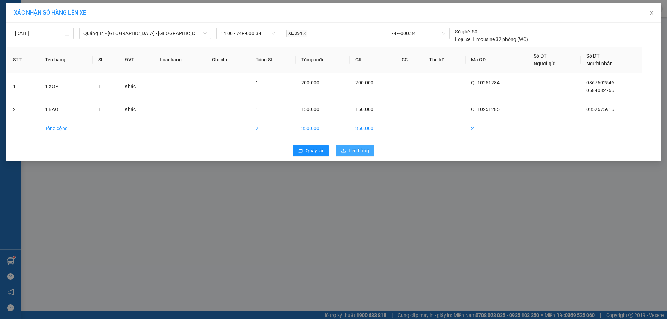
click at [362, 147] on span "Lên hàng" at bounding box center [359, 151] width 20 height 8
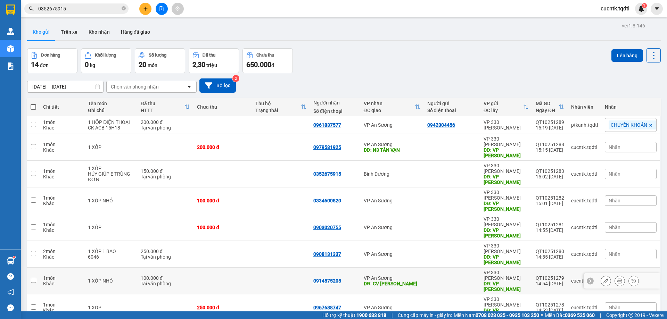
click at [31, 278] on input "checkbox" at bounding box center [33, 280] width 5 height 5
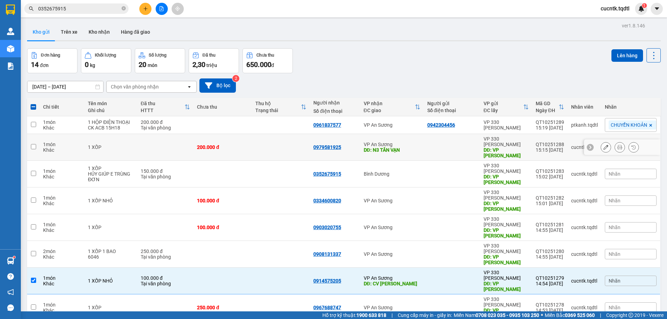
click at [34, 144] on input "checkbox" at bounding box center [33, 146] width 5 height 5
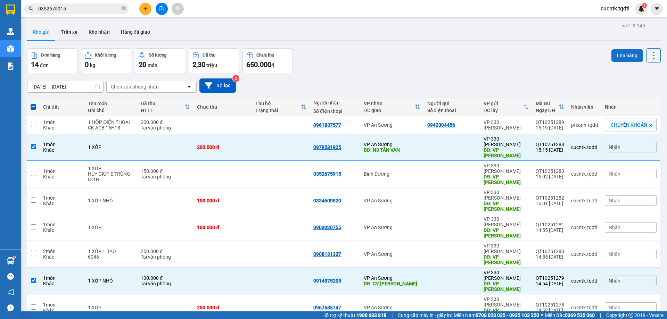
click at [625, 57] on button "Lên hàng" at bounding box center [628, 55] width 32 height 13
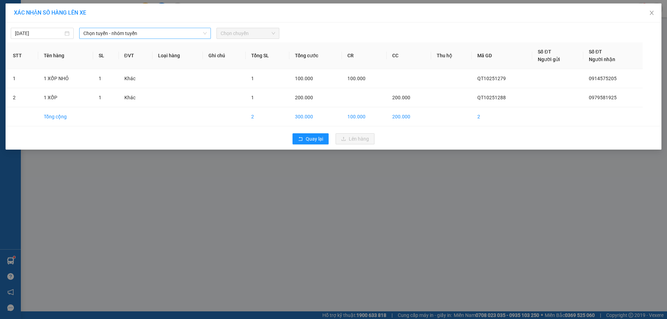
click at [195, 30] on span "Chọn tuyến - nhóm tuyến" at bounding box center [144, 33] width 123 height 10
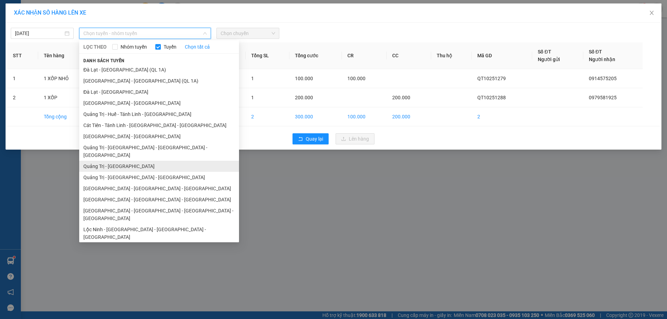
click at [147, 161] on li "Quảng Trị - [GEOGRAPHIC_DATA]" at bounding box center [159, 166] width 160 height 11
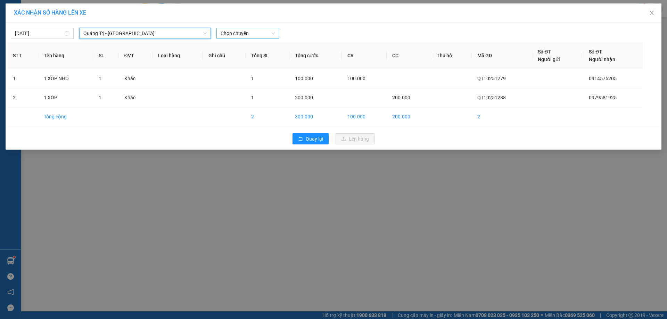
click at [265, 30] on span "Chọn chuyến" at bounding box center [248, 33] width 55 height 10
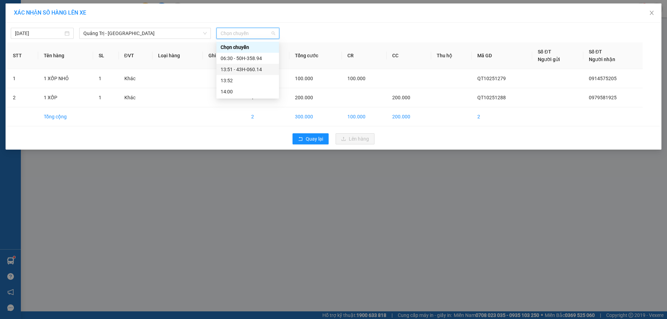
click at [254, 67] on div "13:51 - 43H-060.14" at bounding box center [248, 70] width 54 height 8
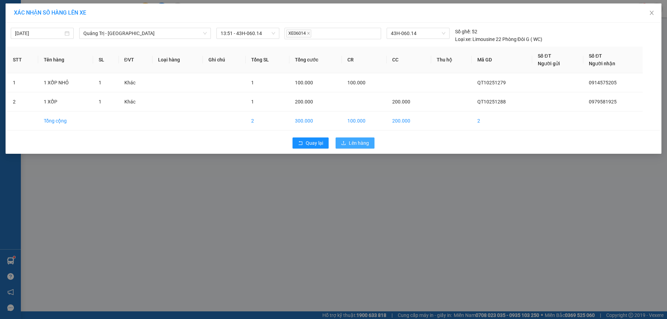
click at [367, 145] on span "Lên hàng" at bounding box center [359, 143] width 20 height 8
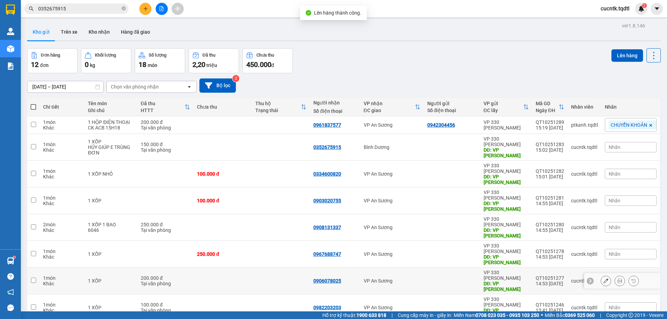
scroll to position [42, 0]
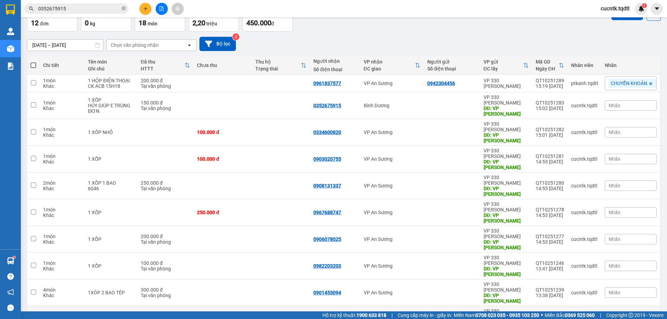
click at [33, 317] on input "checkbox" at bounding box center [33, 319] width 5 height 5
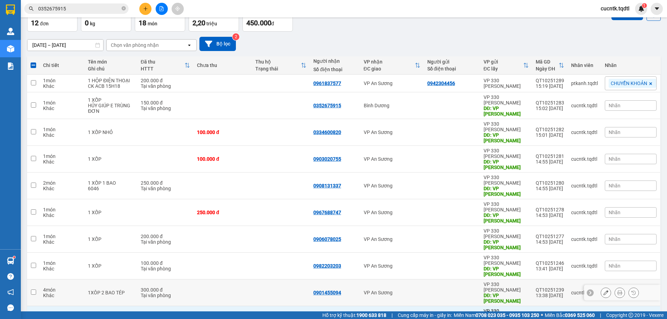
click at [34, 290] on input "checkbox" at bounding box center [33, 292] width 5 height 5
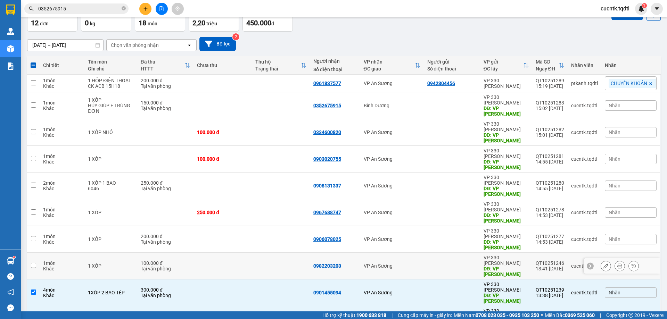
click at [33, 263] on input "checkbox" at bounding box center [33, 265] width 5 height 5
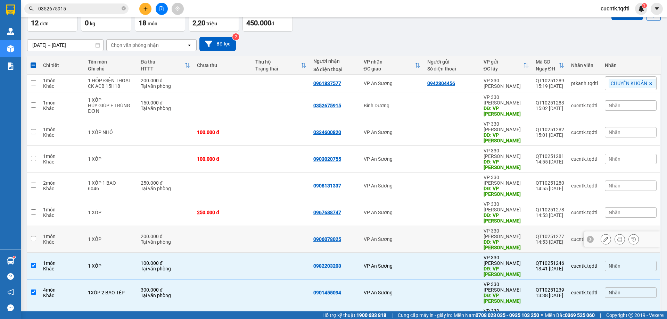
click at [33, 236] on input "checkbox" at bounding box center [33, 238] width 5 height 5
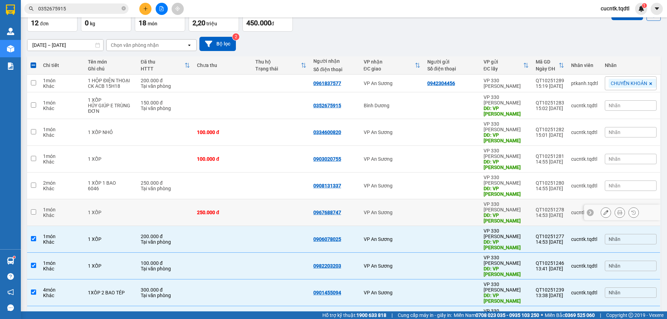
click at [31, 210] on input "checkbox" at bounding box center [33, 212] width 5 height 5
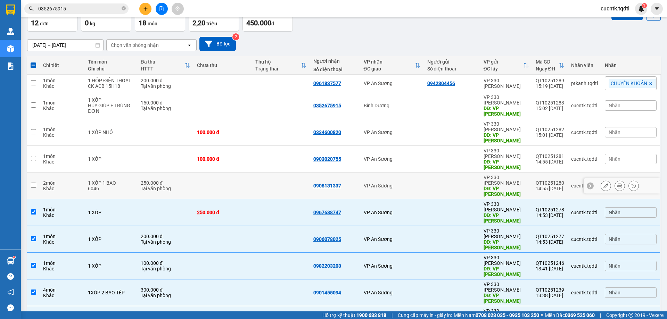
click at [32, 183] on input "checkbox" at bounding box center [33, 185] width 5 height 5
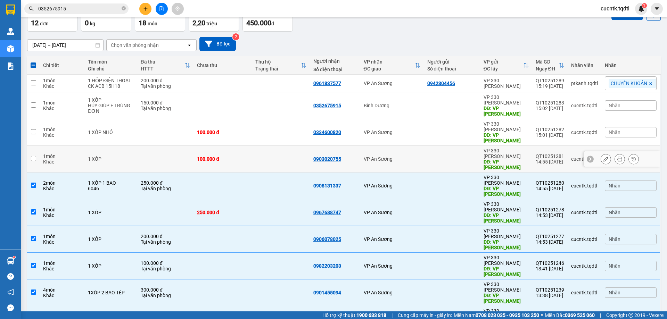
click at [35, 156] on input "checkbox" at bounding box center [33, 158] width 5 height 5
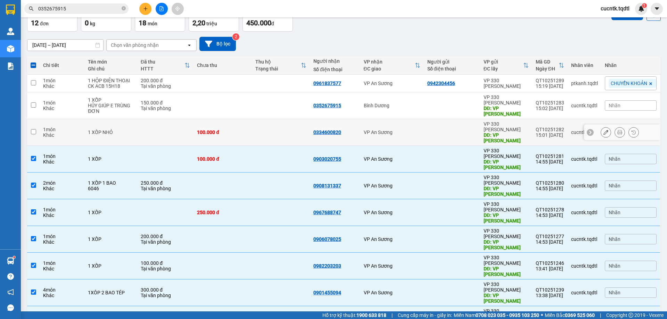
click at [36, 123] on td at bounding box center [33, 132] width 13 height 27
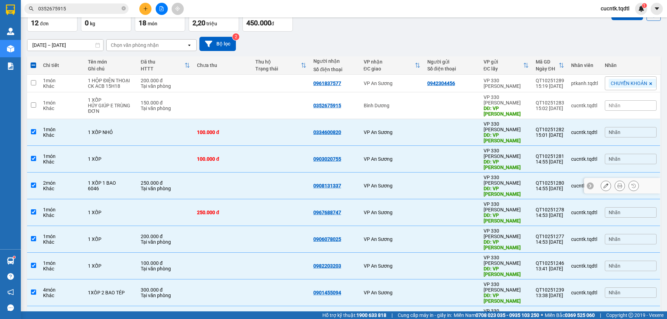
click at [445, 183] on div at bounding box center [451, 186] width 49 height 6
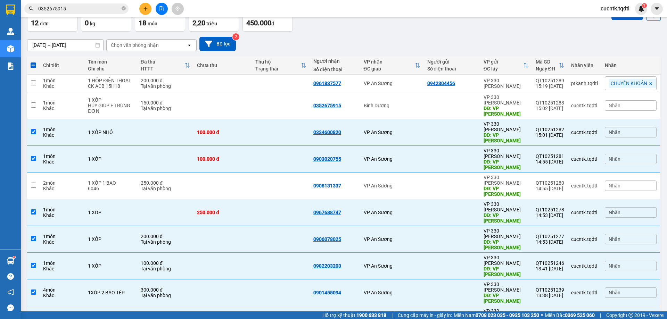
click at [489, 23] on div "Đơn hàng 12 đơn Khối lượng 0 kg Số lượng 18 món Đã thu 2,20 triệu Chưa thu 450.…" at bounding box center [344, 19] width 634 height 25
click at [33, 156] on input "checkbox" at bounding box center [33, 158] width 5 height 5
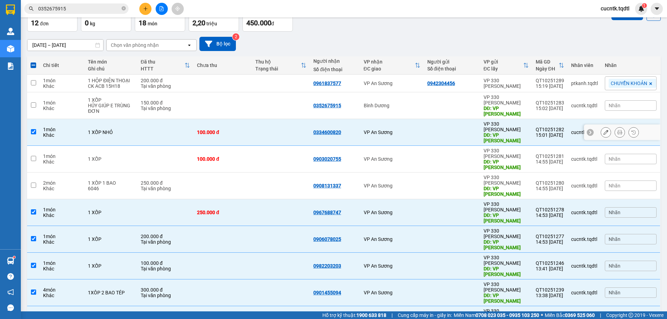
click at [35, 129] on input "checkbox" at bounding box center [33, 131] width 5 height 5
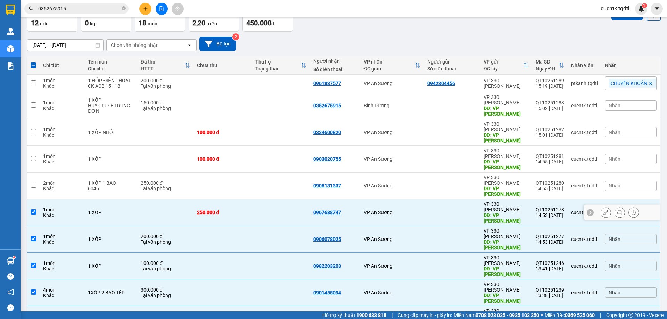
click at [33, 199] on td at bounding box center [33, 212] width 13 height 27
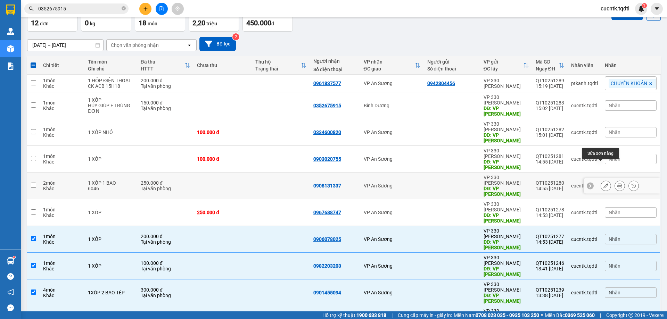
click at [604, 183] on icon at bounding box center [606, 185] width 5 height 5
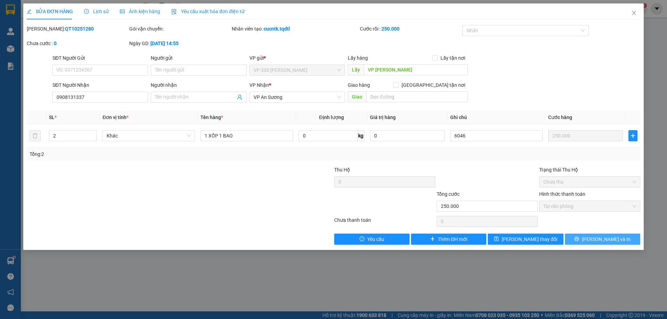
click at [615, 236] on span "[PERSON_NAME] và In" at bounding box center [606, 240] width 49 height 8
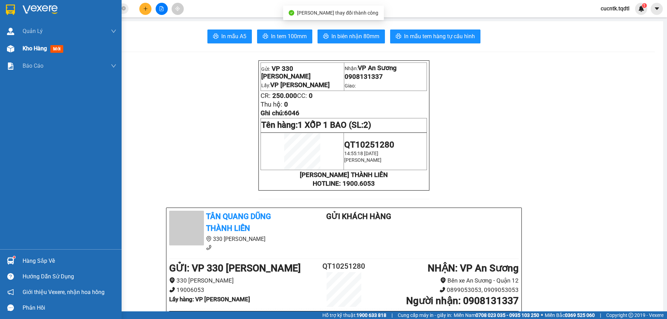
click at [45, 47] on span "Kho hàng" at bounding box center [35, 48] width 24 height 7
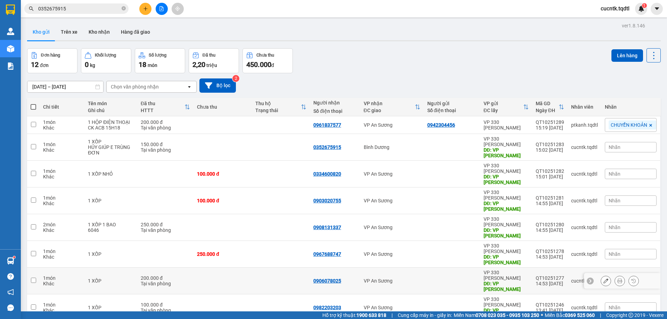
scroll to position [42, 0]
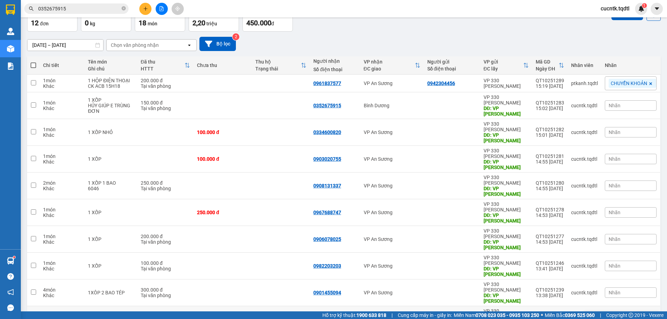
drag, startPoint x: 33, startPoint y: 272, endPoint x: 33, endPoint y: 253, distance: 19.1
click at [33, 317] on input "checkbox" at bounding box center [33, 319] width 5 height 5
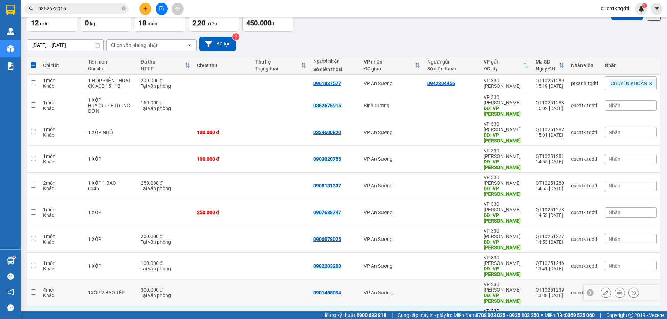
click at [32, 290] on input "checkbox" at bounding box center [33, 292] width 5 height 5
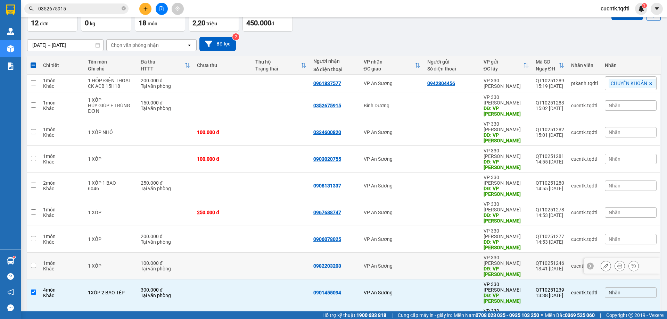
click at [33, 263] on input "checkbox" at bounding box center [33, 265] width 5 height 5
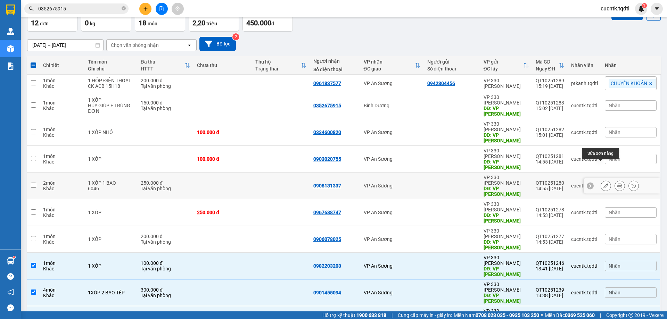
click at [605, 180] on button at bounding box center [606, 186] width 10 height 12
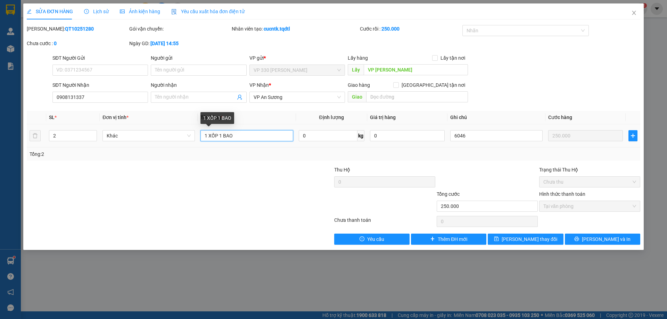
click at [275, 137] on input "1 XỐP 1 BAO" at bounding box center [246, 135] width 92 height 11
click at [633, 14] on icon "close" at bounding box center [634, 13] width 6 height 6
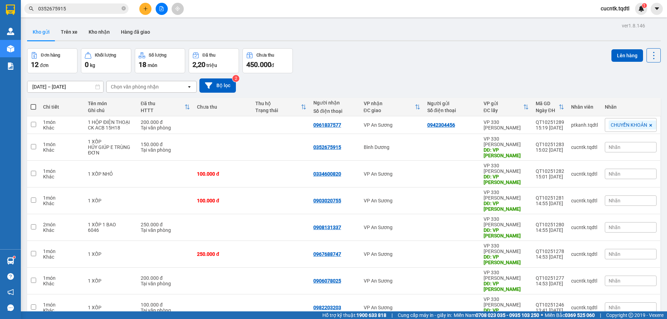
scroll to position [42, 0]
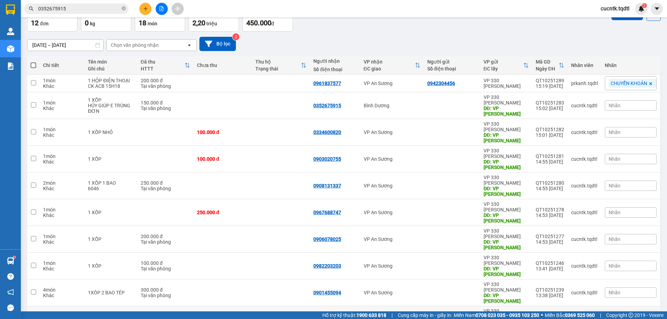
drag, startPoint x: 32, startPoint y: 272, endPoint x: 36, endPoint y: 250, distance: 21.9
click at [32, 317] on input "checkbox" at bounding box center [33, 319] width 5 height 5
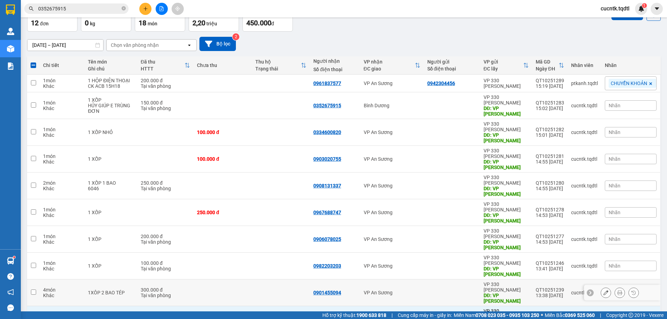
click at [33, 290] on input "checkbox" at bounding box center [33, 292] width 5 height 5
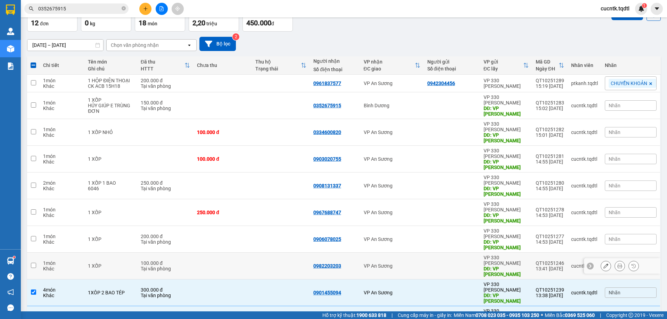
click at [35, 253] on td at bounding box center [33, 266] width 13 height 27
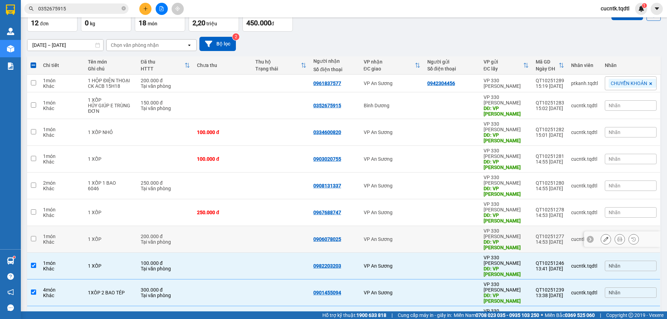
click at [34, 236] on input "checkbox" at bounding box center [33, 238] width 5 height 5
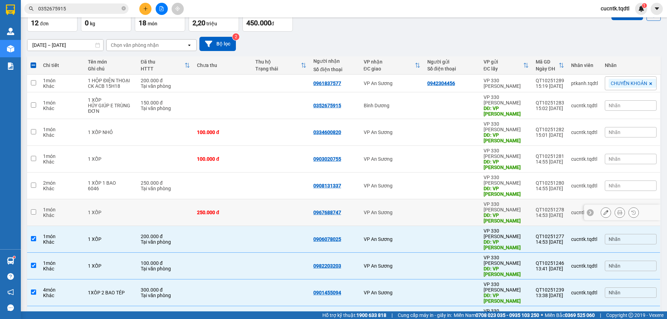
click at [33, 210] on input "checkbox" at bounding box center [33, 212] width 5 height 5
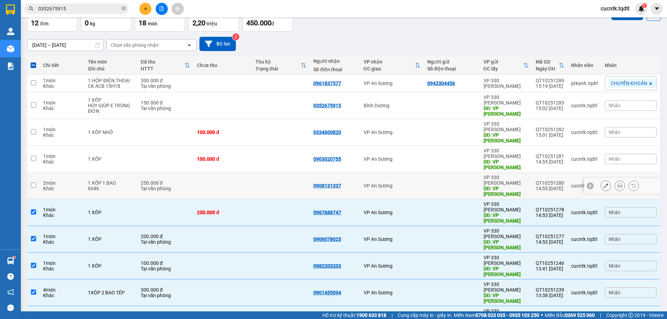
click at [34, 183] on input "checkbox" at bounding box center [33, 185] width 5 height 5
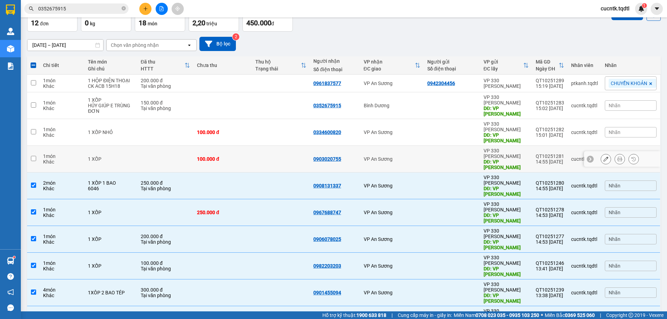
click at [39, 148] on td at bounding box center [33, 159] width 13 height 27
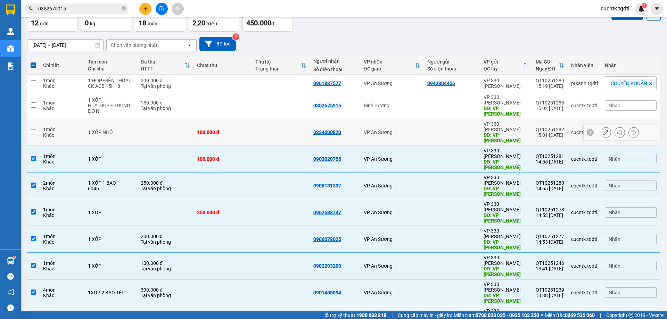
click at [33, 129] on input "checkbox" at bounding box center [33, 131] width 5 height 5
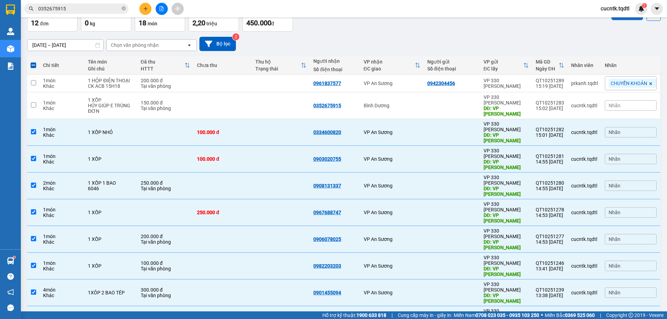
click at [630, 19] on button "Lên hàng" at bounding box center [628, 14] width 32 height 13
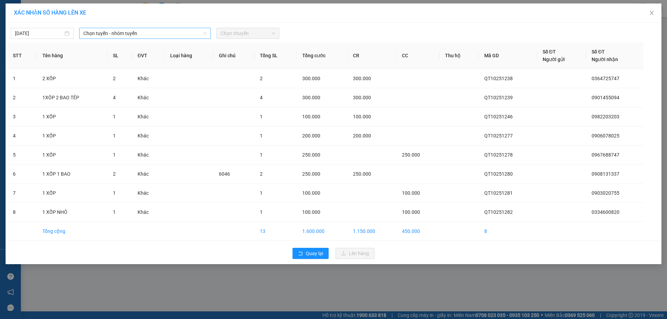
click at [203, 33] on icon "down" at bounding box center [205, 33] width 4 height 4
click at [206, 33] on icon "down" at bounding box center [205, 33] width 4 height 4
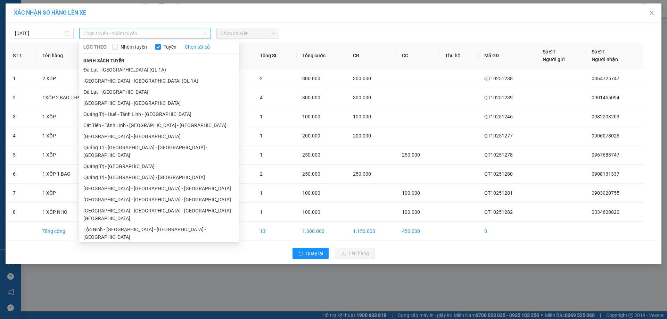
click at [191, 31] on span "Chọn tuyến - nhóm tuyến" at bounding box center [144, 33] width 123 height 10
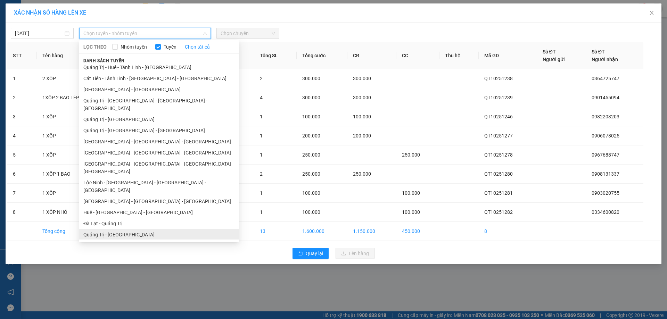
click at [157, 229] on li "Quảng Trị - [GEOGRAPHIC_DATA]" at bounding box center [159, 234] width 160 height 11
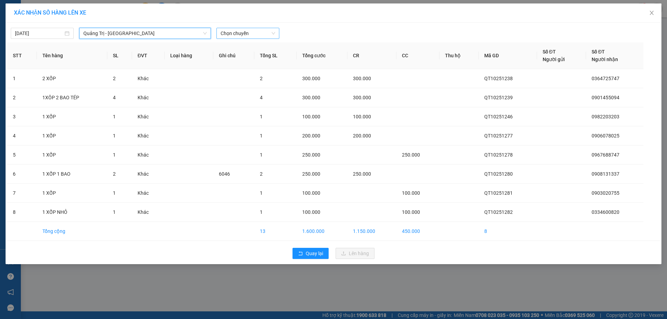
click at [262, 38] on span "Chọn chuyến" at bounding box center [248, 33] width 55 height 10
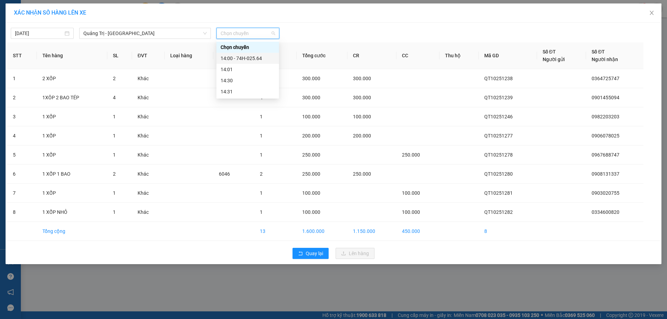
click at [263, 58] on div "14:00 - 74H-025.64" at bounding box center [248, 59] width 54 height 8
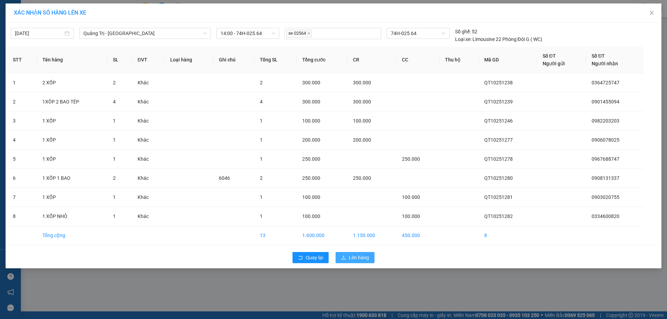
click at [358, 260] on span "Lên hàng" at bounding box center [359, 258] width 20 height 8
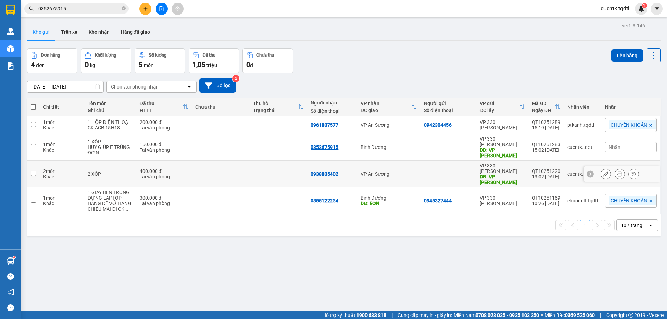
click at [34, 171] on input "checkbox" at bounding box center [33, 173] width 5 height 5
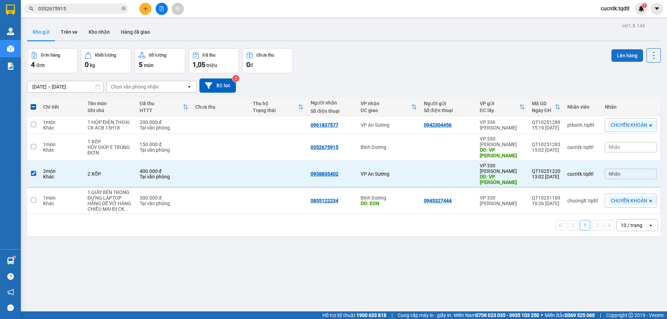
click at [620, 53] on button "Lên hàng" at bounding box center [628, 55] width 32 height 13
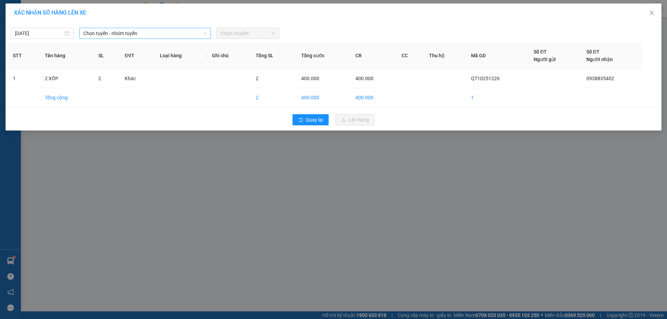
click at [194, 33] on span "Chọn tuyến - nhóm tuyến" at bounding box center [144, 33] width 123 height 10
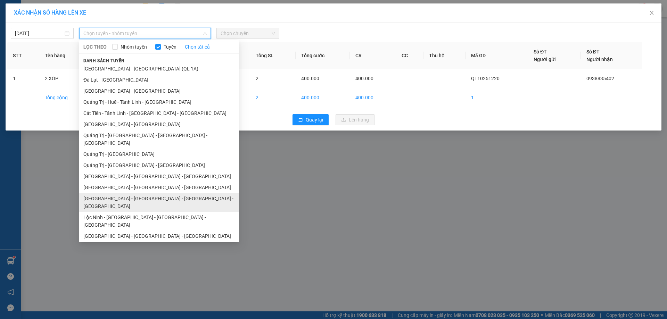
scroll to position [47, 0]
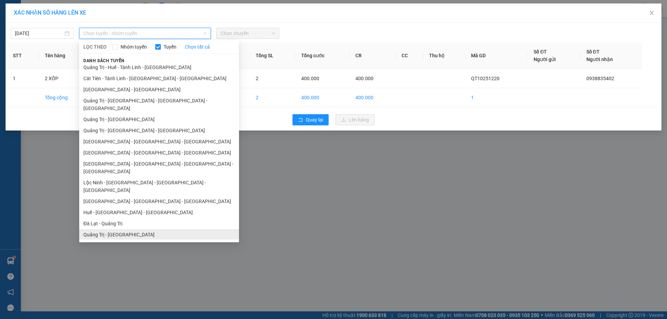
click at [137, 229] on li "Quảng Trị - [GEOGRAPHIC_DATA]" at bounding box center [159, 234] width 160 height 11
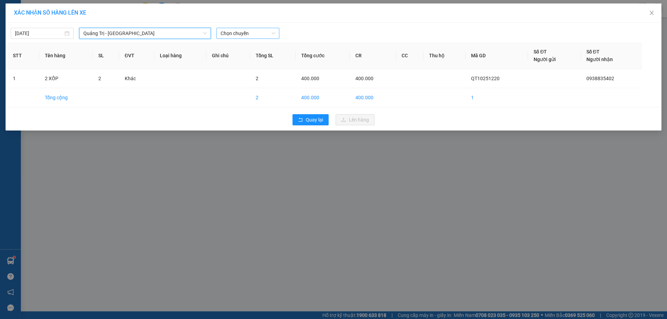
click at [255, 35] on span "Chọn chuyến" at bounding box center [248, 33] width 55 height 10
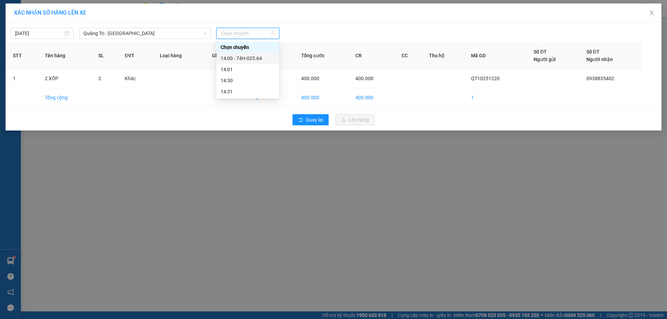
click at [254, 57] on div "14:00 - 74H-025.64" at bounding box center [248, 59] width 54 height 8
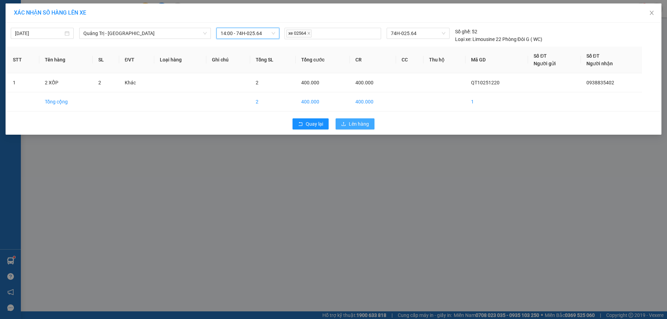
click at [353, 123] on span "Lên hàng" at bounding box center [359, 124] width 20 height 8
